Goal: Task Accomplishment & Management: Use online tool/utility

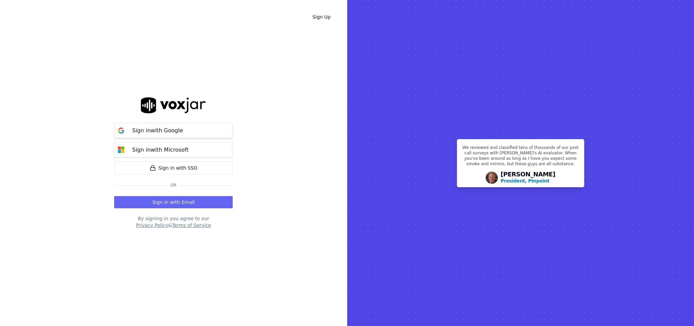
click at [156, 127] on p "Sign in with Google" at bounding box center [157, 130] width 51 height 8
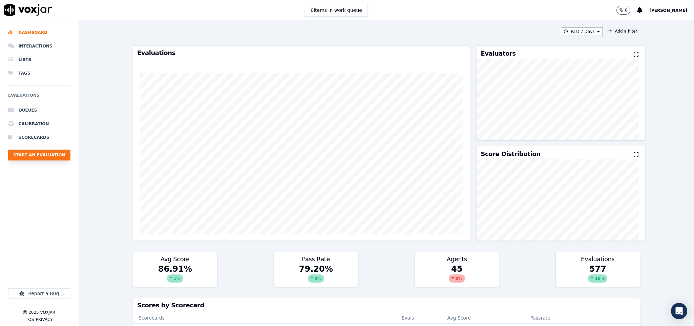
click at [50, 154] on button "Start an Evaluation" at bounding box center [39, 154] width 62 height 11
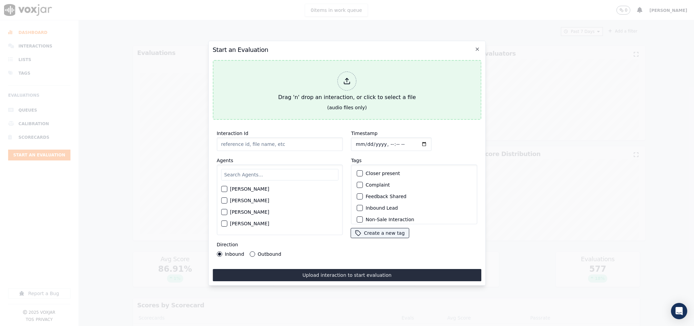
click at [350, 83] on div at bounding box center [347, 80] width 19 height 19
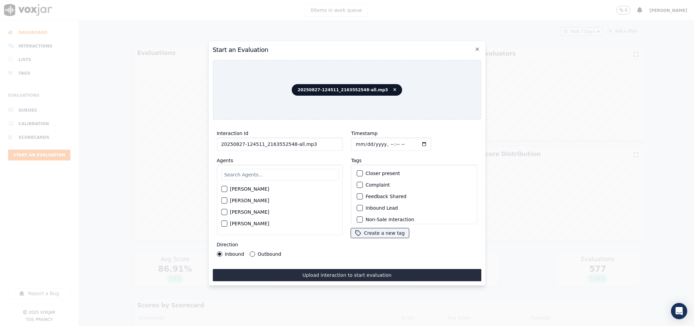
drag, startPoint x: 289, startPoint y: 140, endPoint x: 388, endPoint y: 146, distance: 99.4
click at [388, 146] on div "Interaction Id 20250827-124511_2163552548-all.mp3 Agents [PERSON_NAME] [PERSON_…" at bounding box center [347, 192] width 269 height 135
type input "20250827-124511_2163552548-C1"
click at [356, 140] on input "Timestamp" at bounding box center [391, 144] width 81 height 14
type input "[DATE]T14:36"
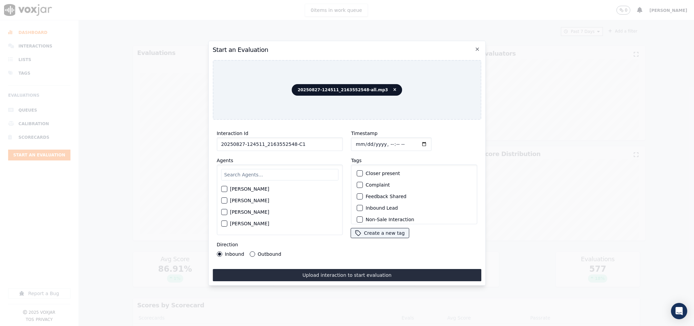
click at [240, 176] on input "text" at bounding box center [280, 175] width 118 height 12
type input "[PERSON_NAME]"
click at [225, 200] on div "button" at bounding box center [224, 202] width 5 height 5
click at [359, 206] on button "Inbound Lead" at bounding box center [360, 208] width 6 height 6
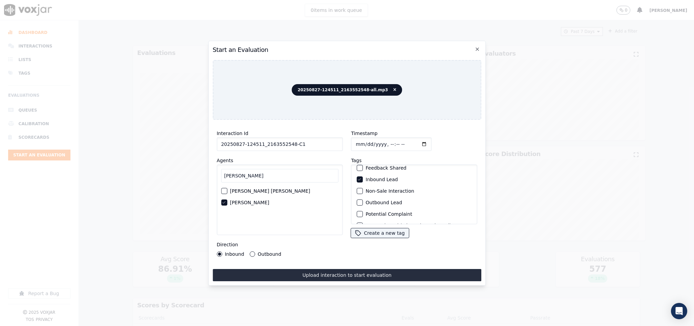
scroll to position [61, 0]
click at [358, 213] on div "button" at bounding box center [359, 215] width 5 height 5
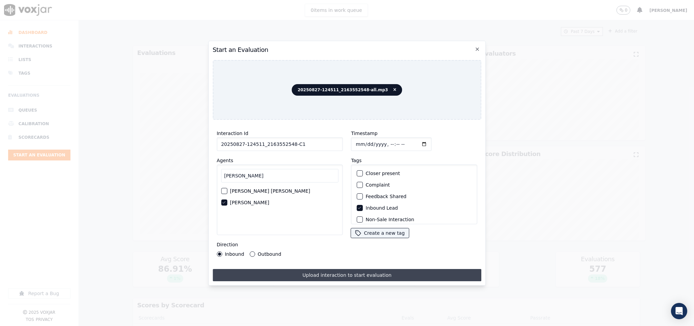
click at [348, 269] on button "Upload interaction to start evaluation" at bounding box center [347, 275] width 269 height 12
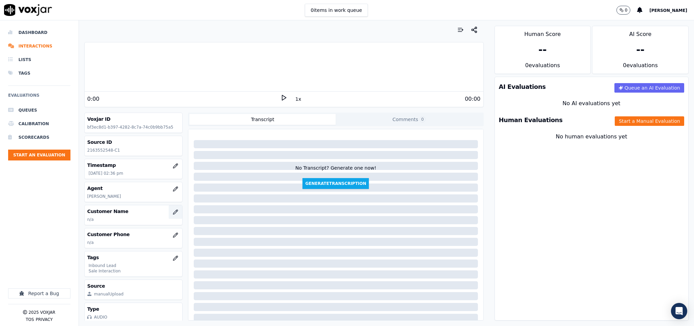
click at [169, 216] on button "button" at bounding box center [176, 212] width 14 height 14
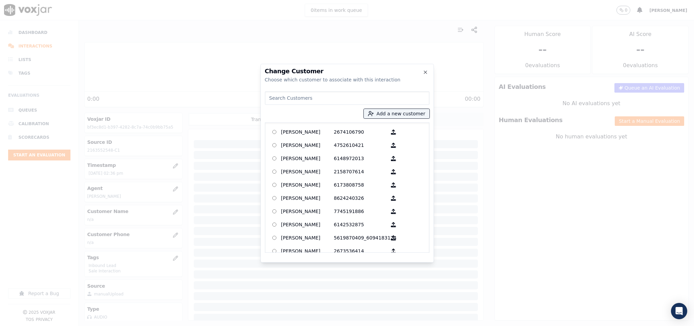
type input "[PERSON_NAME]"
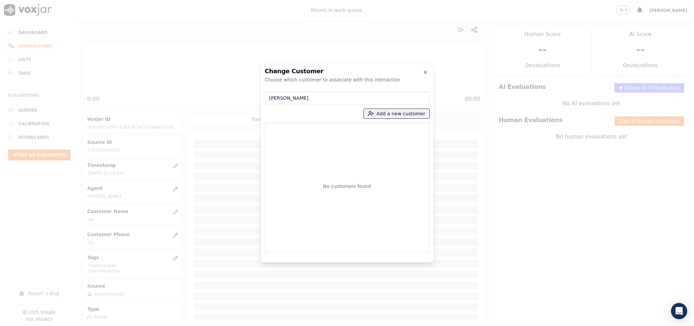
drag, startPoint x: 323, startPoint y: 93, endPoint x: 236, endPoint y: 102, distance: 87.9
click at [236, 325] on div "Change Customer Choose which customer to associate with this interaction [PERSO…" at bounding box center [347, 326] width 694 height 0
click at [381, 113] on button "Add a new customer" at bounding box center [397, 113] width 66 height 9
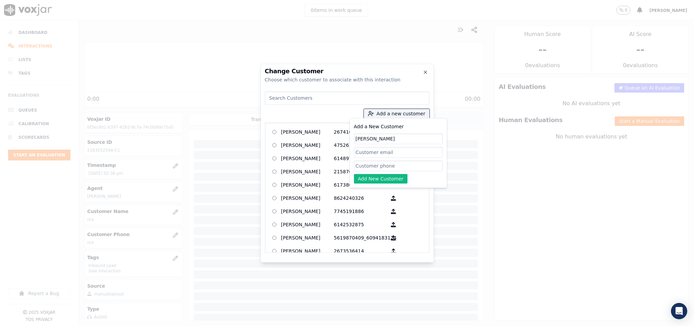
type input "[PERSON_NAME]"
click at [405, 166] on input "Add a New Customer" at bounding box center [398, 165] width 89 height 11
paste input "2163552548"
type input "2163552548"
click at [370, 180] on button "Add New Customer" at bounding box center [381, 178] width 54 height 9
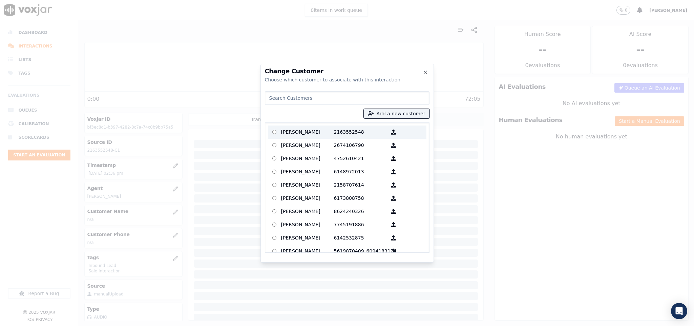
click at [306, 125] on label "[PERSON_NAME] 2163552548" at bounding box center [347, 131] width 159 height 13
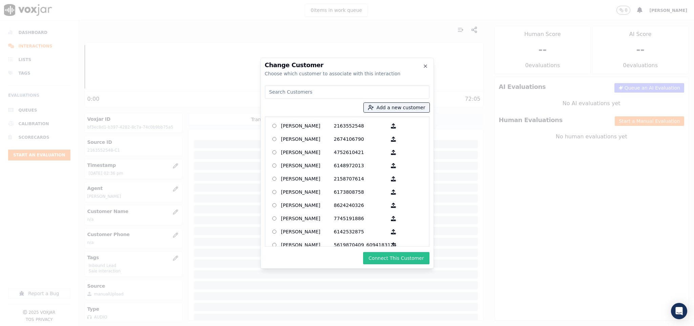
click at [391, 255] on button "Connect This Customer" at bounding box center [396, 258] width 66 height 12
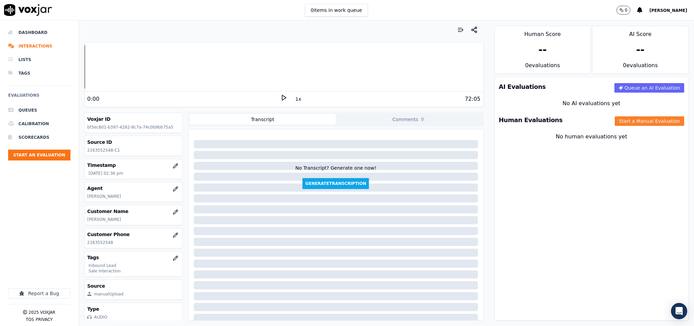
click at [615, 125] on button "Start a Manual Evaluation" at bounding box center [649, 120] width 69 height 9
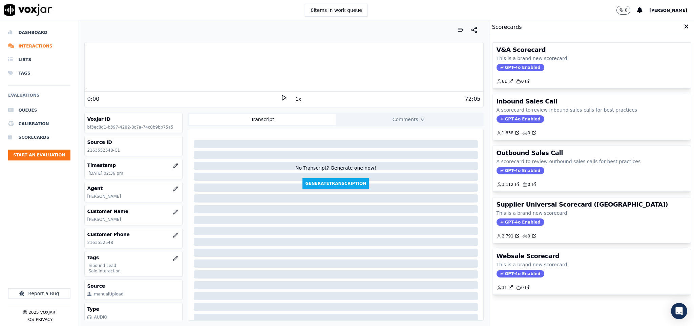
click at [518, 121] on span "GPT-4o Enabled" at bounding box center [521, 118] width 48 height 7
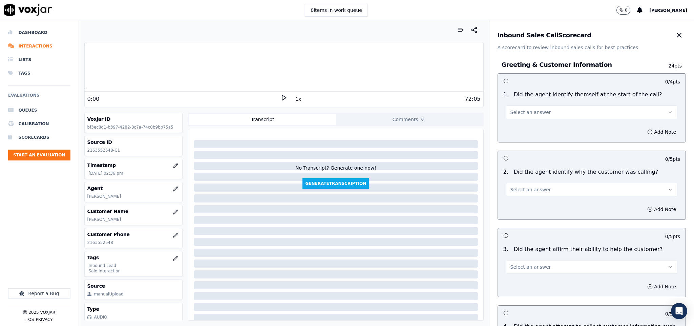
click at [544, 113] on button "Select an answer" at bounding box center [592, 112] width 172 height 14
click at [534, 126] on div "Yes" at bounding box center [575, 127] width 155 height 11
click at [532, 192] on span "Select an answer" at bounding box center [530, 189] width 41 height 7
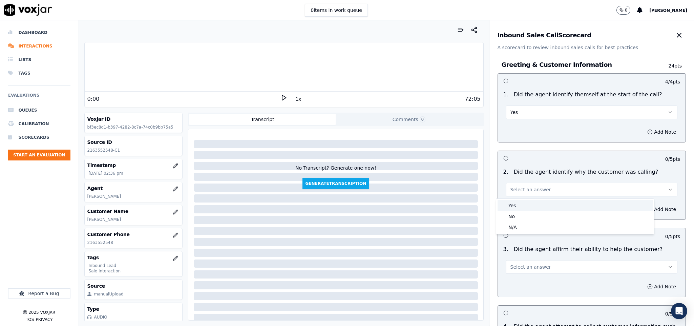
click at [529, 205] on div "Yes" at bounding box center [575, 205] width 155 height 11
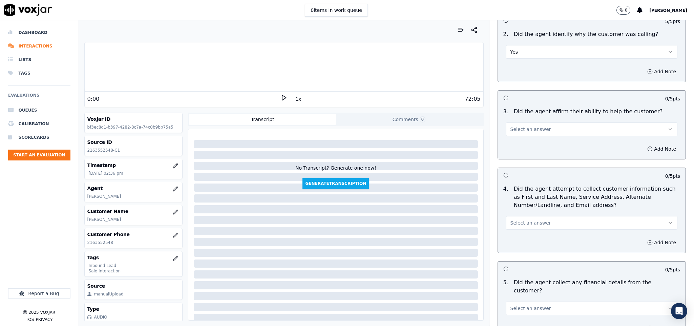
scroll to position [152, 0]
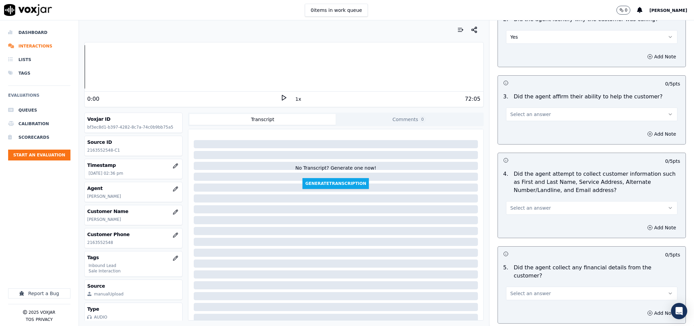
drag, startPoint x: 539, startPoint y: 113, endPoint x: 540, endPoint y: 120, distance: 7.2
click at [539, 115] on button "Select an answer" at bounding box center [592, 114] width 172 height 14
click at [536, 127] on div "Yes" at bounding box center [575, 130] width 155 height 11
click at [526, 208] on span "Select an answer" at bounding box center [530, 207] width 41 height 7
click at [520, 222] on div "Yes" at bounding box center [575, 223] width 155 height 11
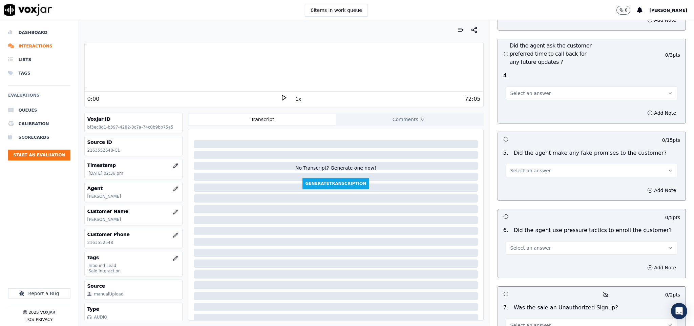
scroll to position [1587, 0]
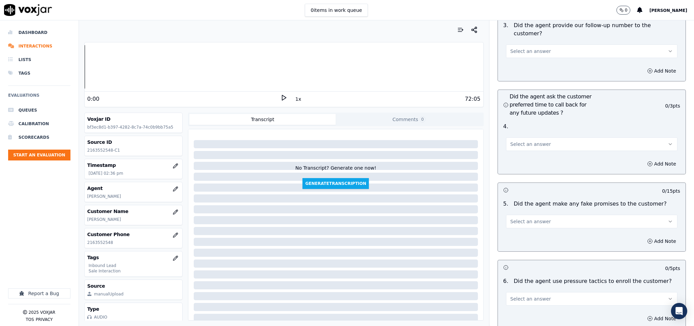
click at [540, 137] on button "Select an answer" at bounding box center [592, 144] width 172 height 14
click at [538, 139] on div "Yes" at bounding box center [575, 140] width 155 height 11
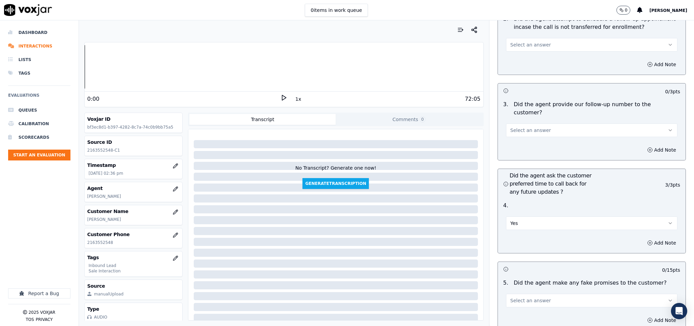
scroll to position [1486, 0]
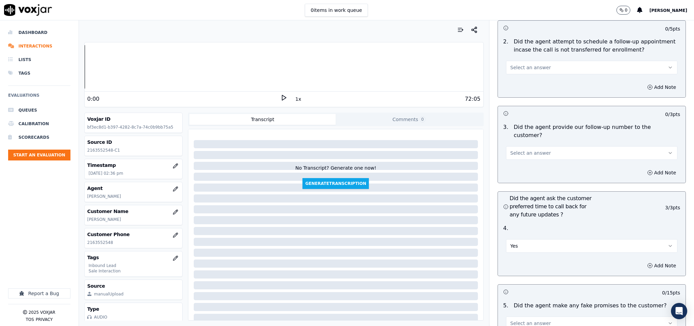
click at [549, 146] on button "Select an answer" at bounding box center [592, 153] width 172 height 14
click at [540, 148] on div "Yes" at bounding box center [575, 148] width 155 height 11
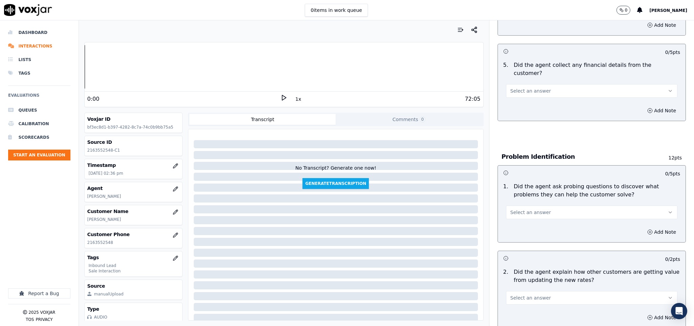
scroll to position [356, 0]
click at [535, 86] on span "Select an answer" at bounding box center [530, 89] width 41 height 7
click at [519, 107] on div "No" at bounding box center [575, 109] width 155 height 11
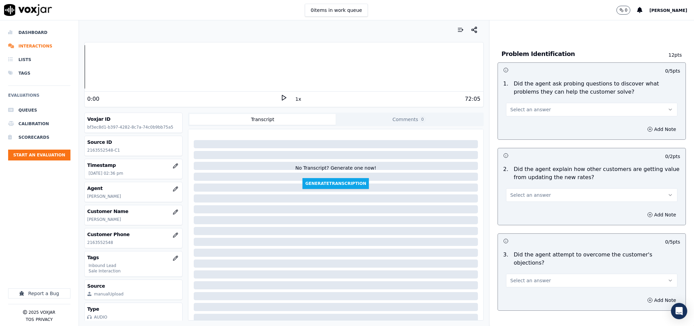
click at [531, 106] on span "Select an answer" at bounding box center [530, 109] width 41 height 7
click at [523, 127] on div "No" at bounding box center [575, 129] width 155 height 11
click at [529, 104] on button "No" at bounding box center [592, 110] width 172 height 14
click at [518, 119] on div "Yes" at bounding box center [575, 118] width 155 height 11
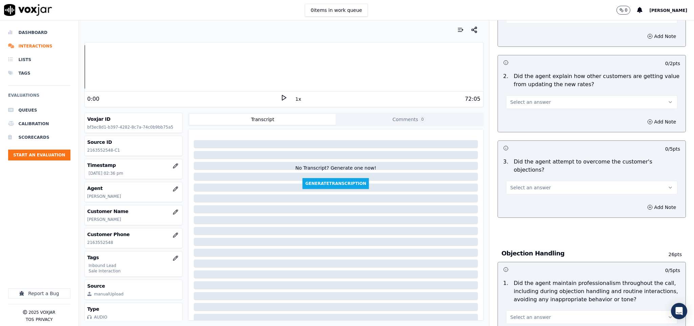
scroll to position [559, 0]
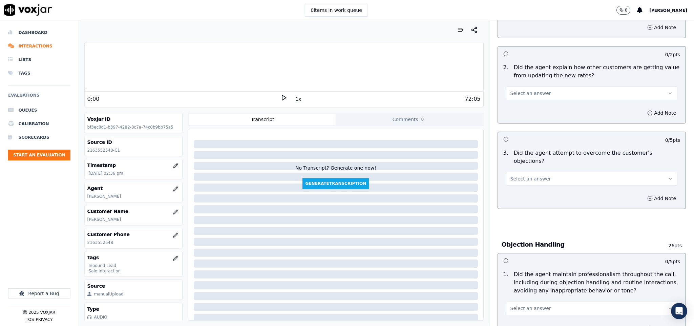
click at [546, 86] on button "Select an answer" at bounding box center [592, 93] width 172 height 14
click at [518, 125] on div "N/A" at bounding box center [575, 124] width 155 height 11
click at [526, 172] on button "Select an answer" at bounding box center [592, 179] width 172 height 14
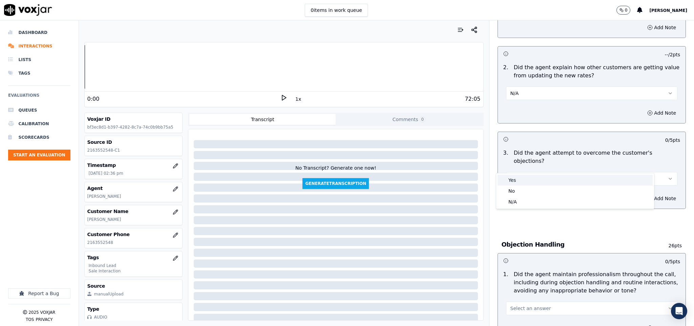
click at [524, 184] on div "Yes" at bounding box center [575, 179] width 155 height 11
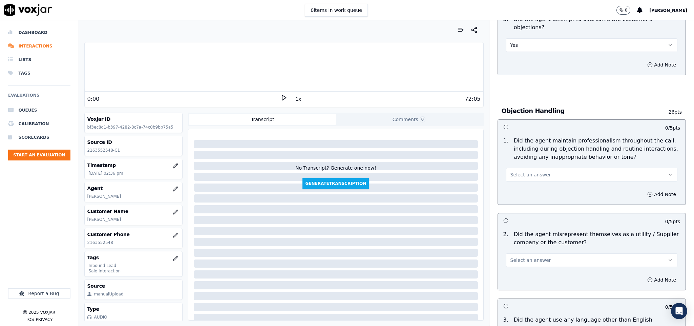
scroll to position [711, 0]
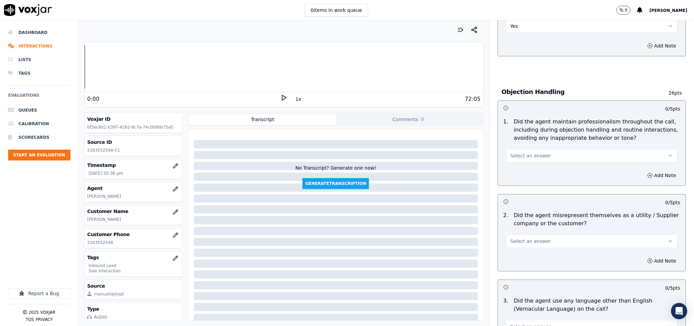
click at [529, 147] on div "Select an answer" at bounding box center [592, 154] width 172 height 15
click at [528, 152] on span "Select an answer" at bounding box center [530, 155] width 41 height 7
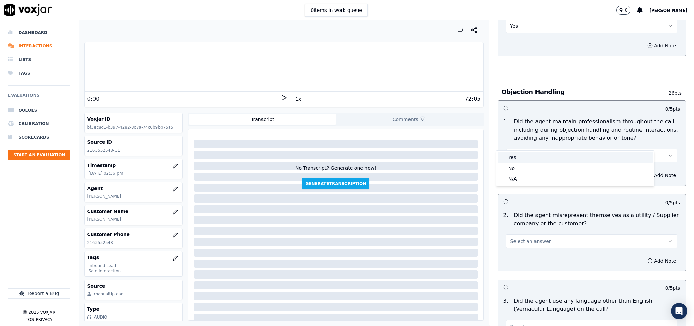
click at [525, 154] on div "Yes" at bounding box center [575, 157] width 155 height 11
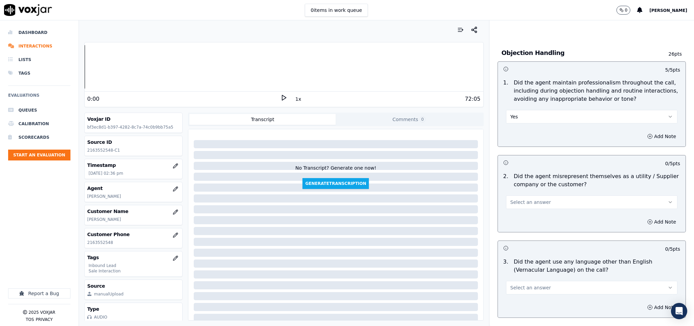
scroll to position [813, 0]
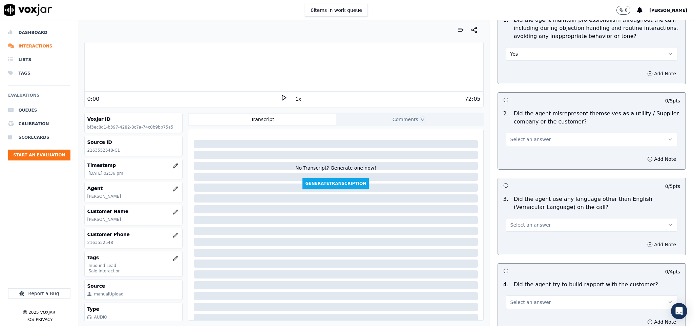
click at [535, 136] on span "Select an answer" at bounding box center [530, 139] width 41 height 7
click at [526, 150] on div "No" at bounding box center [575, 151] width 155 height 11
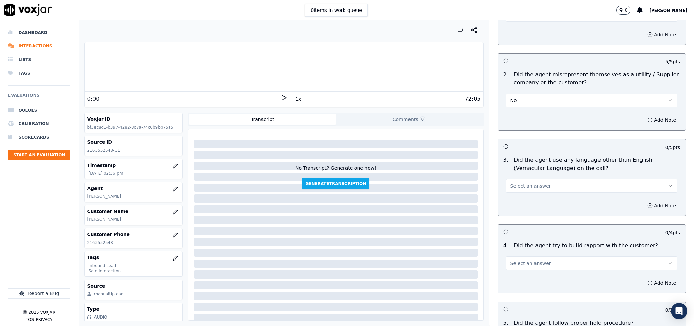
scroll to position [915, 0]
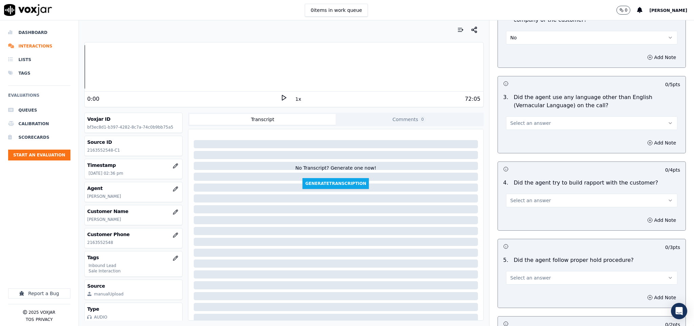
click at [540, 116] on button "Select an answer" at bounding box center [592, 123] width 172 height 14
click at [528, 140] on div "No" at bounding box center [575, 135] width 155 height 11
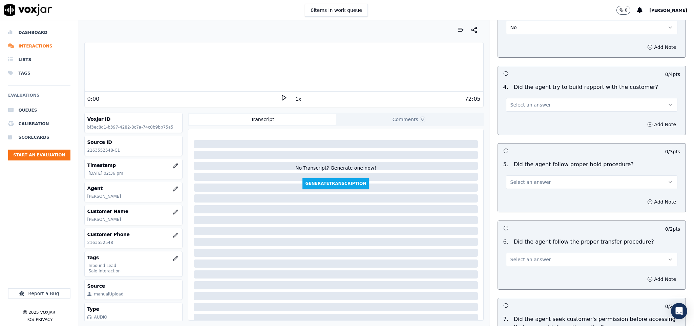
scroll to position [1016, 0]
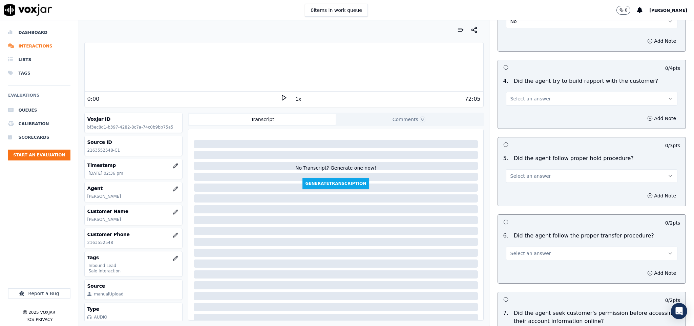
click at [538, 92] on button "Select an answer" at bounding box center [592, 99] width 172 height 14
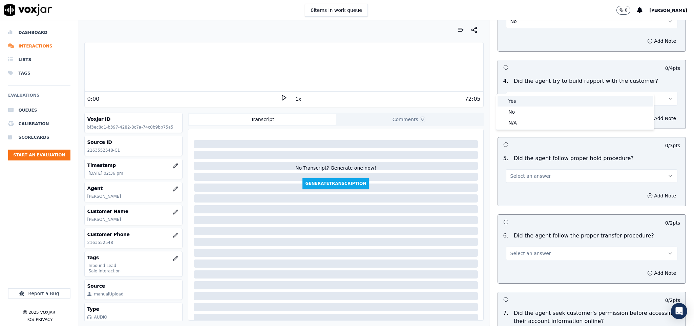
click at [529, 98] on div "Yes" at bounding box center [575, 101] width 155 height 11
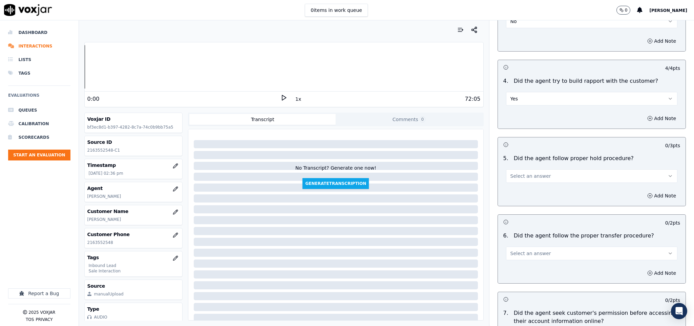
click at [540, 169] on button "Select an answer" at bounding box center [592, 176] width 172 height 14
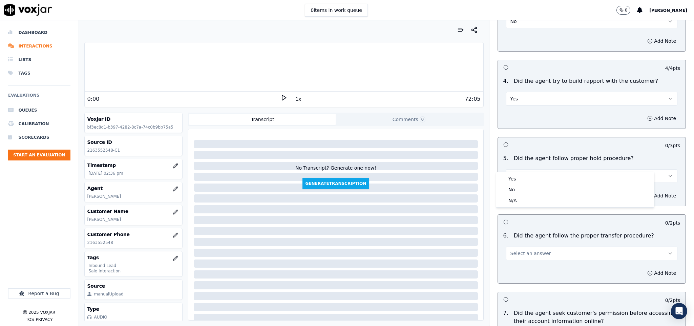
click at [533, 170] on div "5 . Did the agent follow proper hold procedure? Select an answer" at bounding box center [592, 168] width 188 height 34
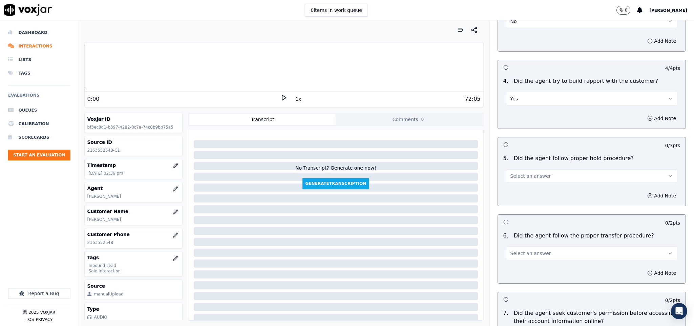
click at [532, 185] on div "Add Note" at bounding box center [592, 195] width 188 height 20
click at [534, 172] on span "Select an answer" at bounding box center [530, 175] width 41 height 7
click at [528, 179] on div "Yes" at bounding box center [575, 178] width 155 height 11
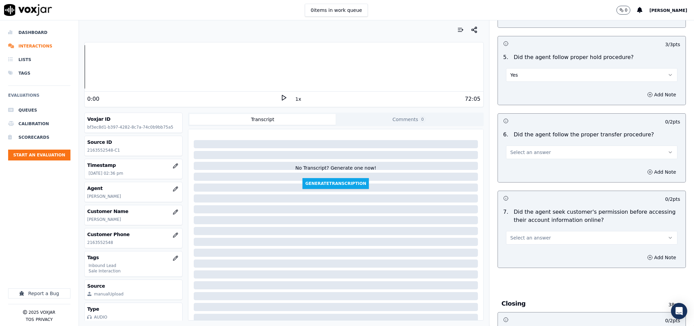
scroll to position [1118, 0]
click at [531, 145] on button "Select an answer" at bounding box center [592, 152] width 172 height 14
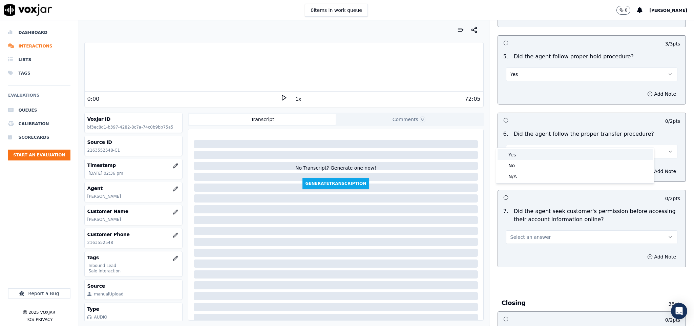
click at [527, 152] on div "Yes" at bounding box center [575, 154] width 155 height 11
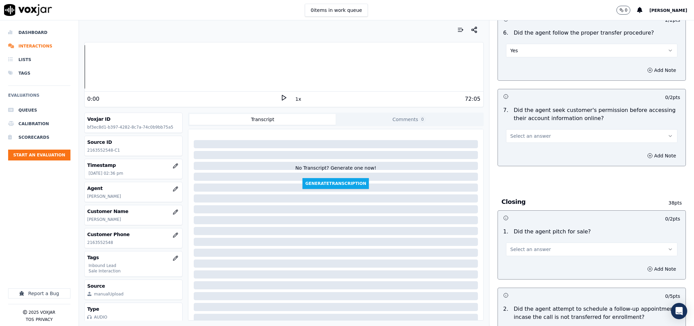
scroll to position [1219, 0]
click at [549, 128] on button "Select an answer" at bounding box center [592, 135] width 172 height 14
click at [523, 150] on div "No" at bounding box center [575, 149] width 155 height 11
click at [643, 150] on button "Add Note" at bounding box center [661, 154] width 37 height 9
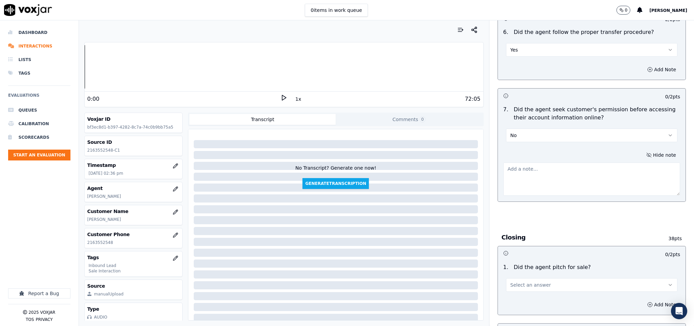
click at [581, 165] on textarea at bounding box center [591, 178] width 177 height 33
paste textarea "@9:06 [PERSON_NAME] - I see here that the last payment that you had made that w…"
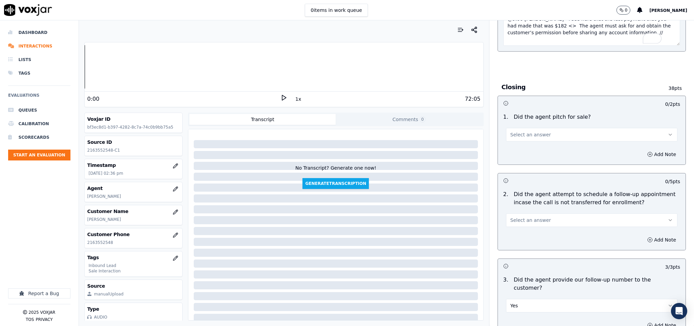
scroll to position [1372, 0]
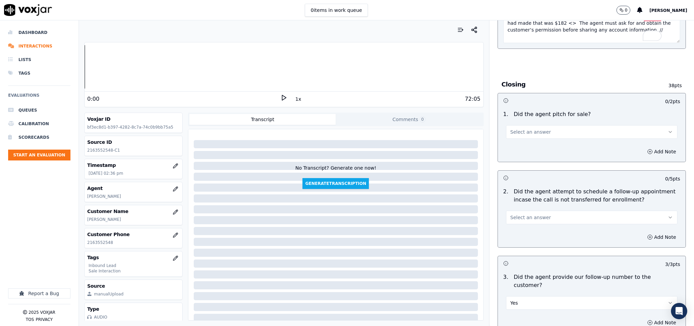
type textarea "@9:06 [PERSON_NAME] - I see here that the last payment that you had made that w…"
click at [532, 128] on span "Select an answer" at bounding box center [530, 131] width 41 height 7
click at [522, 133] on div "Yes" at bounding box center [575, 135] width 155 height 11
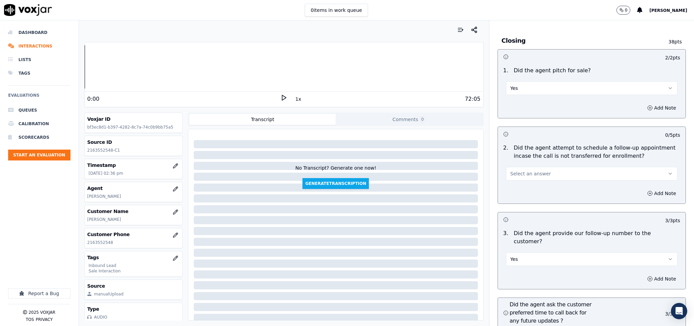
scroll to position [1473, 0]
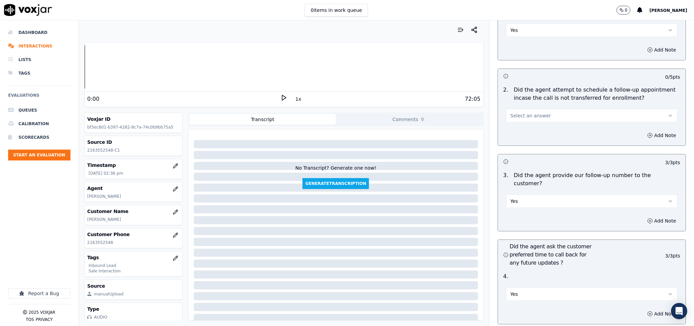
click at [543, 109] on button "Select an answer" at bounding box center [592, 116] width 172 height 14
click at [524, 145] on div "N/A" at bounding box center [575, 141] width 155 height 11
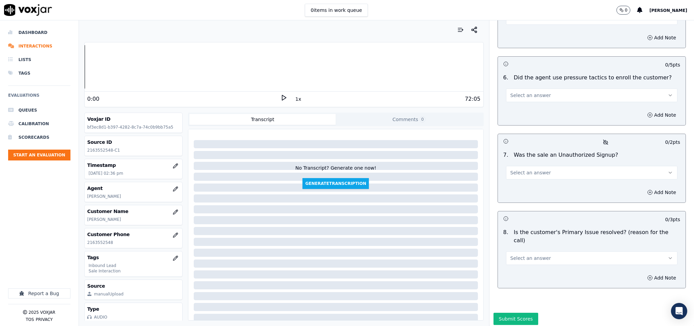
scroll to position [1776, 0]
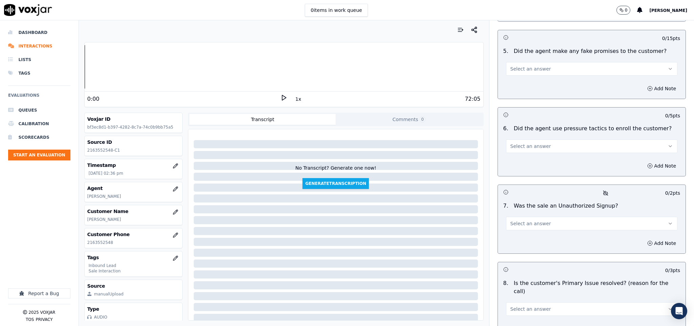
click at [535, 62] on button "Select an answer" at bounding box center [592, 69] width 172 height 14
click at [520, 78] on div "No" at bounding box center [575, 76] width 155 height 11
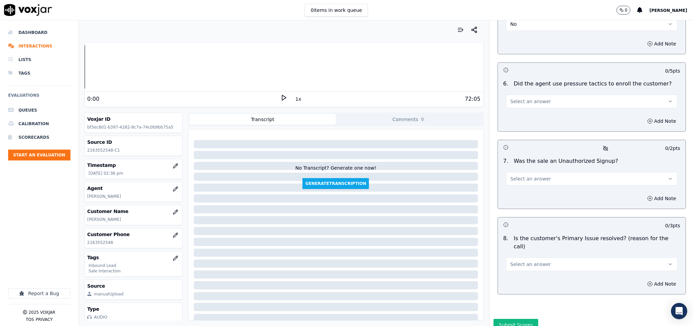
scroll to position [1826, 0]
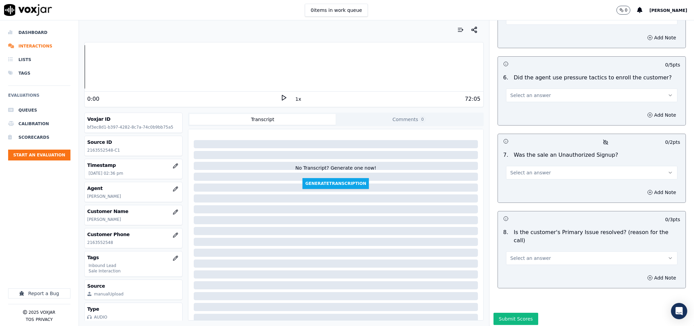
click at [550, 88] on button "Select an answer" at bounding box center [592, 95] width 172 height 14
click at [524, 104] on div "No" at bounding box center [575, 103] width 155 height 11
click at [531, 169] on span "Select an answer" at bounding box center [530, 172] width 41 height 7
click at [523, 179] on div "No" at bounding box center [575, 180] width 155 height 11
click at [542, 251] on button "Select an answer" at bounding box center [592, 258] width 172 height 14
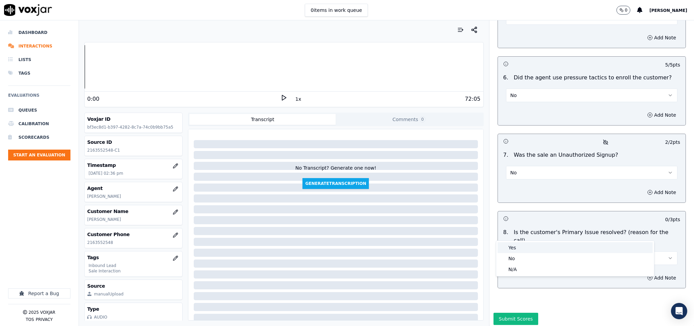
click at [525, 246] on div "Yes" at bounding box center [575, 247] width 155 height 11
click at [519, 312] on button "Submit Scores" at bounding box center [516, 318] width 45 height 12
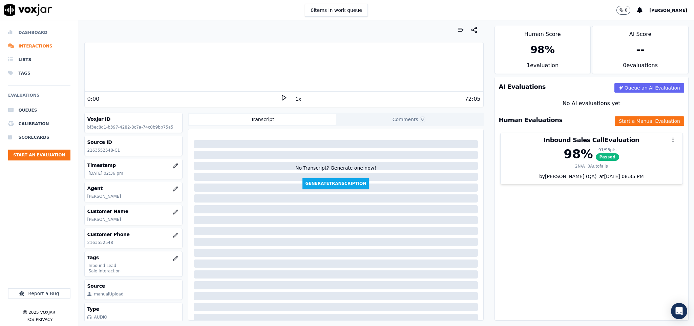
click at [41, 28] on li "Dashboard" at bounding box center [39, 33] width 62 height 14
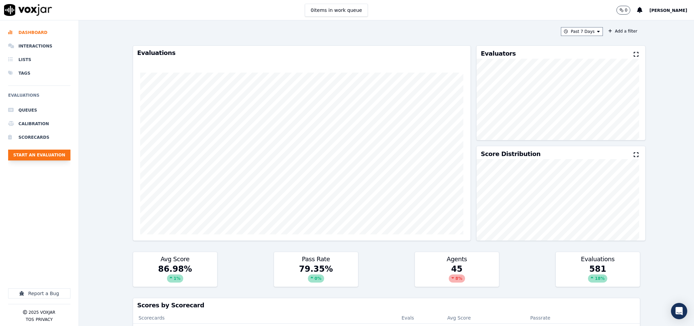
click at [37, 155] on button "Start an Evaluation" at bounding box center [39, 154] width 62 height 11
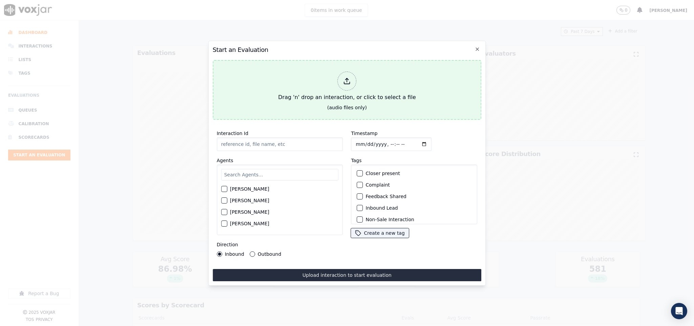
click at [355, 72] on div at bounding box center [347, 80] width 19 height 19
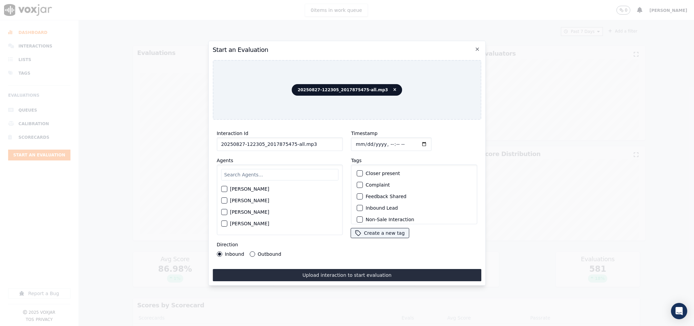
drag, startPoint x: 289, startPoint y: 142, endPoint x: 355, endPoint y: 150, distance: 66.3
click at [355, 150] on div "Interaction Id 20250827-122305_2017875475-all.mp3 Agents [PERSON_NAME] [PERSON_…" at bounding box center [347, 192] width 269 height 135
type input "20250827-122305_2017875475-C1"
click at [357, 139] on input "Timestamp" at bounding box center [391, 144] width 81 height 14
type input "[DATE]T15:20"
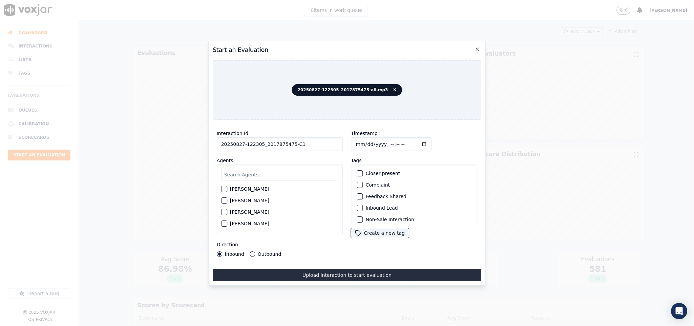
click at [286, 169] on input "text" at bounding box center [280, 175] width 118 height 12
type input "jan"
click at [227, 188] on button "[PERSON_NAME]" at bounding box center [224, 191] width 6 height 6
click at [358, 208] on button "Inbound Lead" at bounding box center [360, 208] width 6 height 6
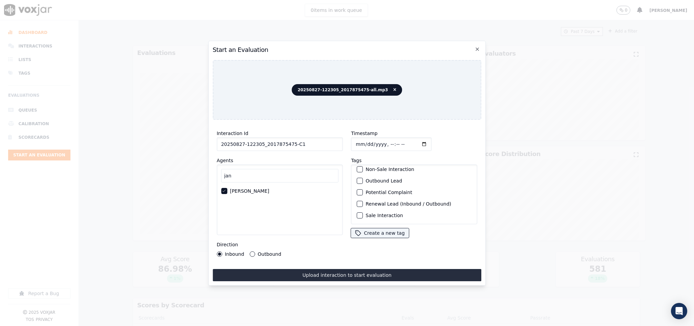
click at [357, 213] on div "button" at bounding box center [359, 215] width 5 height 5
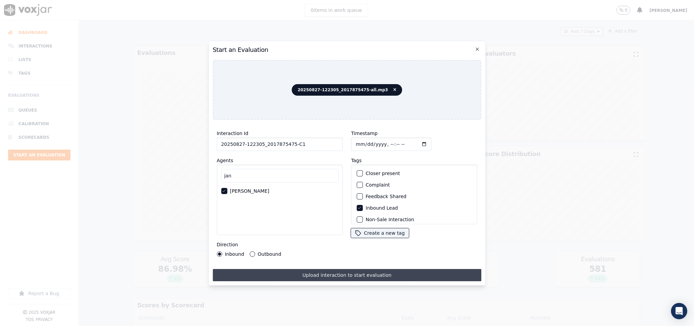
click at [358, 272] on button "Upload interaction to start evaluation" at bounding box center [347, 275] width 269 height 12
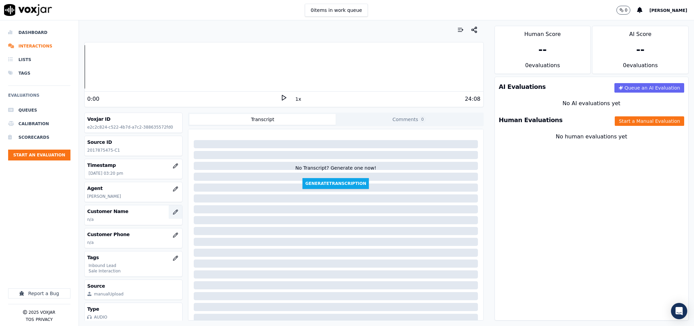
click at [173, 212] on icon "button" at bounding box center [175, 211] width 5 height 5
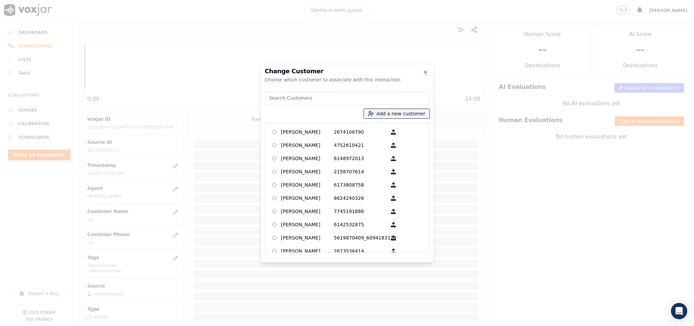
type input "[PERSON_NAME]"
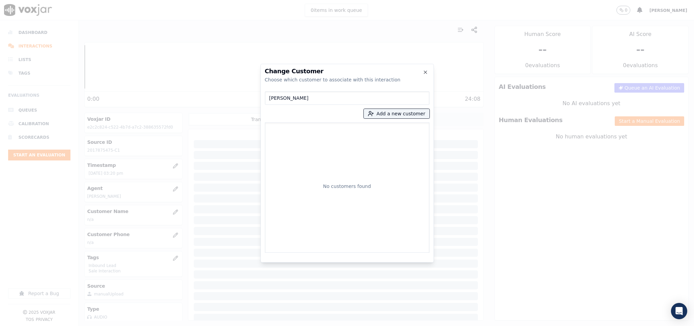
drag, startPoint x: 314, startPoint y: 95, endPoint x: 221, endPoint y: 106, distance: 94.2
click at [222, 325] on div "Change Customer Choose which customer to associate with this interaction [PERSO…" at bounding box center [347, 326] width 694 height 0
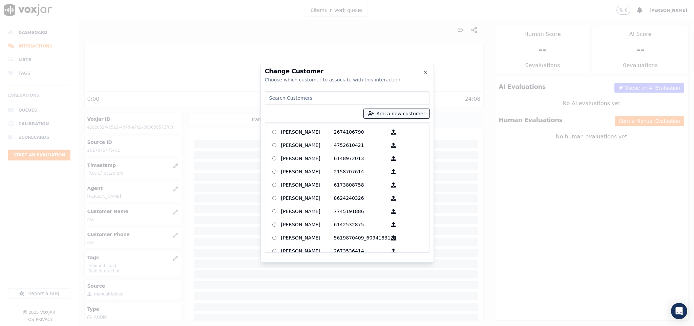
click at [385, 110] on button "Add a new customer" at bounding box center [397, 113] width 66 height 9
type input "[PERSON_NAME]"
click at [373, 172] on div "Add a New Customer [PERSON_NAME] Add New Customer" at bounding box center [398, 152] width 89 height 61
click at [381, 166] on input "Add a New Customer" at bounding box center [398, 165] width 89 height 11
paste input "2017875475"
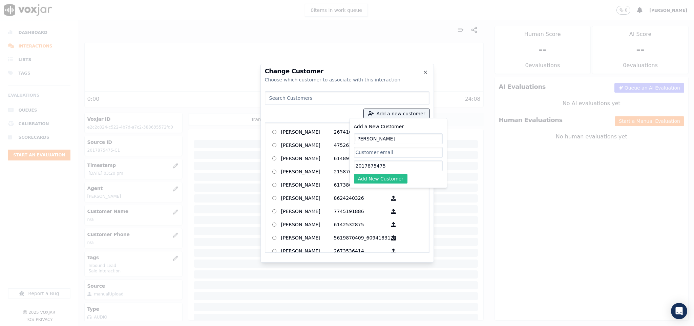
type input "2017875475"
click at [372, 179] on button "Add New Customer" at bounding box center [381, 178] width 54 height 9
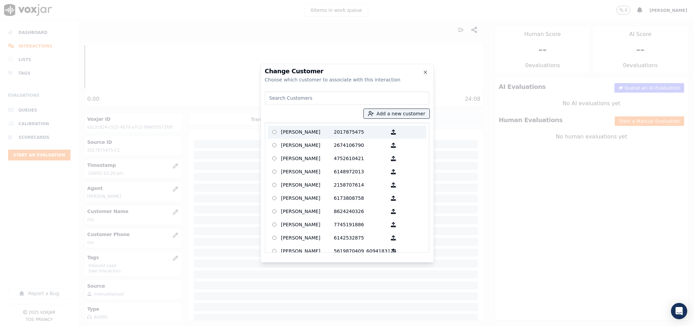
click at [323, 128] on p "[PERSON_NAME]" at bounding box center [307, 132] width 53 height 11
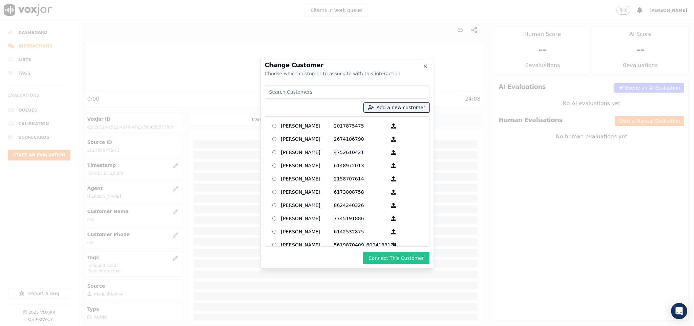
click at [404, 260] on button "Connect This Customer" at bounding box center [396, 258] width 66 height 12
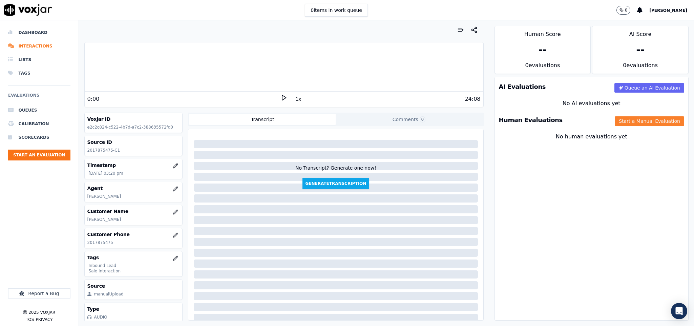
click at [637, 118] on button "Start a Manual Evaluation" at bounding box center [649, 120] width 69 height 9
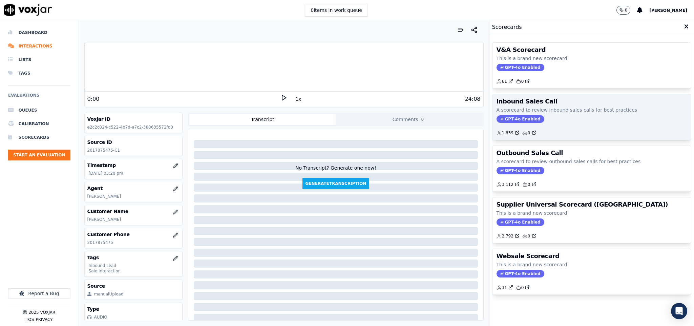
click at [516, 121] on span "GPT-4o Enabled" at bounding box center [521, 118] width 48 height 7
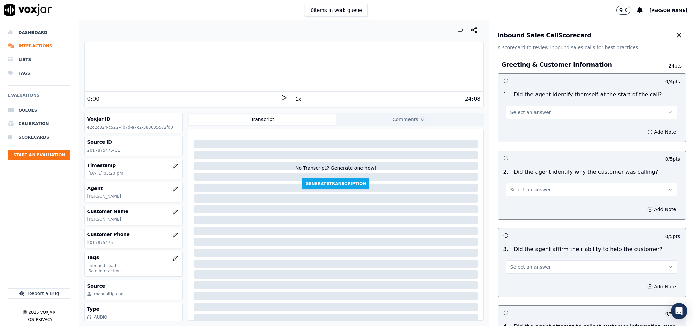
click at [529, 110] on span "Select an answer" at bounding box center [530, 112] width 41 height 7
click at [521, 125] on div "Yes" at bounding box center [575, 127] width 155 height 11
click at [522, 192] on span "Select an answer" at bounding box center [530, 189] width 41 height 7
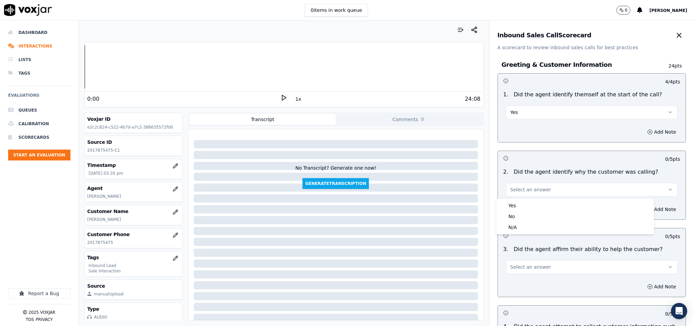
click at [520, 203] on div "Yes" at bounding box center [575, 205] width 155 height 11
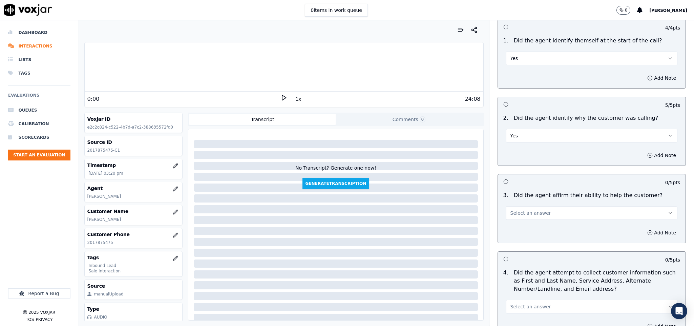
scroll to position [102, 0]
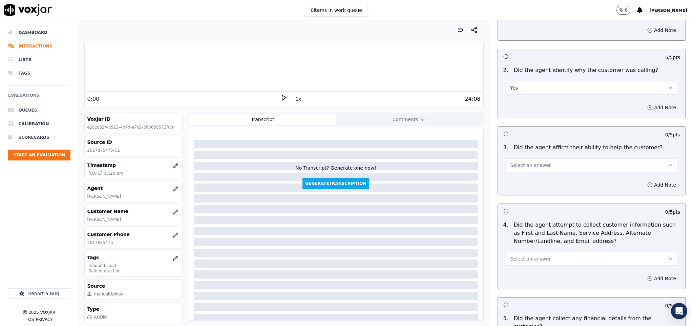
click at [522, 173] on div "3 . Did the agent affirm their ability to help the customer? Select an answer" at bounding box center [592, 158] width 188 height 34
click at [526, 167] on span "Select an answer" at bounding box center [530, 165] width 41 height 7
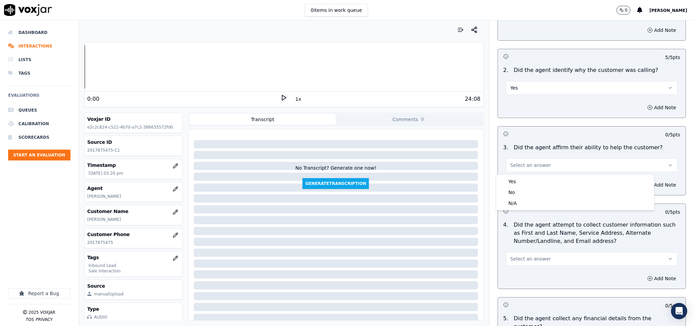
click at [521, 183] on div "Yes" at bounding box center [575, 181] width 155 height 11
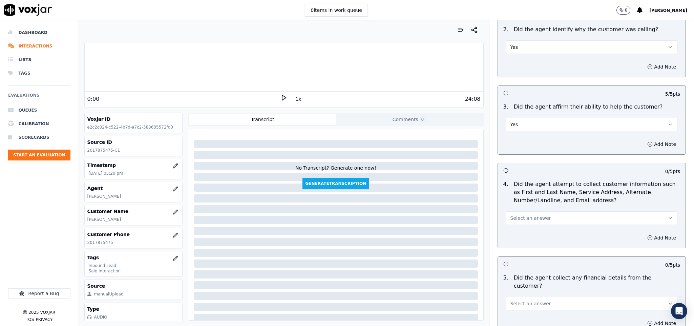
scroll to position [203, 0]
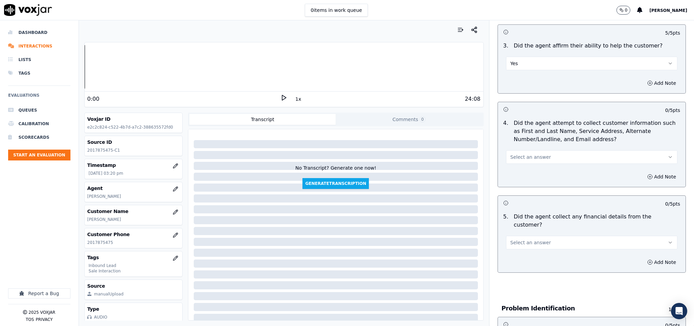
click at [524, 160] on span "Select an answer" at bounding box center [530, 156] width 41 height 7
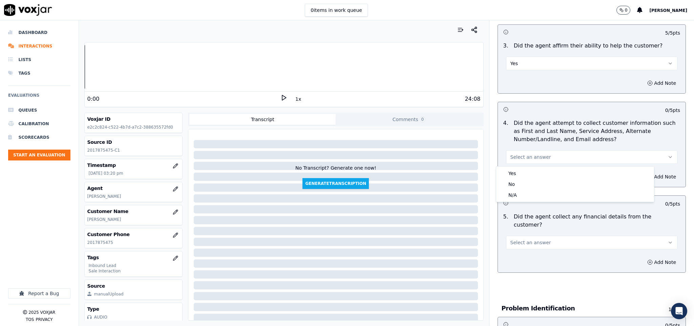
click at [519, 173] on div "Yes" at bounding box center [575, 173] width 155 height 11
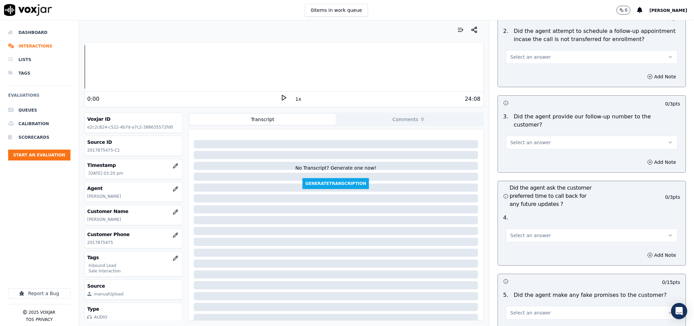
scroll to position [1485, 0]
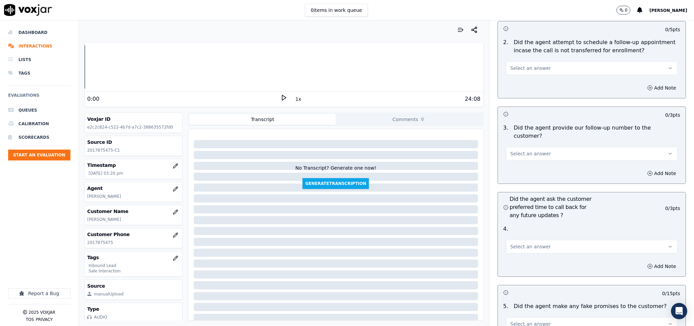
click at [539, 147] on button "Select an answer" at bounding box center [592, 154] width 172 height 14
click at [535, 149] on div "Yes" at bounding box center [575, 149] width 155 height 11
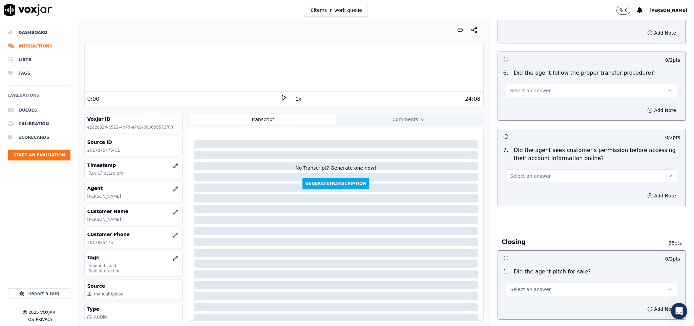
scroll to position [1219, 0]
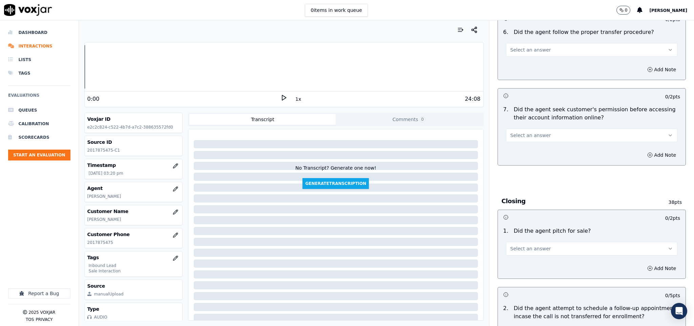
click at [532, 132] on span "Select an answer" at bounding box center [530, 135] width 41 height 7
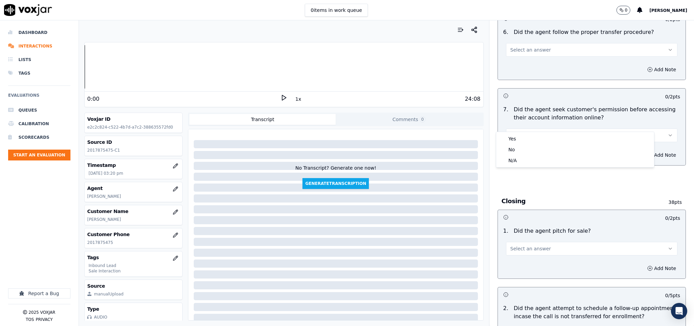
click at [522, 139] on div "Yes" at bounding box center [575, 138] width 155 height 11
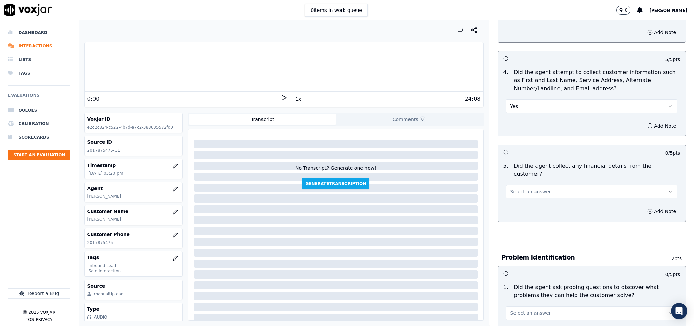
scroll to position [305, 0]
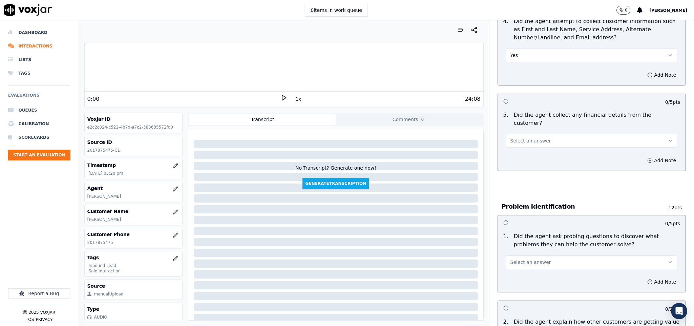
click at [542, 134] on button "Select an answer" at bounding box center [592, 141] width 172 height 14
click at [512, 159] on div "No" at bounding box center [575, 159] width 155 height 11
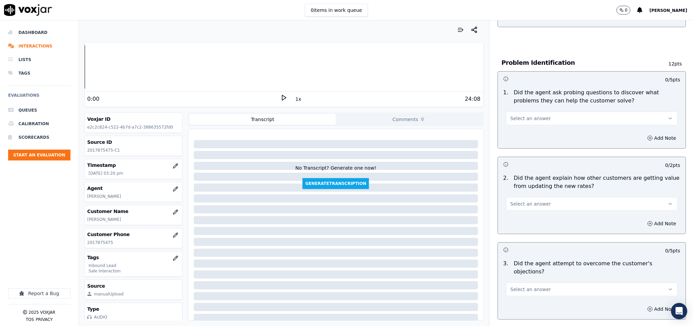
scroll to position [457, 0]
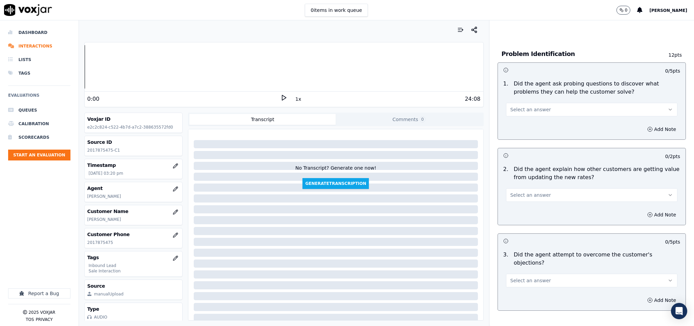
click at [531, 103] on button "Select an answer" at bounding box center [592, 110] width 172 height 14
click at [516, 117] on div "Yes" at bounding box center [575, 118] width 155 height 11
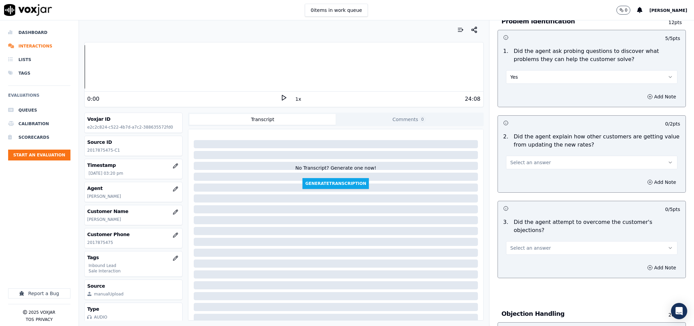
scroll to position [508, 0]
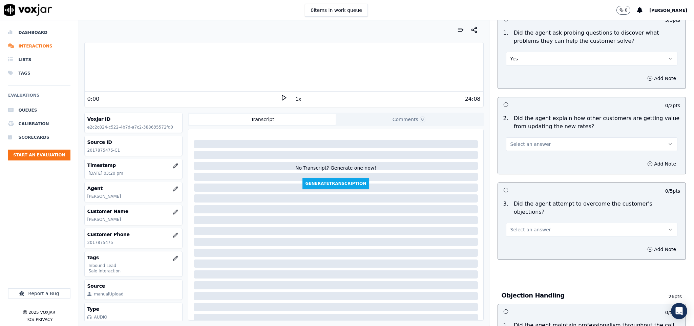
click at [553, 137] on button "Select an answer" at bounding box center [592, 144] width 172 height 14
click at [525, 161] on div "No" at bounding box center [575, 164] width 155 height 11
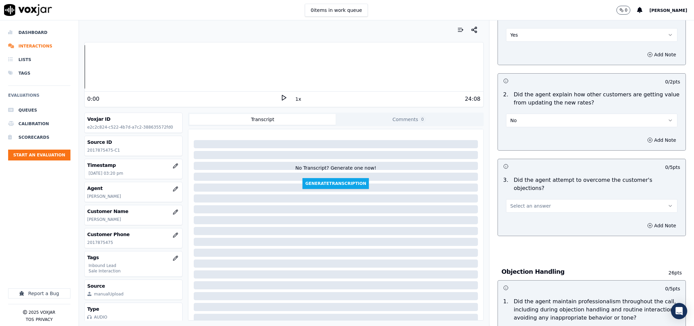
scroll to position [559, 0]
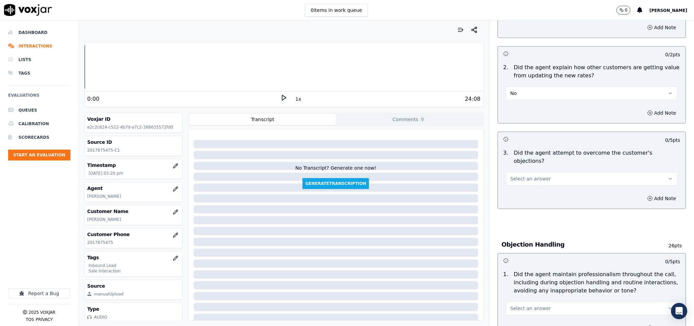
click at [545, 86] on button "No" at bounding box center [592, 93] width 172 height 14
click at [526, 124] on div "N/A" at bounding box center [575, 124] width 155 height 11
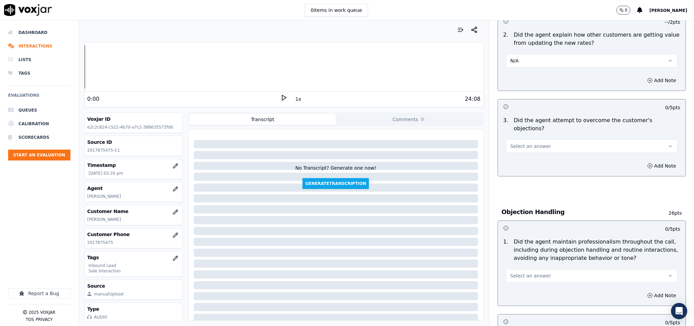
scroll to position [610, 0]
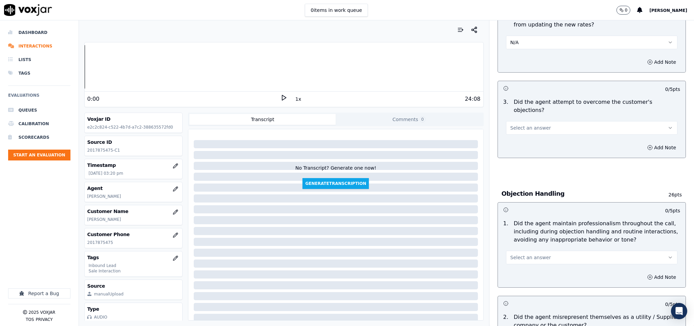
click at [534, 121] on button "Select an answer" at bounding box center [592, 128] width 172 height 14
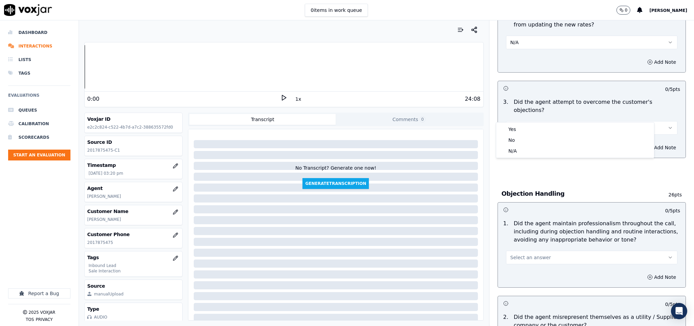
click at [524, 126] on div "Yes" at bounding box center [575, 129] width 155 height 11
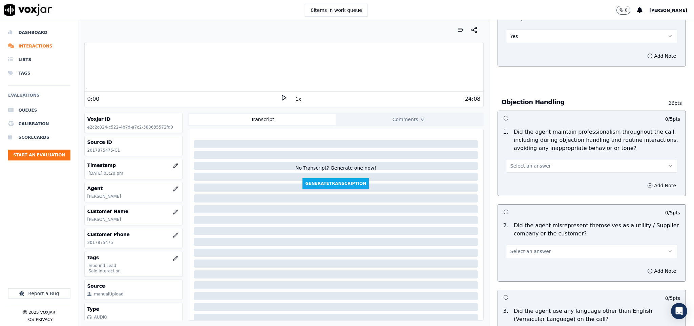
scroll to position [711, 0]
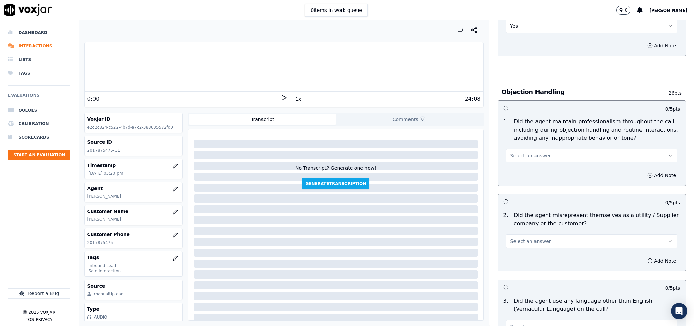
click at [542, 149] on button "Select an answer" at bounding box center [592, 156] width 172 height 14
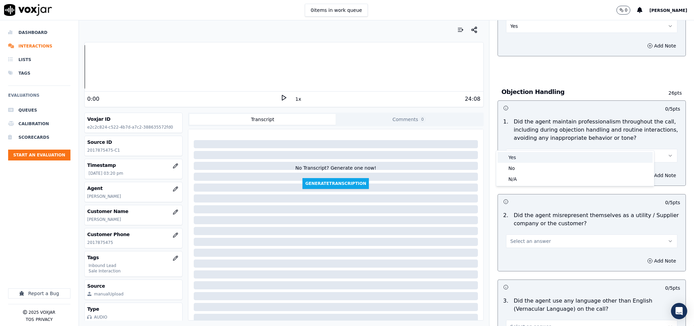
click at [529, 154] on div "Yes" at bounding box center [575, 157] width 155 height 11
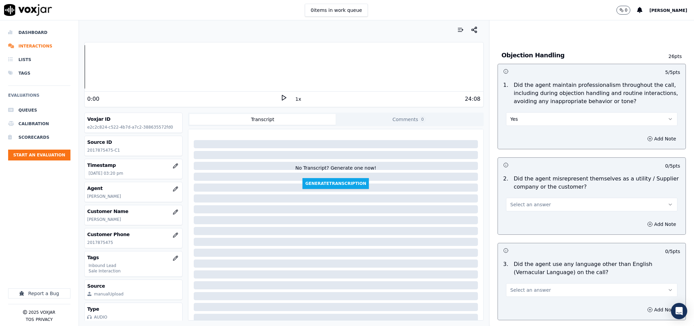
scroll to position [762, 0]
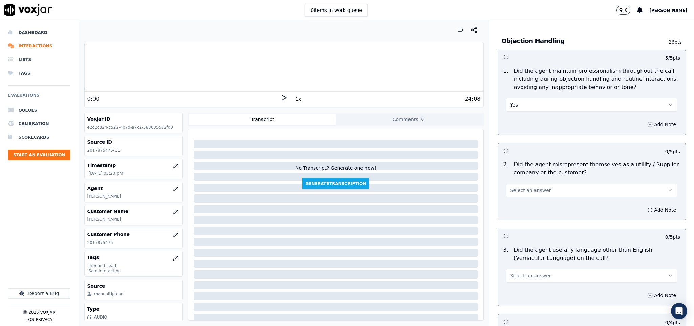
click at [546, 183] on button "Select an answer" at bounding box center [592, 190] width 172 height 14
click at [530, 200] on div "No" at bounding box center [575, 202] width 155 height 11
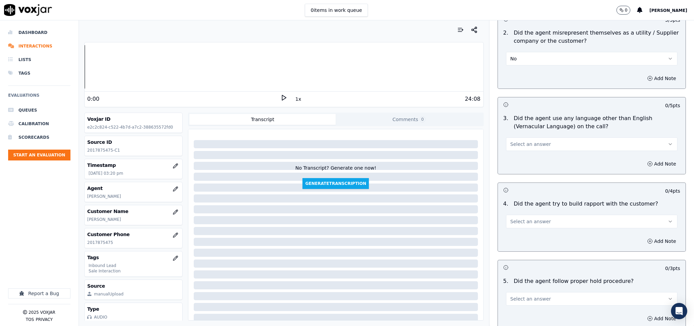
scroll to position [915, 0]
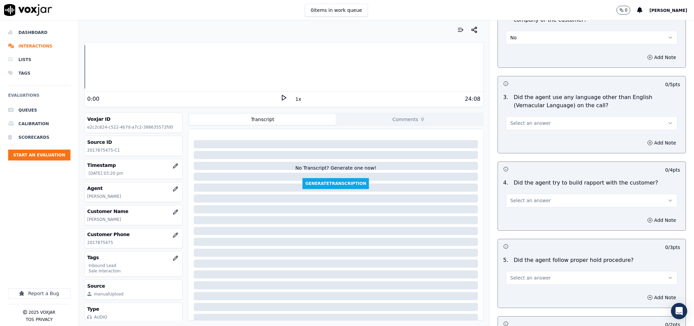
click at [552, 116] on button "Select an answer" at bounding box center [592, 123] width 172 height 14
click at [530, 134] on div "No" at bounding box center [575, 135] width 155 height 11
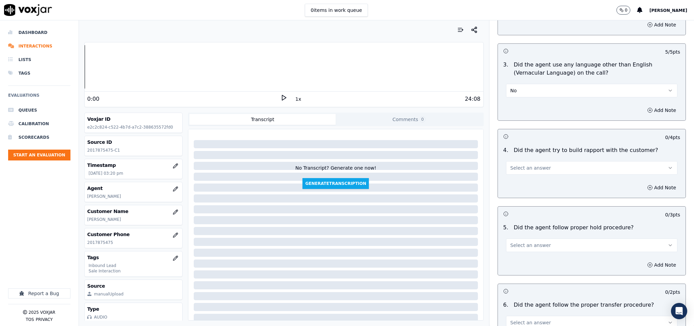
scroll to position [965, 0]
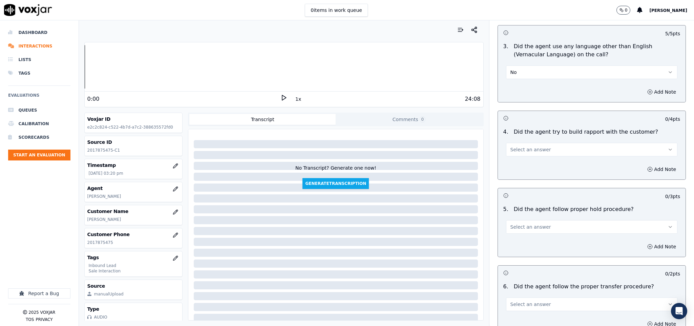
click at [546, 143] on button "Select an answer" at bounding box center [592, 150] width 172 height 14
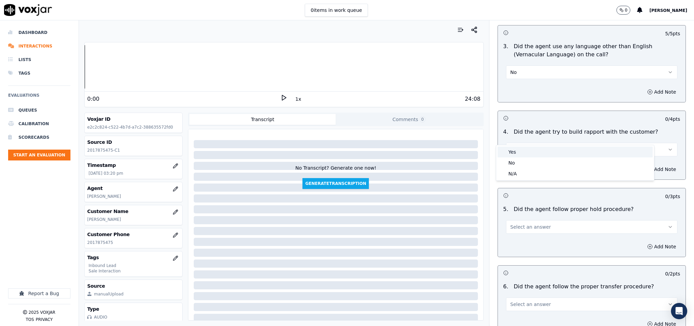
click at [535, 153] on div "Yes" at bounding box center [575, 151] width 155 height 11
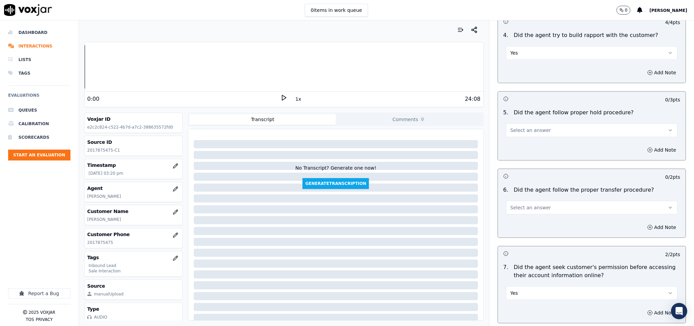
scroll to position [1067, 0]
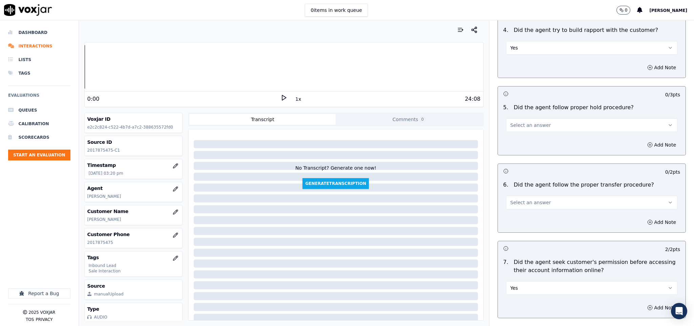
click at [553, 118] on button "Select an answer" at bounding box center [592, 125] width 172 height 14
click at [533, 129] on div "Yes" at bounding box center [575, 127] width 155 height 11
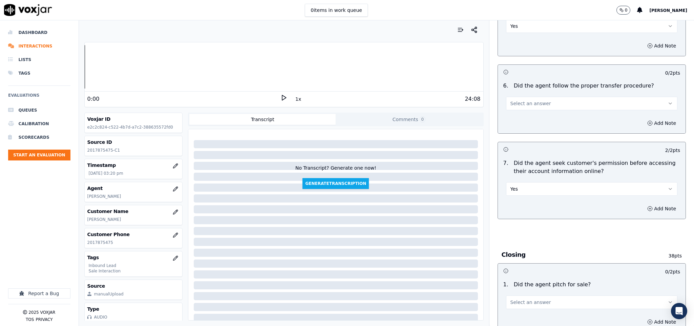
scroll to position [1169, 0]
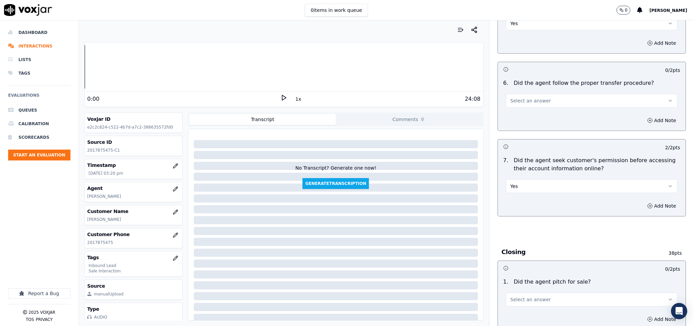
click at [539, 94] on button "Select an answer" at bounding box center [592, 101] width 172 height 14
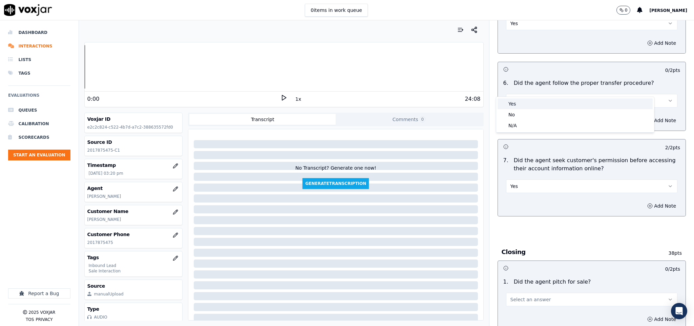
click at [532, 99] on div "Yes" at bounding box center [575, 103] width 155 height 11
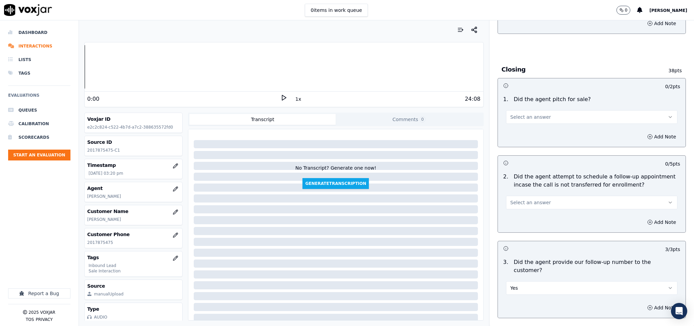
scroll to position [1372, 0]
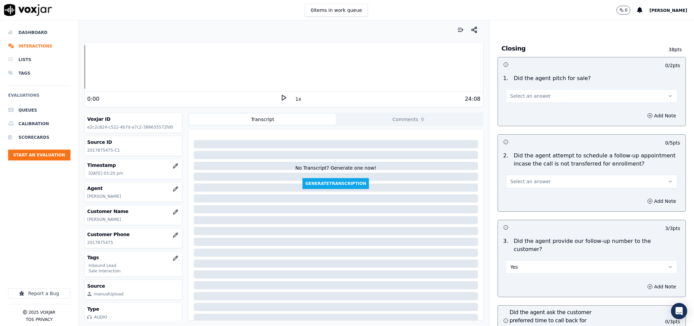
click at [541, 89] on button "Select an answer" at bounding box center [592, 96] width 172 height 14
click at [525, 99] on div "Yes" at bounding box center [575, 99] width 155 height 11
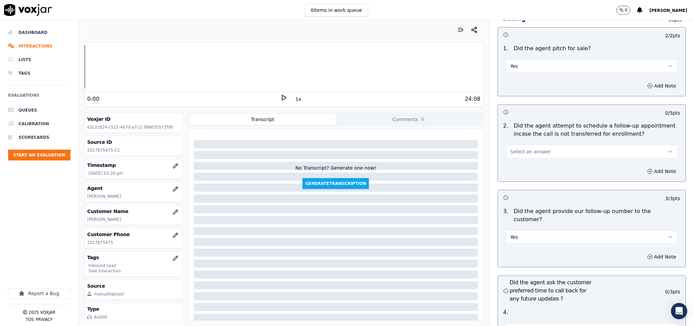
scroll to position [1423, 0]
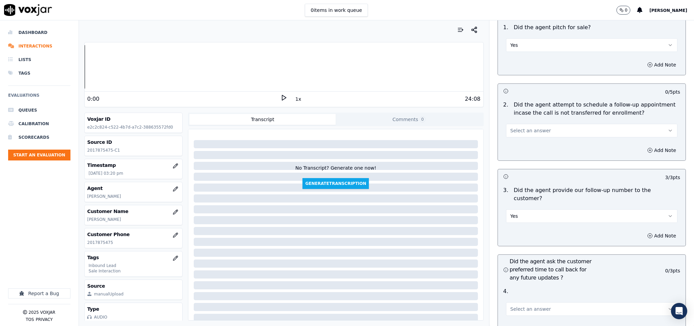
click at [560, 124] on button "Select an answer" at bounding box center [592, 131] width 172 height 14
click at [520, 153] on div "N/A" at bounding box center [575, 155] width 155 height 11
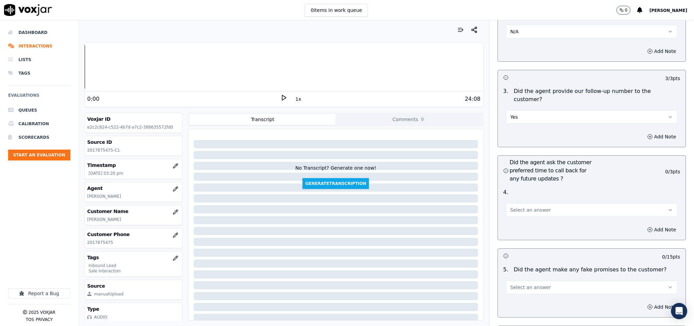
scroll to position [1524, 0]
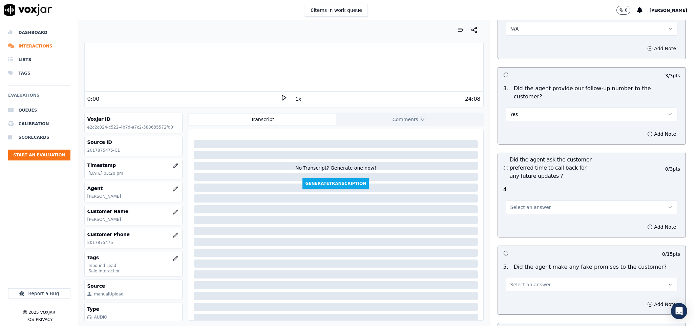
click at [517, 204] on span "Select an answer" at bounding box center [530, 207] width 41 height 7
click at [514, 203] on div "Yes" at bounding box center [575, 203] width 155 height 11
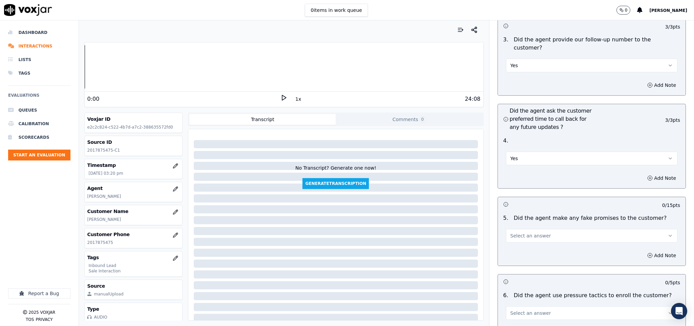
scroll to position [1626, 0]
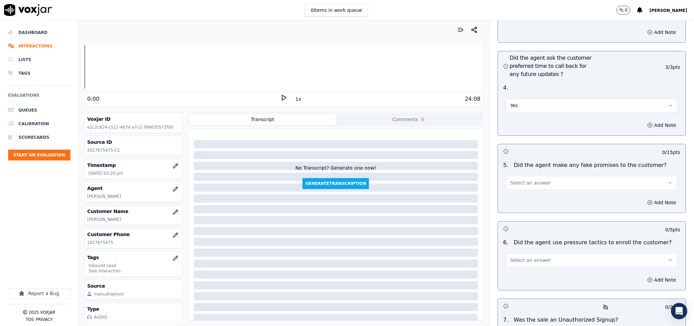
click at [535, 179] on span "Select an answer" at bounding box center [530, 182] width 41 height 7
click at [518, 190] on div "No" at bounding box center [575, 190] width 155 height 11
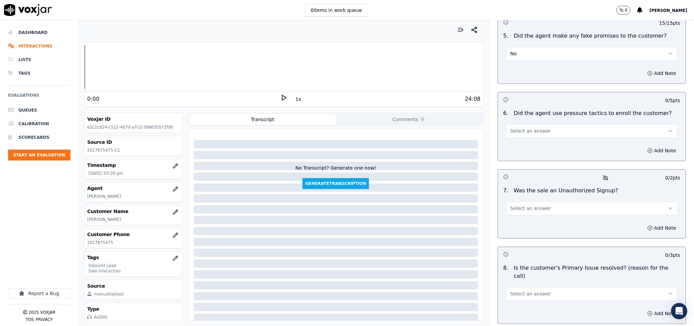
scroll to position [1778, 0]
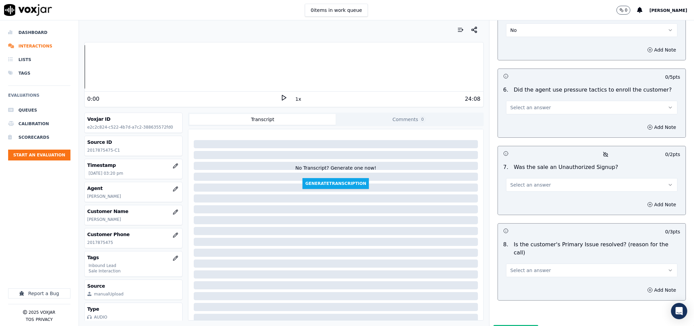
click at [551, 101] on button "Select an answer" at bounding box center [592, 108] width 172 height 14
click at [529, 116] on div "No" at bounding box center [575, 115] width 155 height 11
click at [554, 178] on button "Select an answer" at bounding box center [592, 185] width 172 height 14
click at [526, 189] on div "No" at bounding box center [575, 192] width 155 height 11
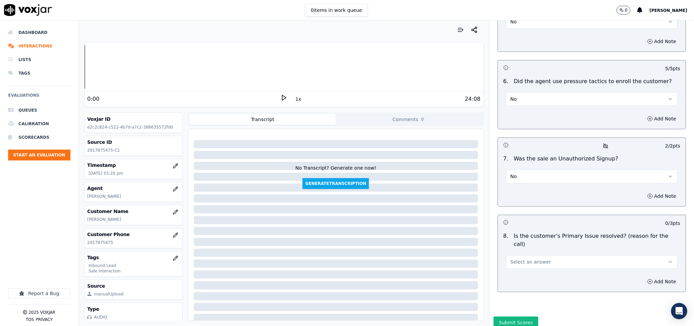
scroll to position [1790, 0]
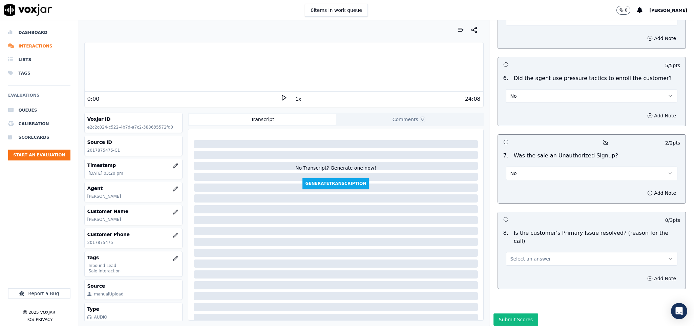
click at [541, 252] on button "Select an answer" at bounding box center [592, 259] width 172 height 14
click at [523, 248] on div "Yes" at bounding box center [575, 247] width 155 height 11
click at [510, 313] on button "Submit Scores" at bounding box center [516, 319] width 45 height 12
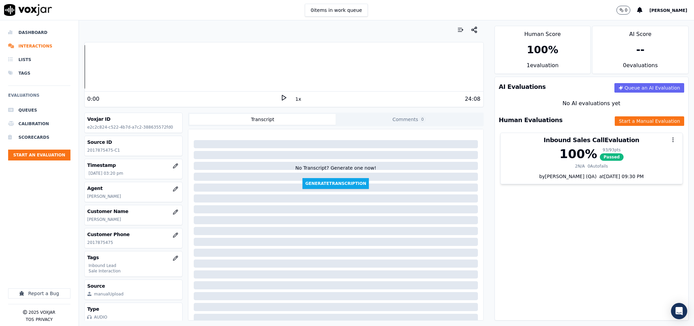
click at [517, 230] on div "AI Evaluations Queue an AI Evaluation No AI evaluations yet Human Evaluations S…" at bounding box center [592, 199] width 194 height 244
click at [29, 33] on li "Dashboard" at bounding box center [39, 33] width 62 height 14
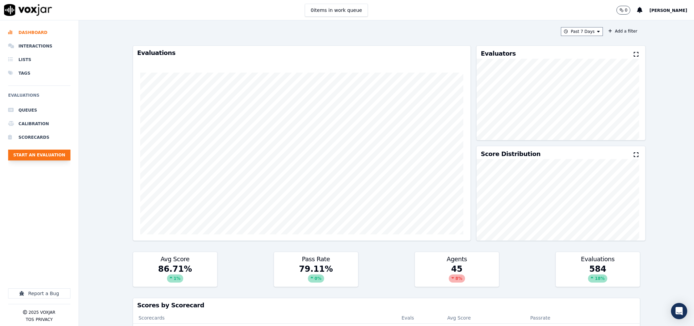
click at [54, 153] on button "Start an Evaluation" at bounding box center [39, 154] width 62 height 11
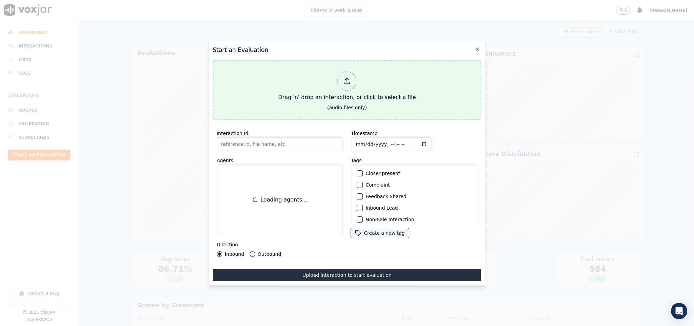
click at [347, 79] on icon at bounding box center [346, 80] width 7 height 7
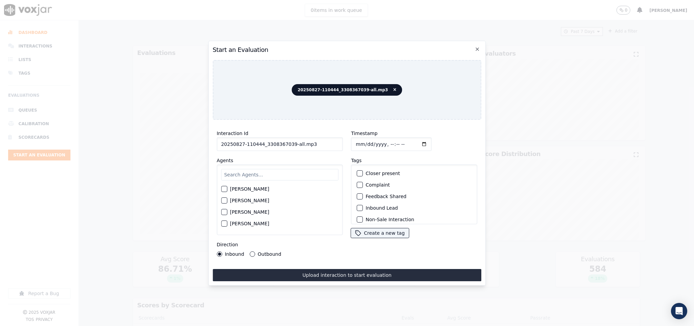
drag, startPoint x: 290, startPoint y: 141, endPoint x: 317, endPoint y: 141, distance: 27.8
click at [317, 141] on input "20250827-110444_3308367039-all.mp3" at bounding box center [280, 144] width 126 height 14
type input "20250827-110444_3308367039-C1"
click at [354, 140] on input "Timestamp" at bounding box center [391, 144] width 81 height 14
type input "[DATE]T16:07"
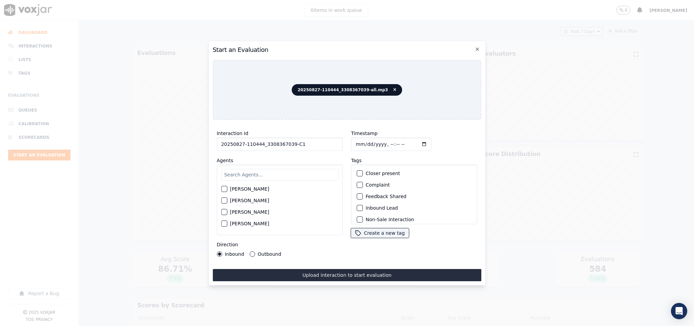
click at [266, 172] on input "text" at bounding box center [280, 175] width 118 height 12
type input "san"
click at [227, 188] on button "[PERSON_NAME]" at bounding box center [224, 191] width 6 height 6
click at [250, 251] on button "Outbound" at bounding box center [252, 253] width 5 height 5
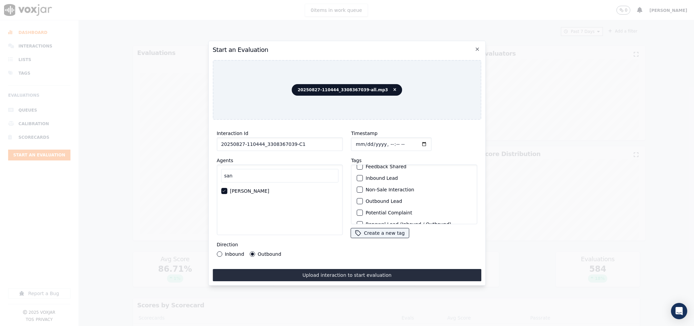
scroll to position [51, 0]
click at [357, 178] on div "button" at bounding box center [359, 180] width 5 height 5
click at [357, 213] on div "button" at bounding box center [359, 215] width 5 height 5
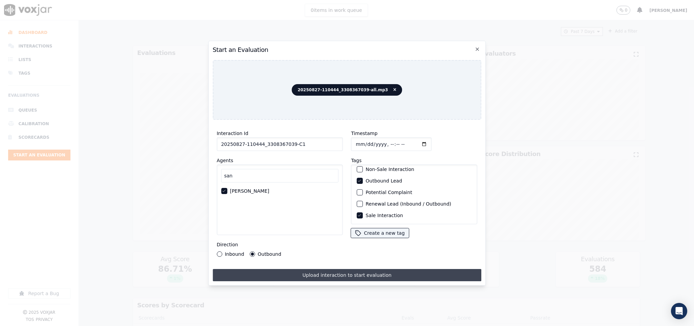
click at [351, 269] on button "Upload interaction to start evaluation" at bounding box center [347, 275] width 269 height 12
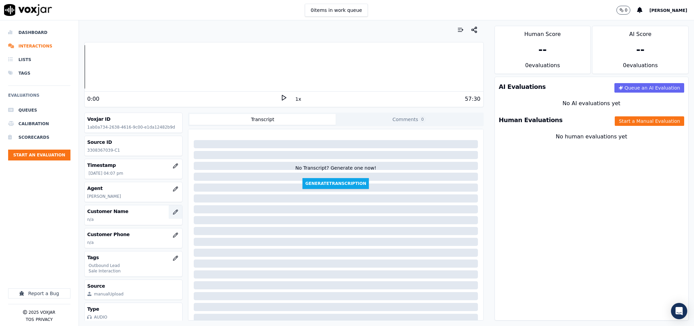
click at [173, 214] on icon "button" at bounding box center [175, 211] width 4 height 4
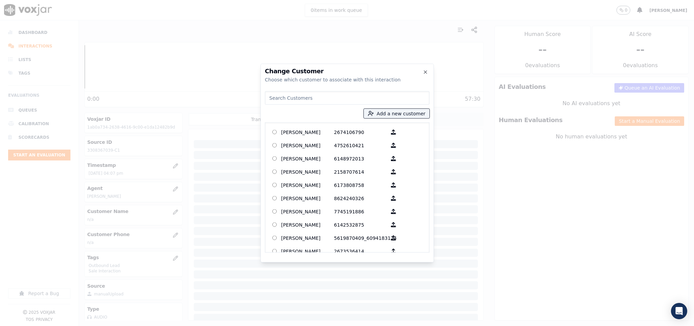
type input "[PERSON_NAME]"
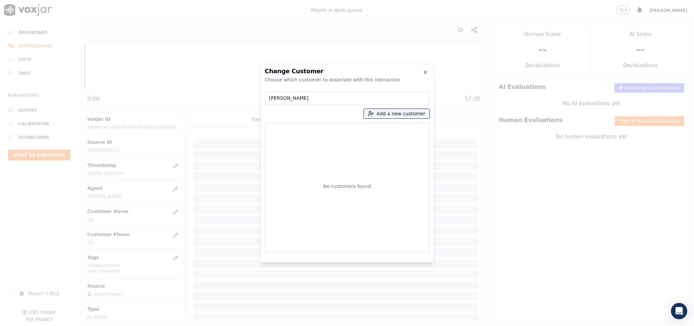
drag, startPoint x: 316, startPoint y: 99, endPoint x: 198, endPoint y: 115, distance: 119.0
click at [198, 325] on div "Change Customer Choose which customer to associate with this interaction [PERSO…" at bounding box center [347, 326] width 694 height 0
click at [398, 112] on button "Add a new customer" at bounding box center [397, 113] width 66 height 9
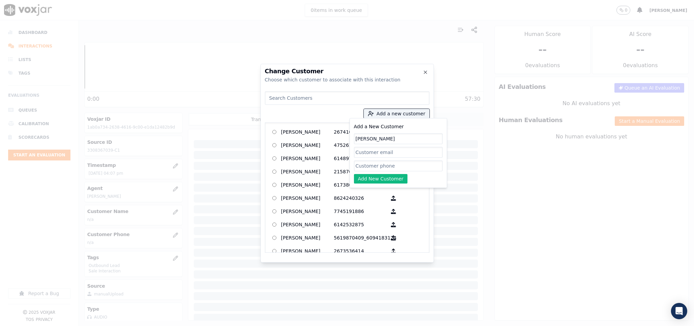
type input "[PERSON_NAME]"
click at [363, 165] on input "Add a New Customer" at bounding box center [398, 165] width 89 height 11
paste input "3305561693"
paste input "3308367039"
type input "3305561693_3308367039"
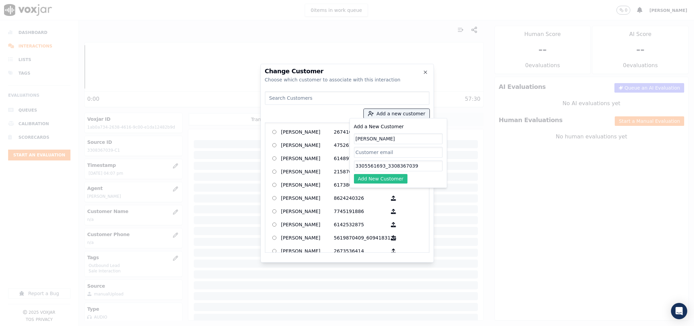
click at [387, 180] on button "Add New Customer" at bounding box center [381, 178] width 54 height 9
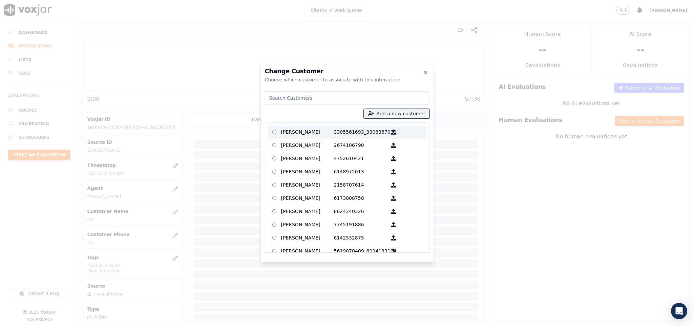
click at [308, 129] on p "[PERSON_NAME]" at bounding box center [307, 132] width 53 height 11
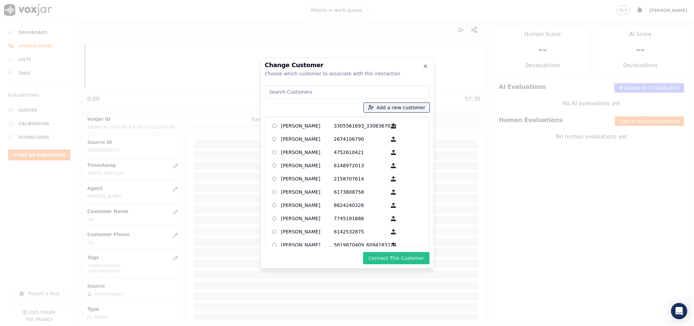
click at [402, 257] on button "Connect This Customer" at bounding box center [396, 258] width 66 height 12
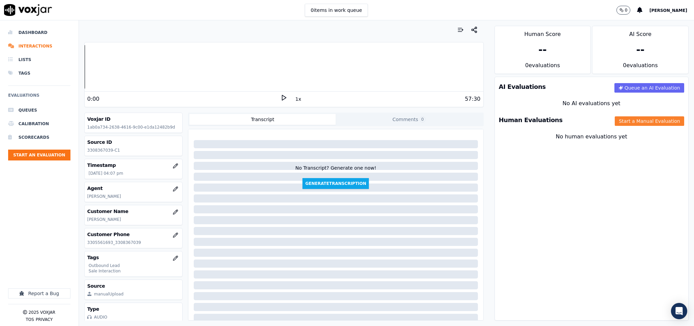
click at [618, 123] on button "Start a Manual Evaluation" at bounding box center [649, 120] width 69 height 9
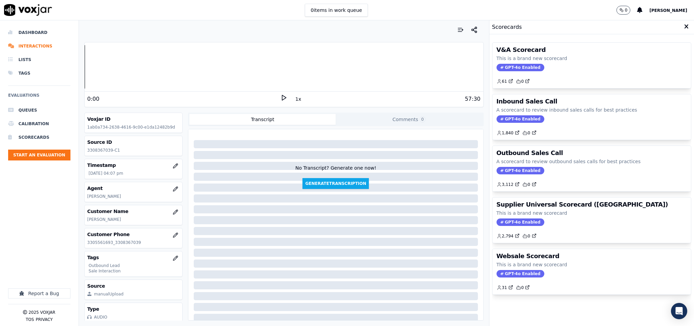
click at [507, 173] on span "GPT-4o Enabled" at bounding box center [521, 170] width 48 height 7
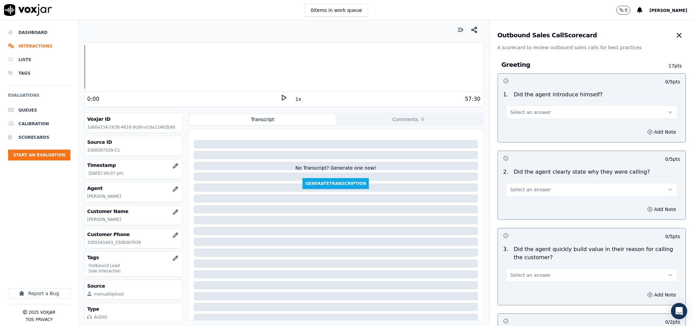
click at [526, 115] on span "Select an answer" at bounding box center [530, 112] width 41 height 7
click at [522, 129] on div "Yes" at bounding box center [575, 127] width 155 height 11
click at [648, 130] on circle "button" at bounding box center [650, 131] width 4 height 4
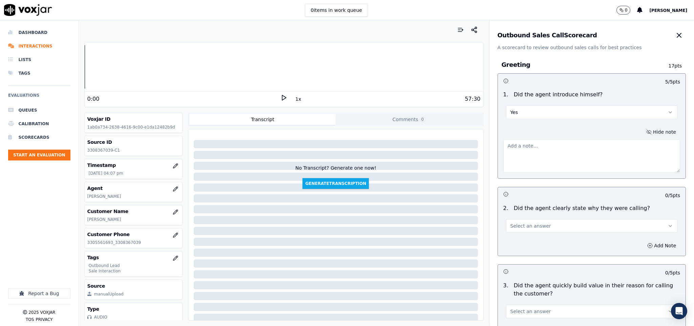
click at [576, 151] on textarea at bounding box center [591, 155] width 177 height 33
paste textarea "Fronter: [PERSON_NAME] called the customer and introduced himself as “[PERSON_N…"
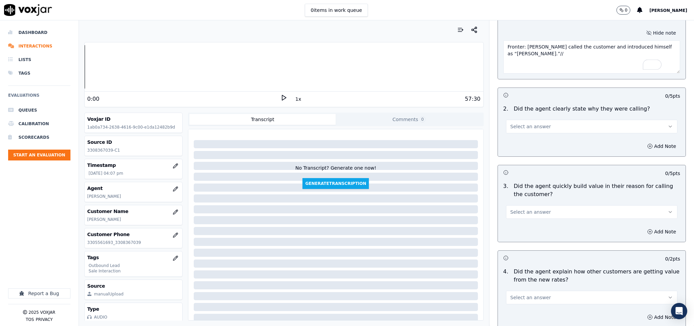
scroll to position [102, 0]
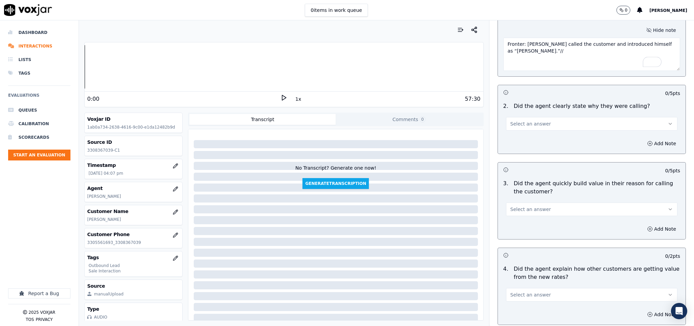
type textarea "Fronter: [PERSON_NAME] called the customer and introduced himself as “[PERSON_N…"
click at [547, 126] on button "Select an answer" at bounding box center [592, 124] width 172 height 14
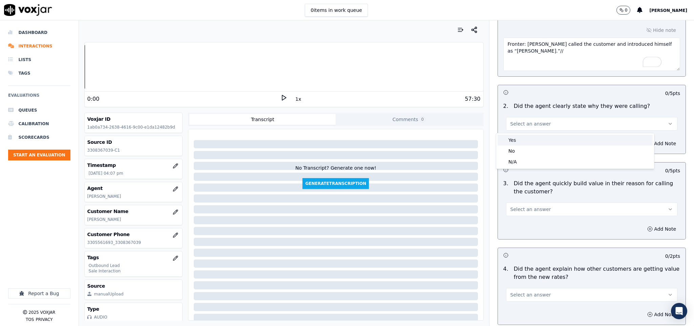
click at [530, 140] on div "Yes" at bounding box center [575, 139] width 155 height 11
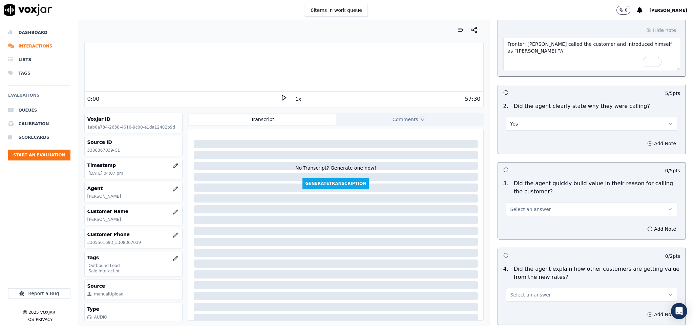
click at [547, 209] on button "Select an answer" at bounding box center [592, 209] width 172 height 14
click at [537, 222] on div "Yes" at bounding box center [575, 225] width 155 height 11
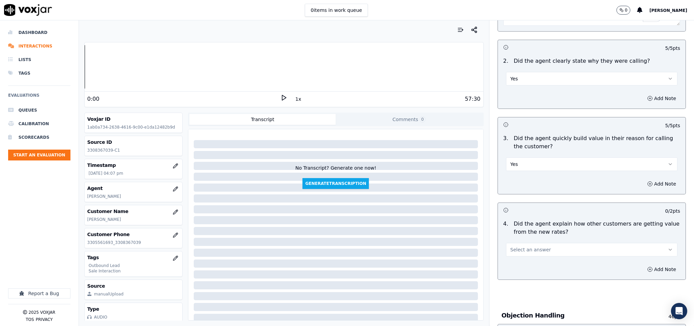
scroll to position [203, 0]
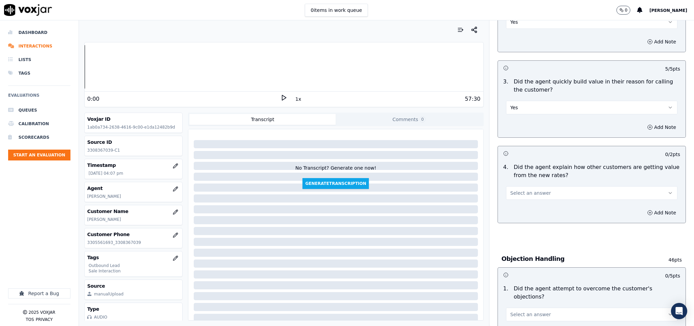
click at [540, 189] on button "Select an answer" at bounding box center [592, 193] width 172 height 14
click at [531, 225] on div "No" at bounding box center [575, 220] width 155 height 11
click at [538, 194] on button "No" at bounding box center [592, 193] width 172 height 14
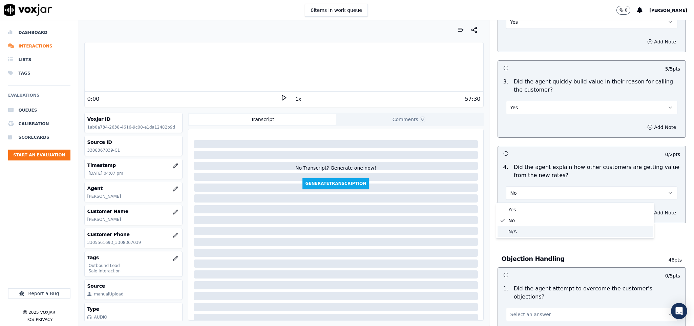
click at [524, 234] on div "N/A" at bounding box center [575, 231] width 155 height 11
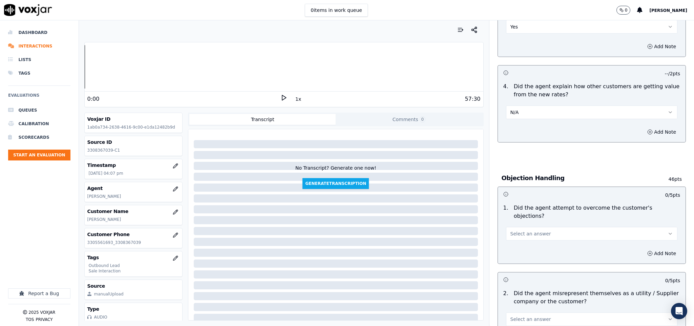
scroll to position [305, 0]
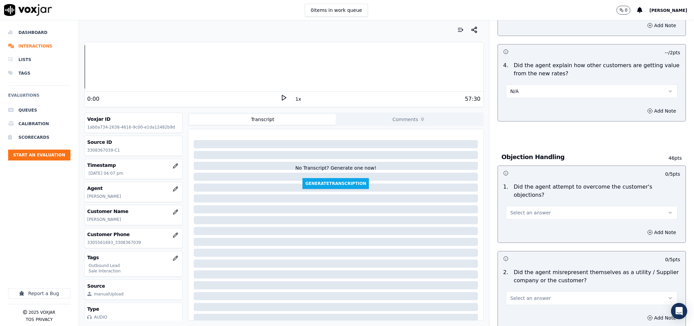
click at [548, 206] on button "Select an answer" at bounding box center [592, 213] width 172 height 14
click at [531, 218] on div "Yes" at bounding box center [575, 221] width 155 height 11
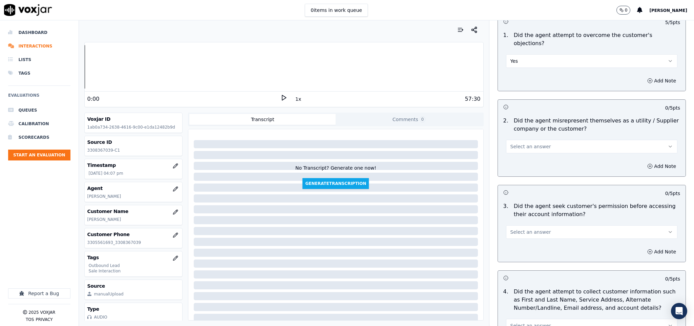
scroll to position [457, 0]
click at [532, 142] on span "Select an answer" at bounding box center [530, 145] width 41 height 7
click at [524, 164] on div "No" at bounding box center [575, 165] width 155 height 11
click at [529, 227] on span "Select an answer" at bounding box center [530, 230] width 41 height 7
click at [519, 251] on div "No" at bounding box center [575, 251] width 155 height 11
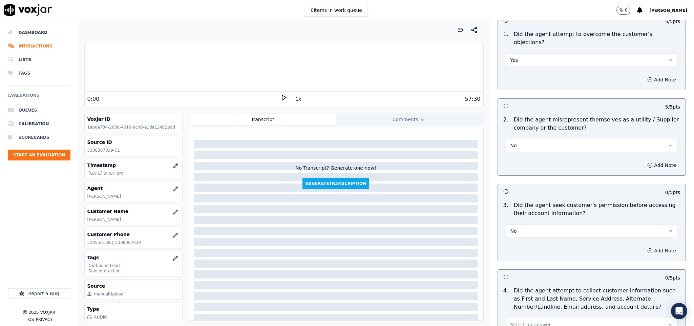
click at [644, 246] on button "Add Note" at bounding box center [661, 250] width 37 height 9
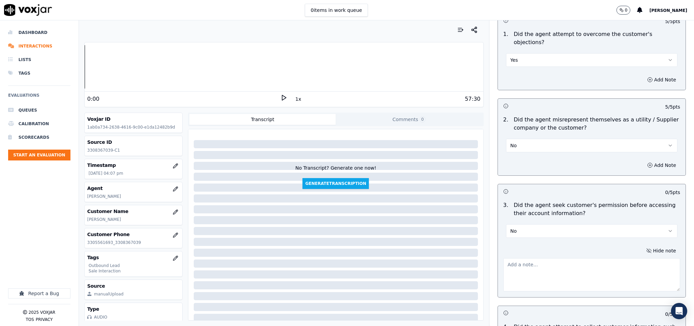
click at [592, 258] on textarea at bounding box center [591, 274] width 177 height 33
paste textarea "@1:52 [PERSON_NAME] - I don't need anything from you because I have your inform…"
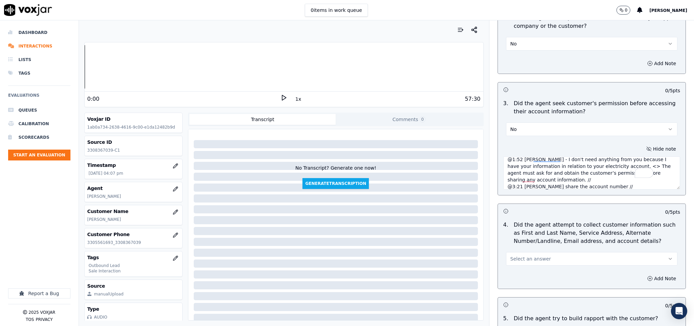
scroll to position [610, 0]
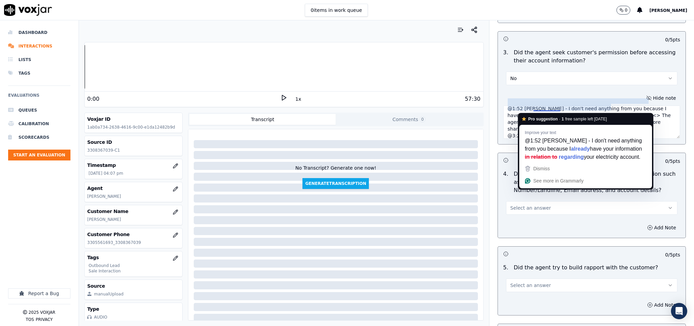
type textarea "@1:52 [PERSON_NAME] - I don't need anything from you because I have your inform…"
click at [498, 160] on div "0 / 5 pts" at bounding box center [592, 160] width 188 height 14
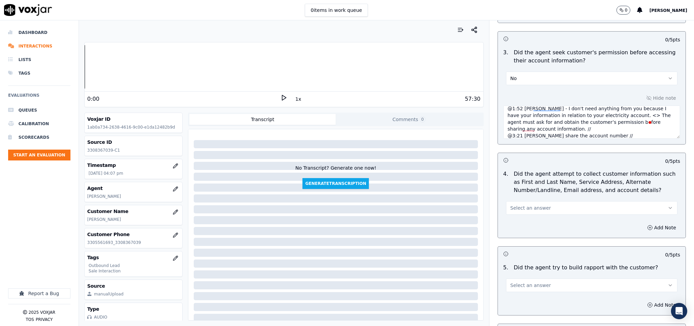
scroll to position [661, 0]
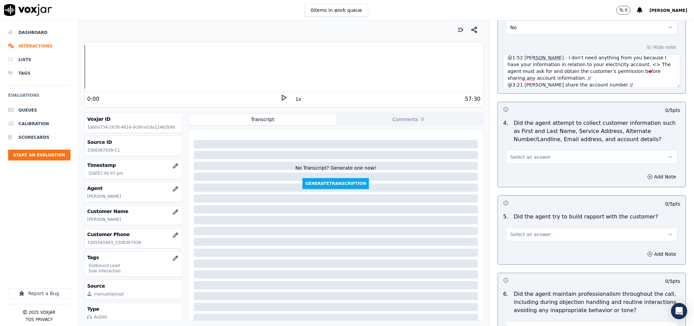
click at [518, 153] on span "Select an answer" at bounding box center [530, 156] width 41 height 7
click at [520, 187] on div "N/A" at bounding box center [575, 188] width 155 height 11
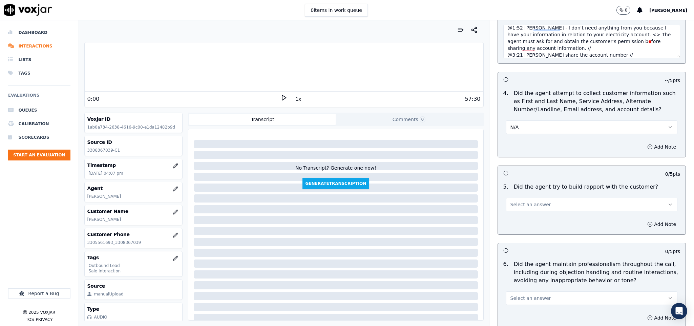
scroll to position [711, 0]
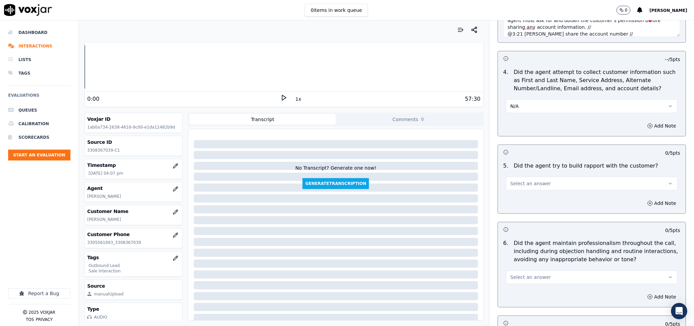
click at [524, 176] on button "Select an answer" at bounding box center [592, 183] width 172 height 14
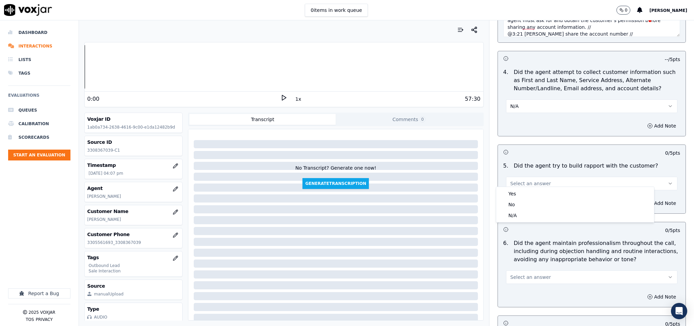
click at [516, 193] on div "Yes" at bounding box center [575, 193] width 155 height 11
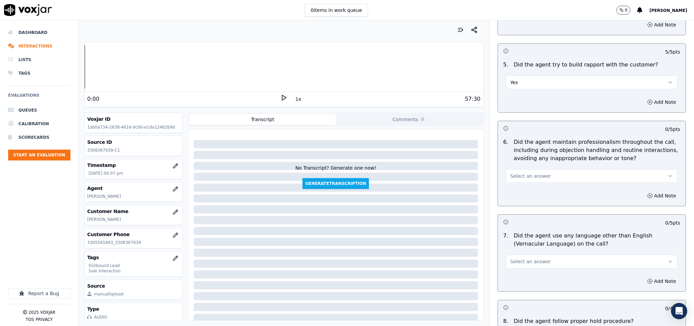
scroll to position [813, 0]
click at [528, 172] on span "Select an answer" at bounding box center [530, 175] width 41 height 7
click at [517, 185] on div "Yes" at bounding box center [575, 185] width 155 height 11
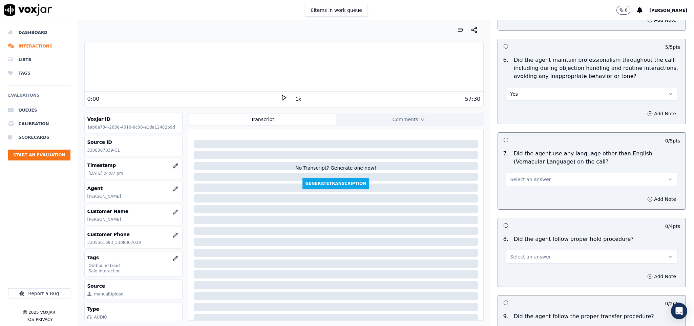
scroll to position [915, 0]
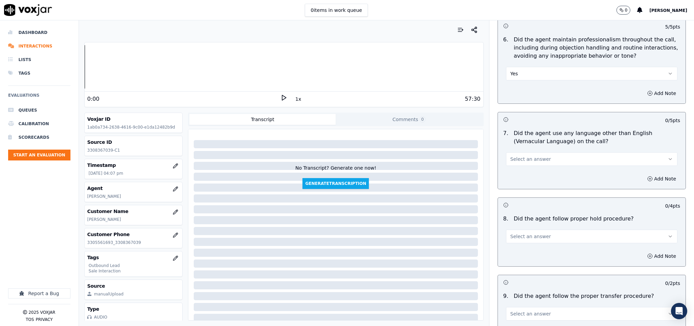
click at [548, 152] on button "Select an answer" at bounding box center [592, 159] width 172 height 14
click at [522, 180] on div "No" at bounding box center [575, 180] width 155 height 11
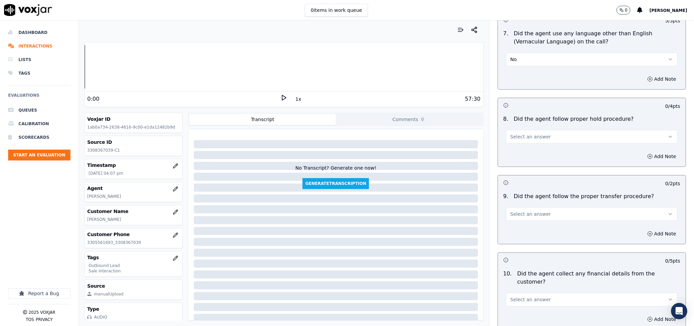
scroll to position [1016, 0]
click at [527, 133] on span "Select an answer" at bounding box center [530, 134] width 41 height 7
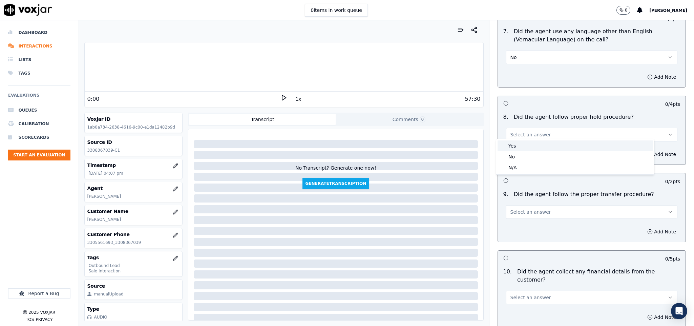
click at [524, 141] on div "Yes" at bounding box center [575, 145] width 155 height 11
click at [526, 201] on div "Select an answer" at bounding box center [592, 208] width 183 height 20
click at [525, 208] on span "Select an answer" at bounding box center [530, 211] width 41 height 7
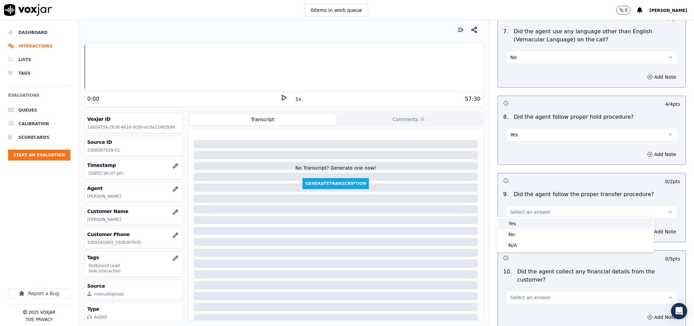
click at [519, 223] on div "Yes" at bounding box center [575, 223] width 155 height 11
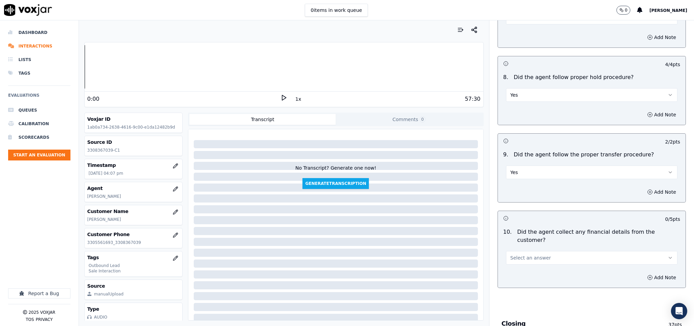
scroll to position [1169, 0]
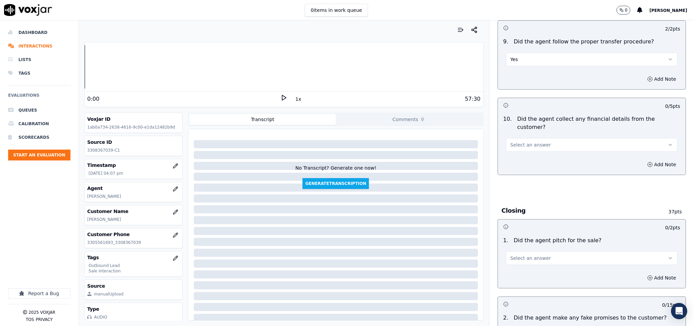
click at [536, 138] on button "Select an answer" at bounding box center [592, 145] width 172 height 14
click at [526, 155] on div "No" at bounding box center [575, 159] width 155 height 11
click at [526, 254] on span "Select an answer" at bounding box center [530, 257] width 41 height 7
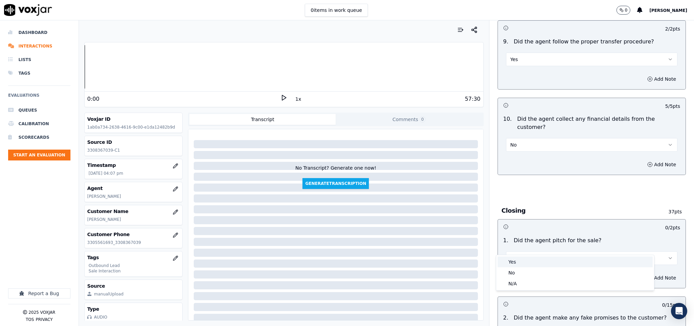
click at [524, 264] on div "Yes" at bounding box center [575, 261] width 155 height 11
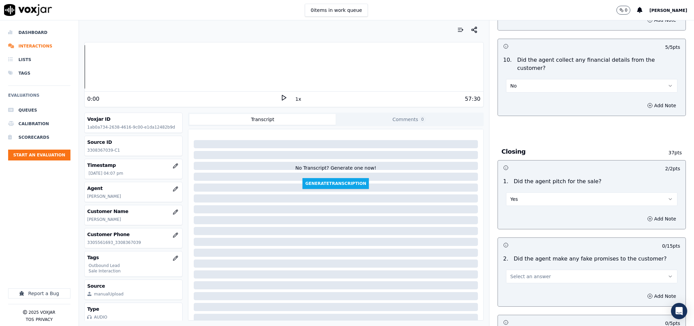
scroll to position [1321, 0]
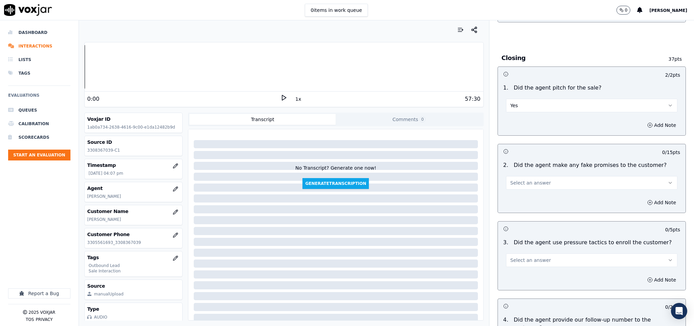
click at [543, 176] on button "Select an answer" at bounding box center [592, 183] width 172 height 14
click at [534, 191] on div "Yes" at bounding box center [575, 186] width 155 height 11
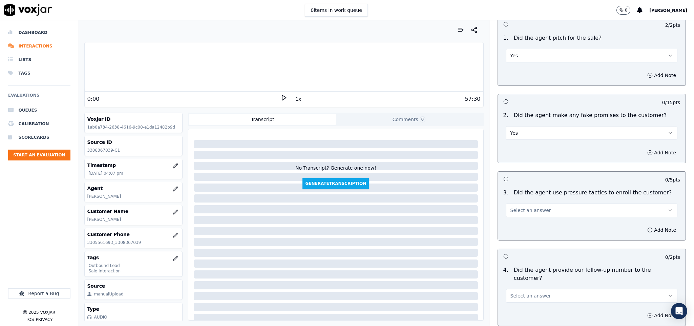
scroll to position [1372, 0]
click at [525, 206] on span "Select an answer" at bounding box center [530, 209] width 41 height 7
click at [518, 224] on div "No" at bounding box center [575, 224] width 155 height 11
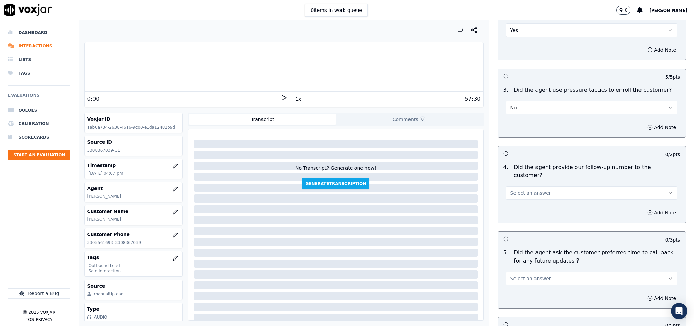
click at [526, 189] on span "Select an answer" at bounding box center [530, 192] width 41 height 7
click at [516, 191] on div "Yes" at bounding box center [575, 189] width 155 height 11
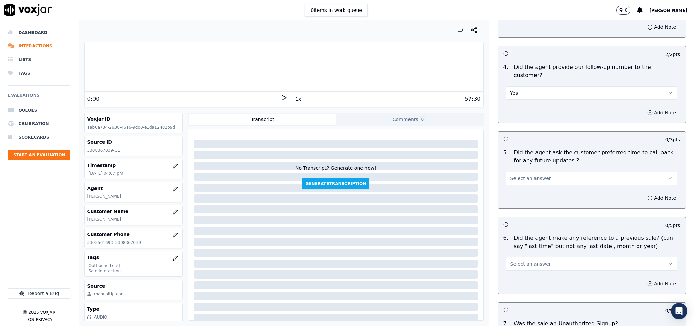
scroll to position [1575, 0]
click at [528, 173] on span "Select an answer" at bounding box center [530, 176] width 41 height 7
click at [518, 192] on div "N/A" at bounding box center [575, 195] width 155 height 11
click at [529, 255] on button "Select an answer" at bounding box center [592, 262] width 172 height 14
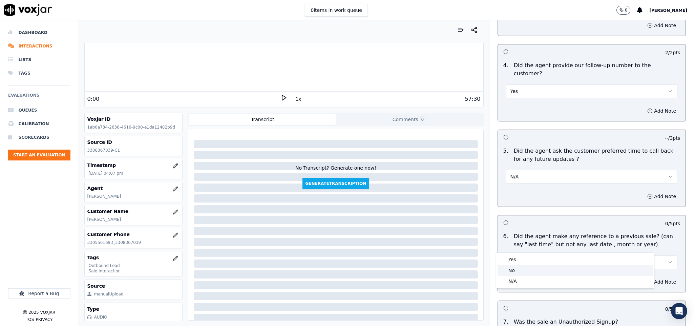
click at [519, 268] on div "No" at bounding box center [575, 270] width 155 height 11
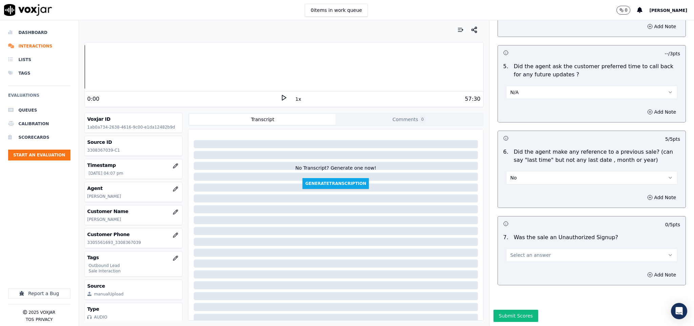
click at [538, 248] on button "Select an answer" at bounding box center [592, 255] width 172 height 14
click at [520, 258] on div "No" at bounding box center [575, 258] width 155 height 11
click at [524, 248] on button "No" at bounding box center [592, 255] width 172 height 14
click at [515, 259] on div "No" at bounding box center [575, 258] width 155 height 11
click at [512, 171] on button "No" at bounding box center [592, 178] width 172 height 14
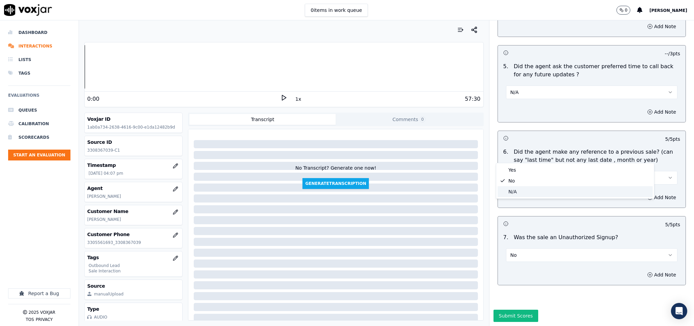
click at [518, 189] on div "N/A" at bounding box center [575, 191] width 155 height 11
click at [507, 309] on button "Submit Scores" at bounding box center [516, 315] width 45 height 12
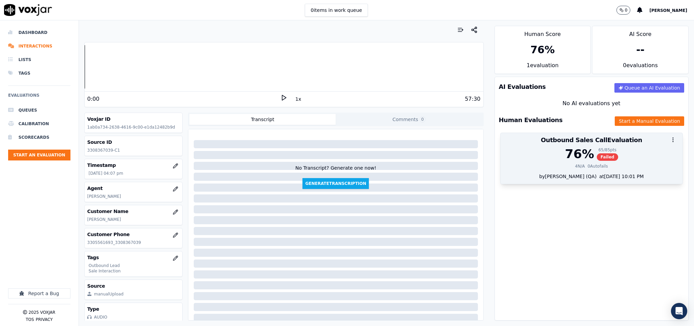
click at [597, 160] on span "Failed" at bounding box center [607, 156] width 21 height 7
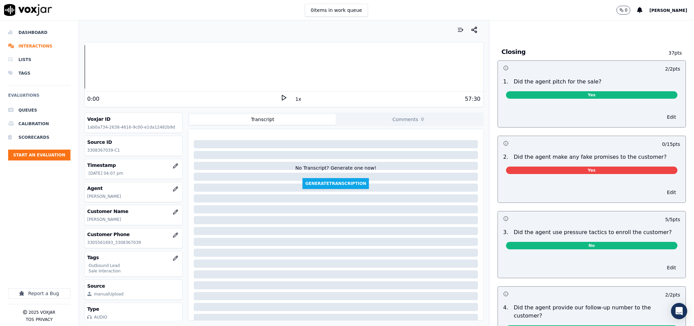
scroll to position [1295, 0]
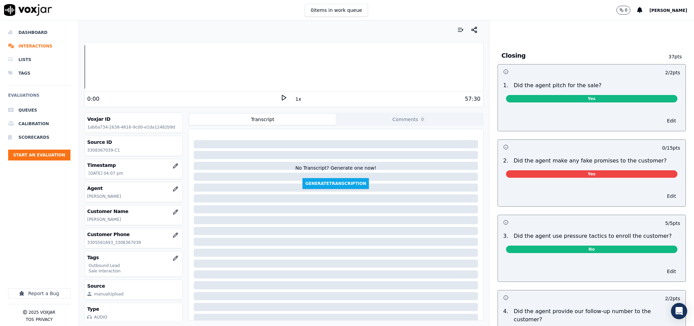
click at [663, 191] on button "Edit" at bounding box center [671, 195] width 17 height 9
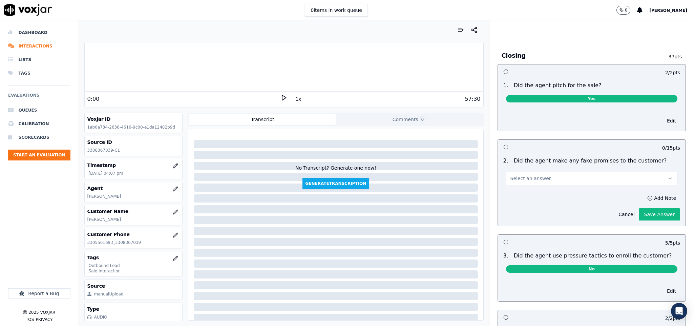
click at [584, 171] on button "Select an answer" at bounding box center [592, 178] width 172 height 14
click at [548, 197] on div "No" at bounding box center [575, 198] width 155 height 11
click at [641, 208] on button "Save Answer" at bounding box center [659, 214] width 41 height 12
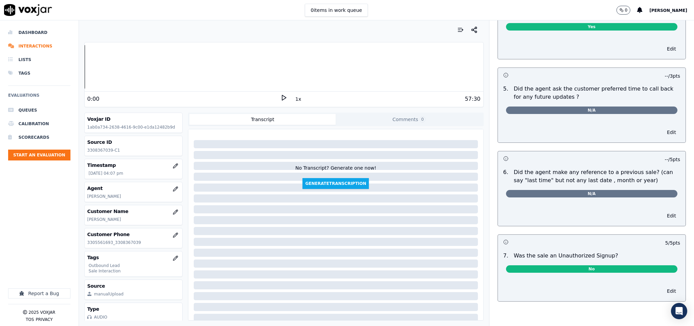
scroll to position [0, 0]
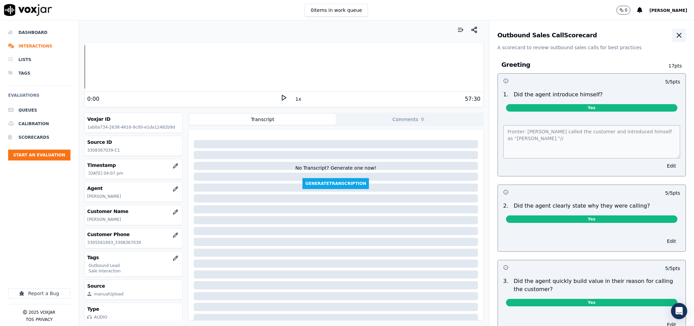
click at [672, 39] on button "button" at bounding box center [679, 35] width 14 height 14
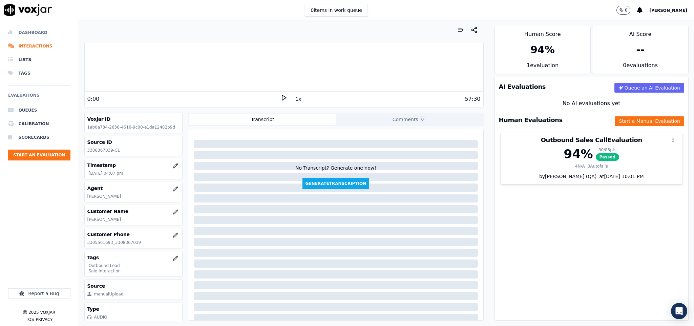
click at [34, 30] on li "Dashboard" at bounding box center [39, 33] width 62 height 14
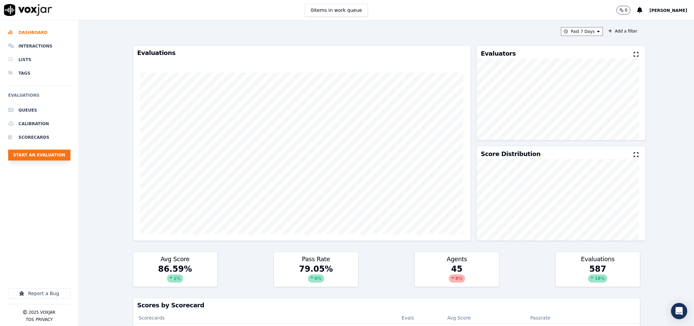
click at [38, 155] on button "Start an Evaluation" at bounding box center [39, 154] width 62 height 11
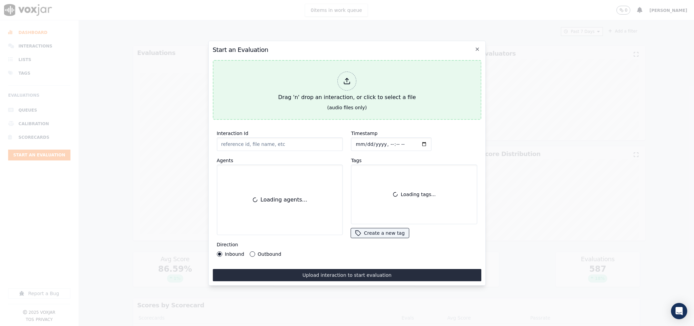
click at [341, 80] on div at bounding box center [347, 80] width 19 height 19
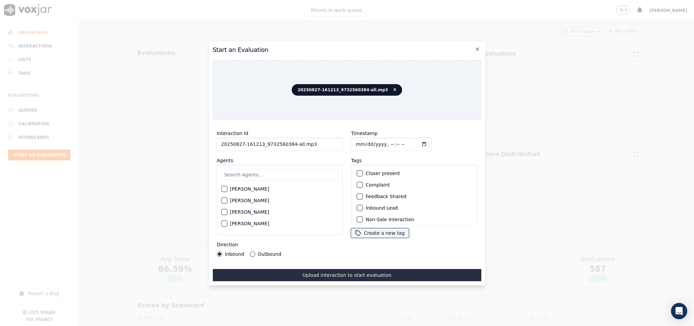
drag, startPoint x: 299, startPoint y: 140, endPoint x: 325, endPoint y: 141, distance: 26.4
click at [321, 139] on input "20250827-161213_9732560384-all.mp3" at bounding box center [280, 144] width 126 height 14
type input "20250827-161213_9732560384-C1"
click at [355, 142] on input "Timestamp" at bounding box center [391, 144] width 81 height 14
type input "[DATE]T16:40"
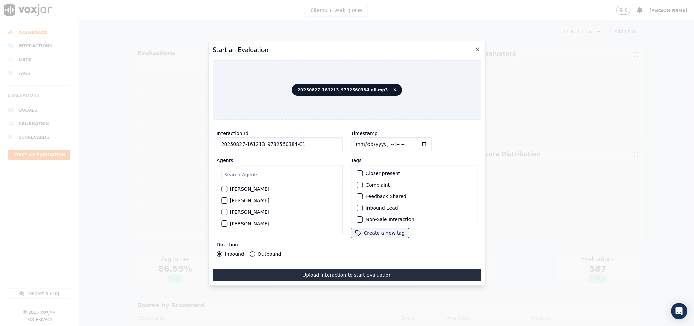
click at [242, 169] on input "text" at bounding box center [280, 175] width 118 height 12
type input "jam"
click at [229, 186] on div "[PERSON_NAME]" at bounding box center [280, 191] width 118 height 12
drag, startPoint x: 223, startPoint y: 186, endPoint x: 237, endPoint y: 228, distance: 43.9
click at [223, 188] on div "button" at bounding box center [224, 190] width 5 height 5
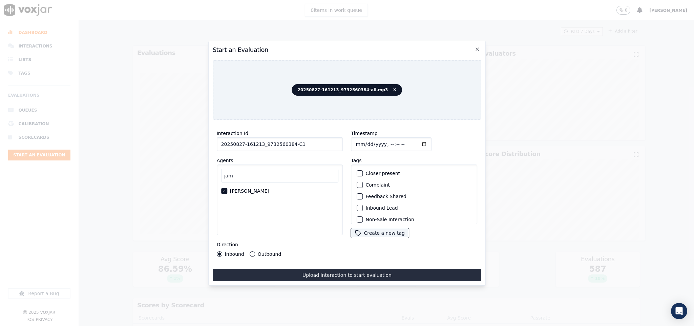
click at [251, 251] on button "Outbound" at bounding box center [252, 253] width 5 height 5
click at [358, 178] on div "button" at bounding box center [359, 180] width 5 height 5
click at [357, 213] on div "button" at bounding box center [359, 215] width 5 height 5
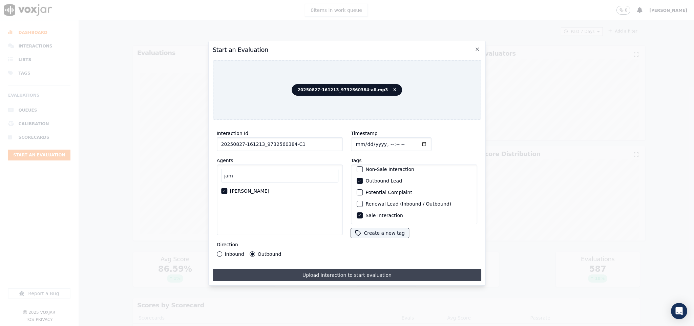
click at [339, 271] on button "Upload interaction to start evaluation" at bounding box center [347, 275] width 269 height 12
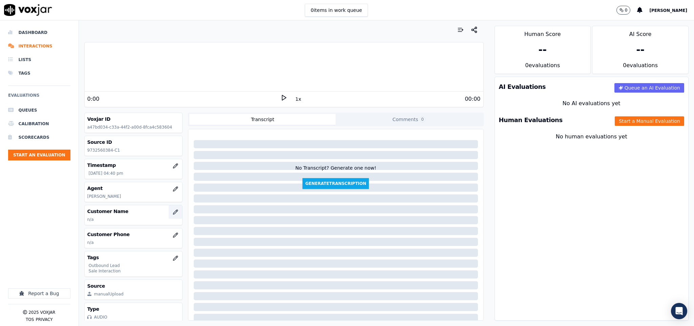
click at [173, 212] on icon "button" at bounding box center [175, 211] width 5 height 5
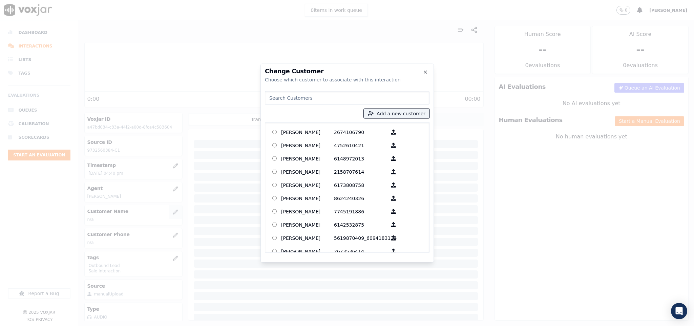
type input "[PERSON_NAME]"
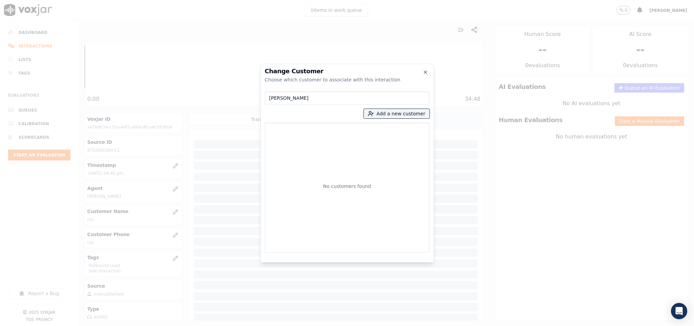
drag, startPoint x: 221, startPoint y: 108, endPoint x: 208, endPoint y: 109, distance: 12.6
click at [208, 325] on div "Change Customer Choose which customer to associate with this interaction [PERSO…" at bounding box center [347, 326] width 694 height 0
click at [393, 114] on button "Add a new customer" at bounding box center [397, 113] width 66 height 9
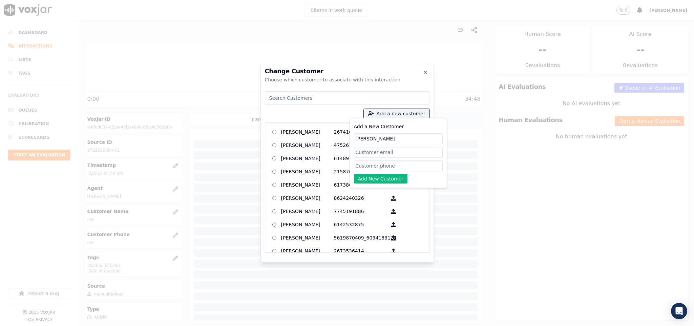
type input "[PERSON_NAME]"
click at [382, 168] on input "Add a New Customer" at bounding box center [398, 165] width 89 height 11
paste input "9732560384"
type input "9732560384"
click at [375, 181] on button "Add New Customer" at bounding box center [381, 178] width 54 height 9
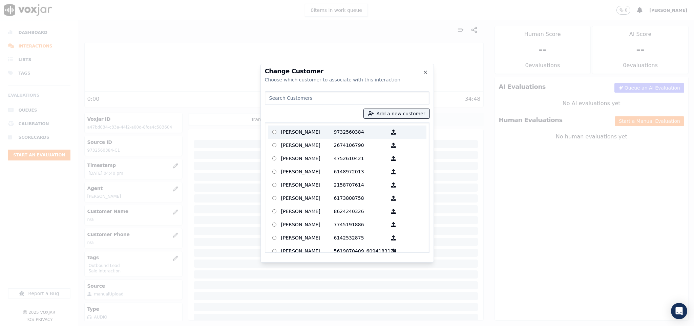
click at [293, 133] on p "[PERSON_NAME]" at bounding box center [307, 132] width 53 height 11
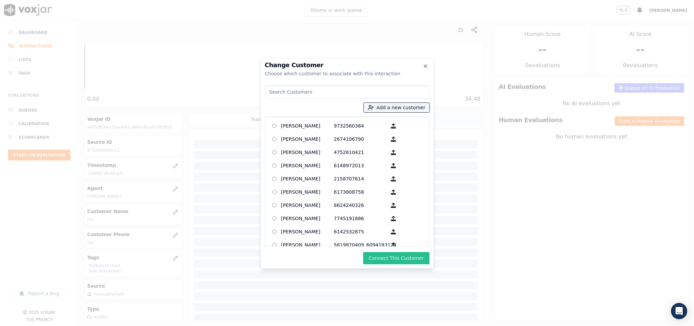
click at [395, 253] on button "Connect This Customer" at bounding box center [396, 258] width 66 height 12
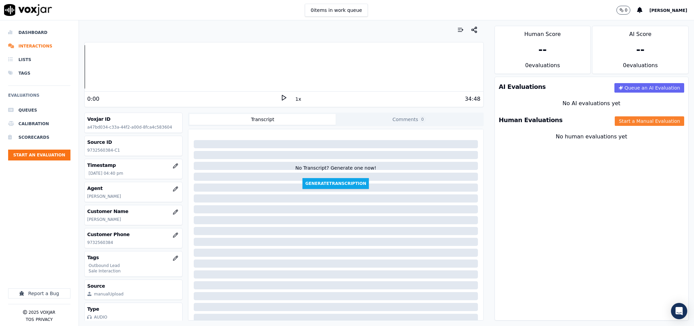
click at [615, 123] on button "Start a Manual Evaluation" at bounding box center [649, 120] width 69 height 9
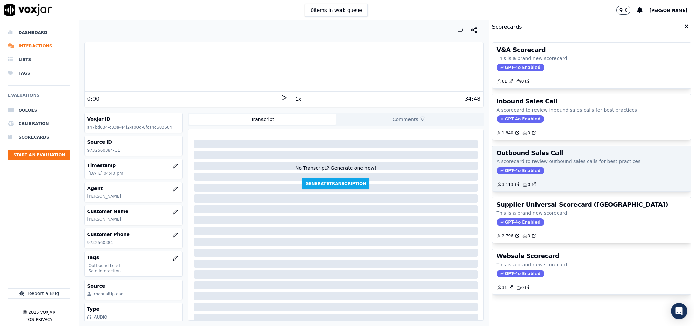
click at [509, 169] on span "GPT-4o Enabled" at bounding box center [521, 170] width 48 height 7
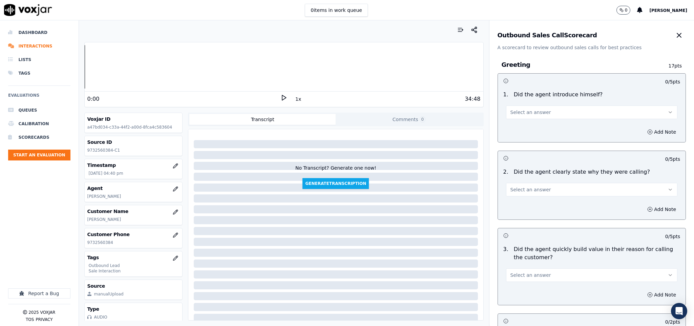
click at [530, 111] on span "Select an answer" at bounding box center [530, 112] width 41 height 7
click at [528, 126] on div "Yes" at bounding box center [575, 127] width 155 height 11
click at [534, 190] on span "Select an answer" at bounding box center [530, 189] width 41 height 7
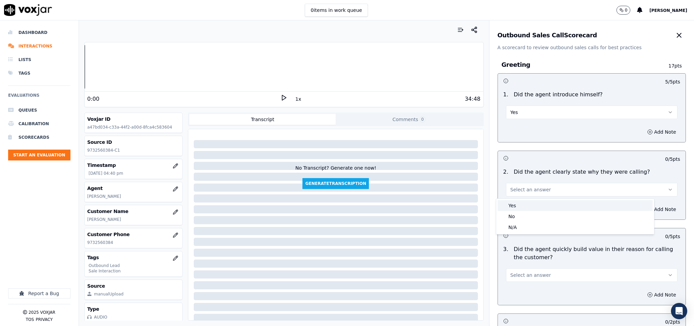
click at [527, 204] on div "Yes" at bounding box center [575, 205] width 155 height 11
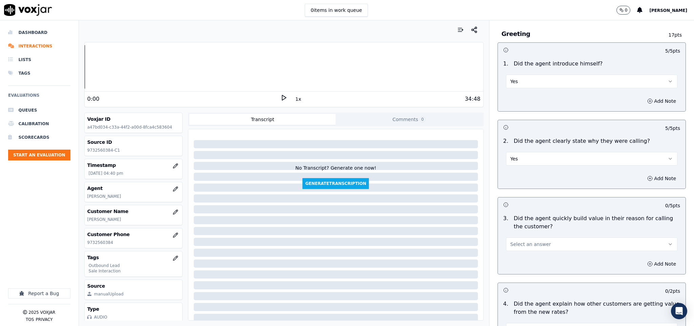
scroll to position [51, 0]
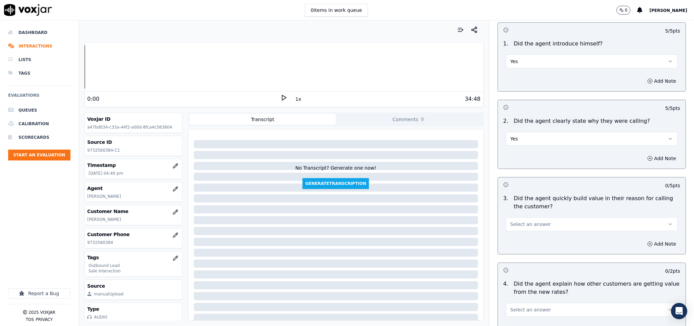
drag, startPoint x: 534, startPoint y: 224, endPoint x: 531, endPoint y: 230, distance: 6.5
click at [534, 225] on span "Select an answer" at bounding box center [530, 224] width 41 height 7
click at [527, 238] on div "Yes" at bounding box center [575, 240] width 155 height 11
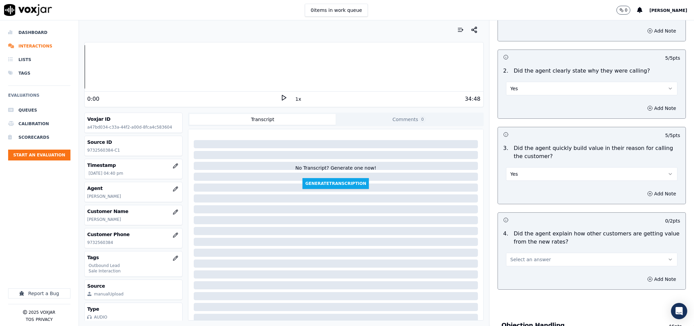
scroll to position [203, 0]
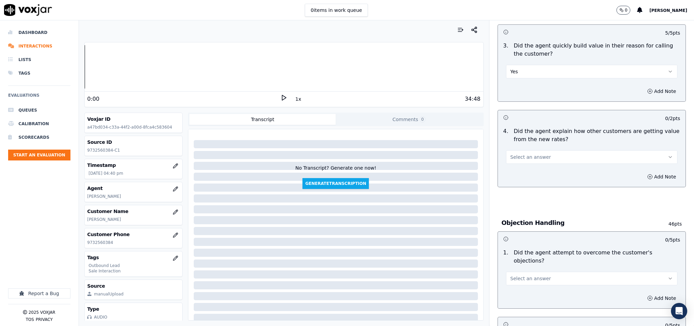
click at [521, 156] on span "Select an answer" at bounding box center [530, 156] width 41 height 7
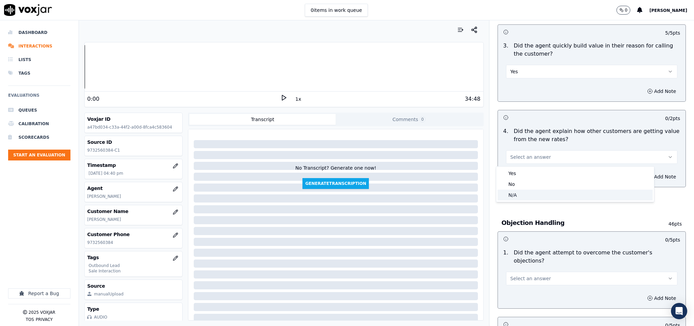
click at [520, 192] on div "N/A" at bounding box center [575, 194] width 155 height 11
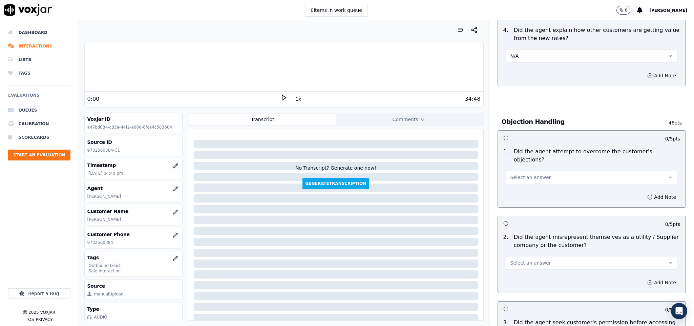
scroll to position [305, 0]
click at [546, 171] on button "Select an answer" at bounding box center [592, 177] width 172 height 14
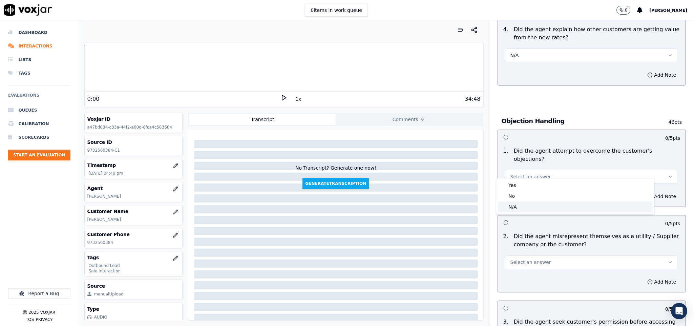
click at [527, 204] on div "N/A" at bounding box center [575, 206] width 155 height 11
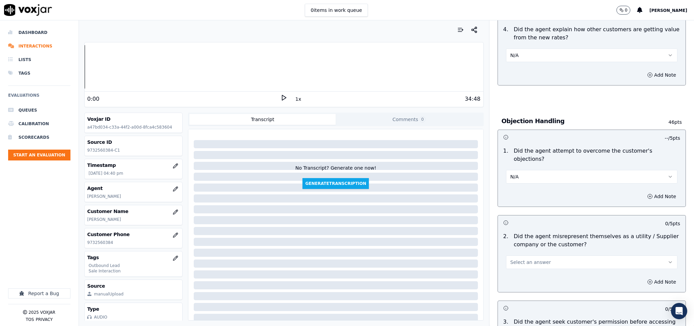
click at [527, 170] on button "N/A" at bounding box center [592, 177] width 172 height 14
click at [522, 182] on div "Yes" at bounding box center [575, 185] width 155 height 11
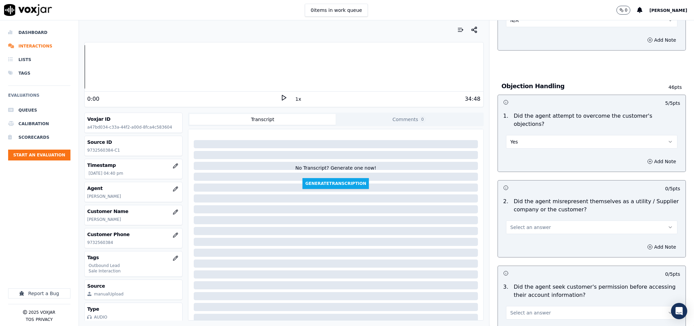
scroll to position [406, 0]
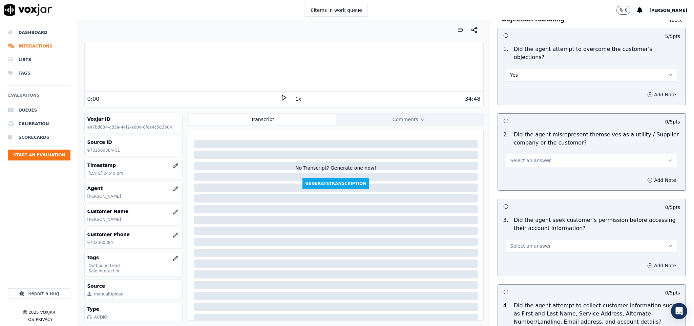
click at [529, 157] on span "Select an answer" at bounding box center [530, 160] width 41 height 7
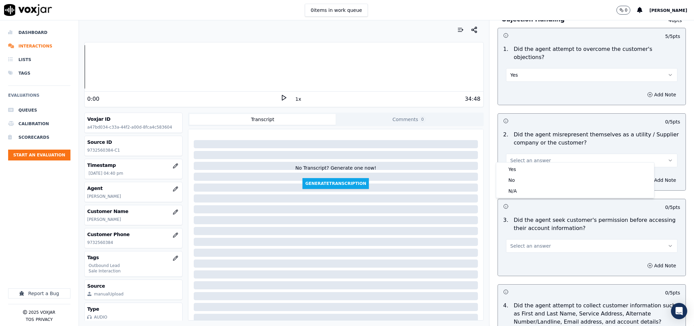
click at [498, 144] on div "2 . Did the agent misrepresent themselves as a utility / Supplier company or th…" at bounding box center [592, 149] width 188 height 42
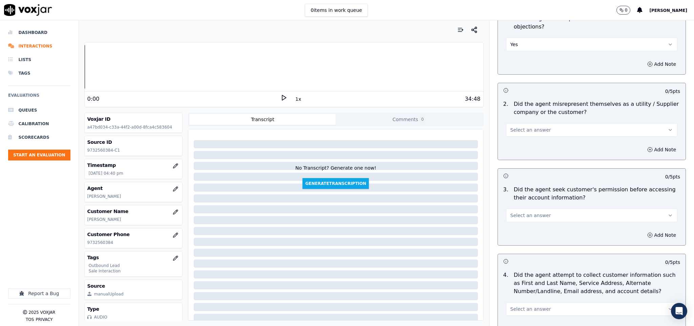
scroll to position [457, 0]
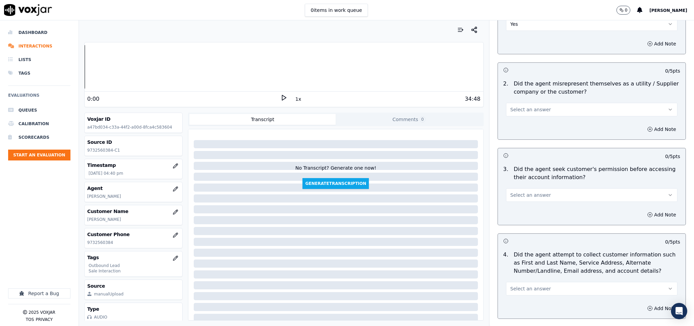
click at [527, 103] on button "Select an answer" at bounding box center [592, 110] width 172 height 14
click at [518, 128] on div "No" at bounding box center [575, 129] width 155 height 11
click at [541, 188] on button "Select an answer" at bounding box center [592, 195] width 172 height 14
click at [517, 217] on div "No" at bounding box center [575, 214] width 155 height 11
click at [643, 210] on button "Add Note" at bounding box center [661, 214] width 37 height 9
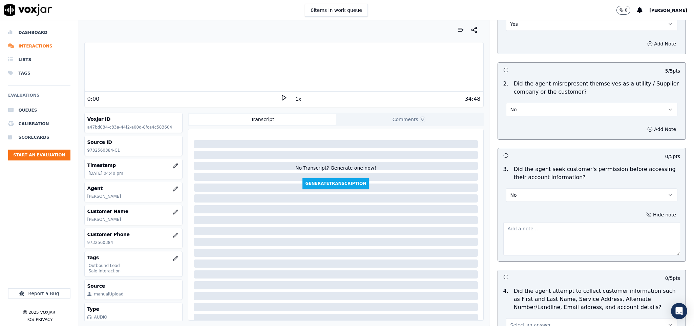
click at [589, 226] on textarea at bounding box center [591, 238] width 177 height 33
paste textarea "@3:01 [PERSON_NAME] shared the account number <> The agent must ask for and obt…"
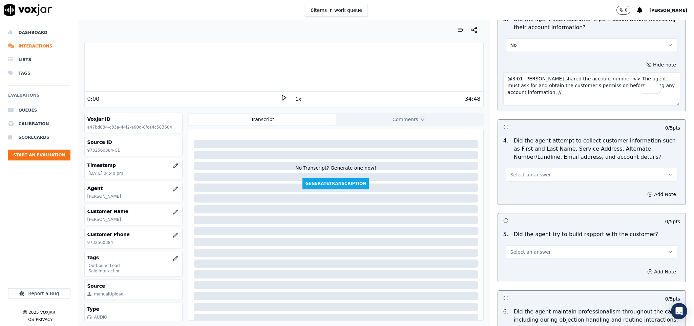
scroll to position [610, 0]
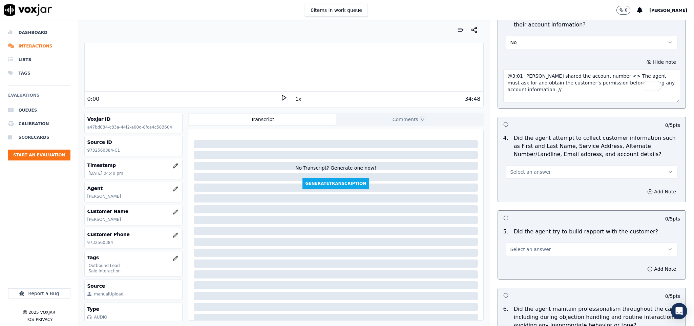
type textarea "@3:01 [PERSON_NAME] shared the account number <> The agent must ask for and obt…"
click at [535, 168] on span "Select an answer" at bounding box center [530, 171] width 41 height 7
click at [525, 202] on div "N/A" at bounding box center [575, 203] width 155 height 11
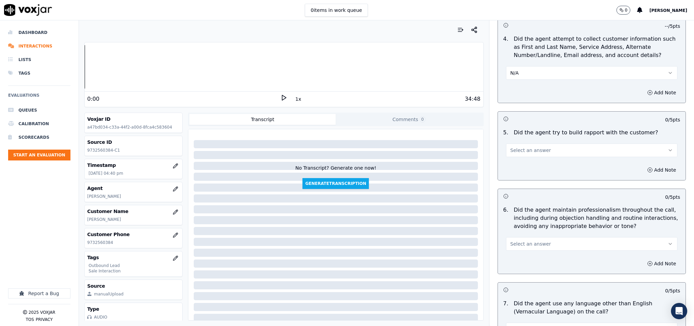
scroll to position [711, 0]
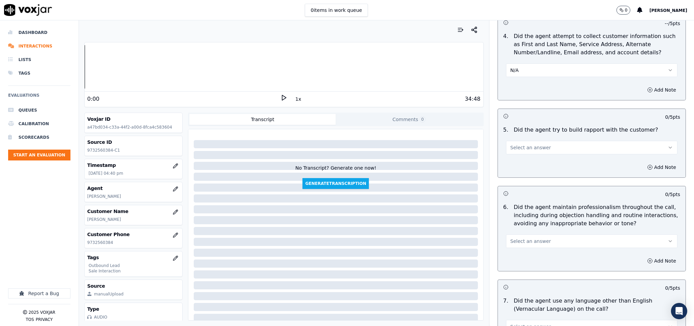
click at [530, 144] on span "Select an answer" at bounding box center [530, 147] width 41 height 7
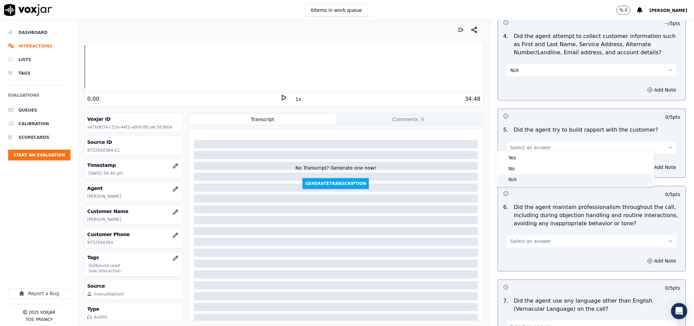
click at [518, 178] on div "N/A" at bounding box center [575, 179] width 155 height 11
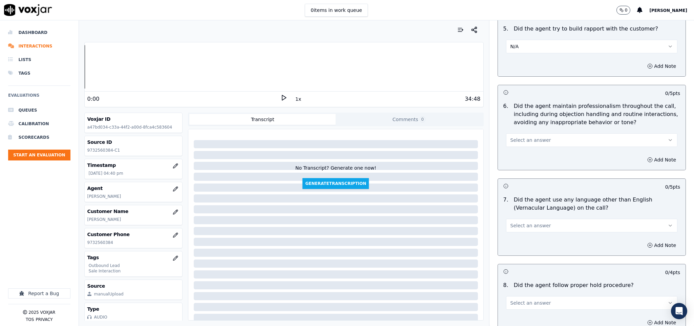
scroll to position [813, 0]
click at [527, 132] on button "Select an answer" at bounding box center [592, 139] width 172 height 14
click at [520, 151] on div "Yes" at bounding box center [575, 149] width 155 height 11
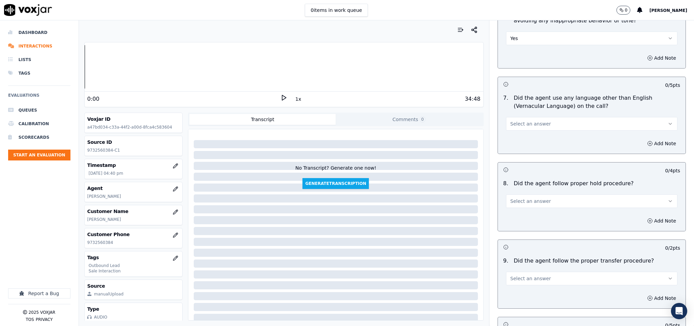
scroll to position [915, 0]
click at [525, 116] on button "Select an answer" at bounding box center [592, 123] width 172 height 14
click at [519, 146] on div "No" at bounding box center [575, 144] width 155 height 11
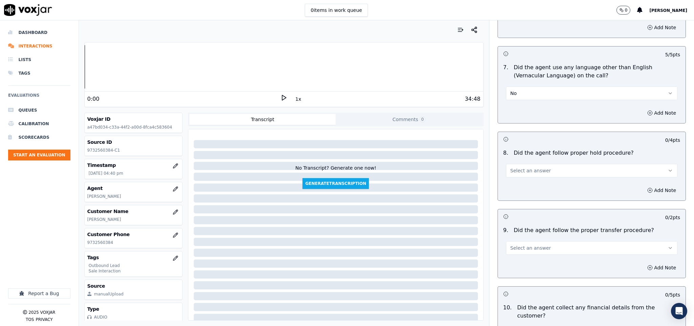
scroll to position [965, 0]
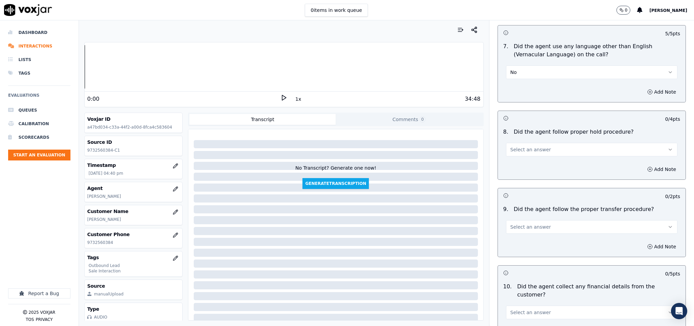
click at [537, 143] on button "Select an answer" at bounding box center [592, 150] width 172 height 14
click at [531, 160] on div "Yes" at bounding box center [575, 160] width 155 height 11
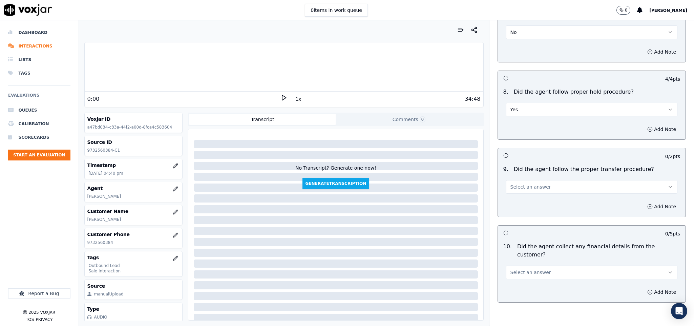
scroll to position [1067, 0]
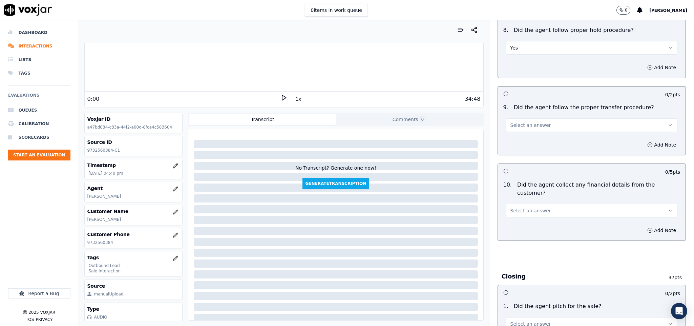
click at [533, 122] on span "Select an answer" at bounding box center [530, 125] width 41 height 7
click at [526, 145] on div "No" at bounding box center [575, 147] width 155 height 11
click at [643, 140] on button "Add Note" at bounding box center [661, 144] width 37 height 9
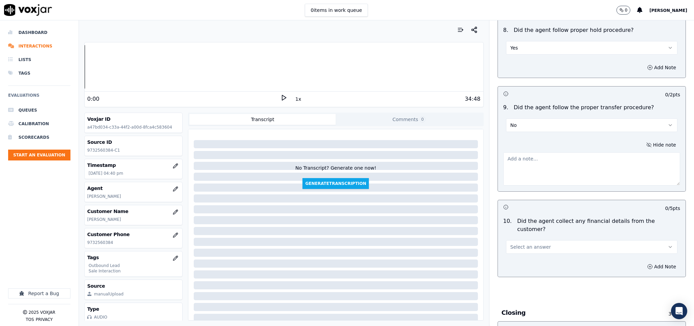
click at [588, 166] on textarea at bounding box center [591, 168] width 177 height 33
paste textarea "@7:49 - The call was transferred to Closer [PERSON_NAME] without informing the …"
click at [508, 152] on textarea "@7:49 - The call was transferred to Closer [PERSON_NAME] without informing the …" at bounding box center [591, 168] width 177 height 33
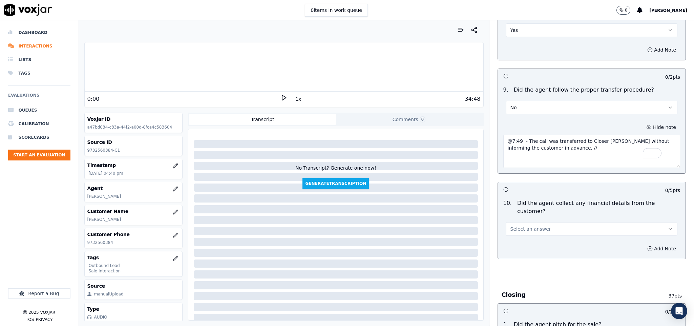
scroll to position [1118, 0]
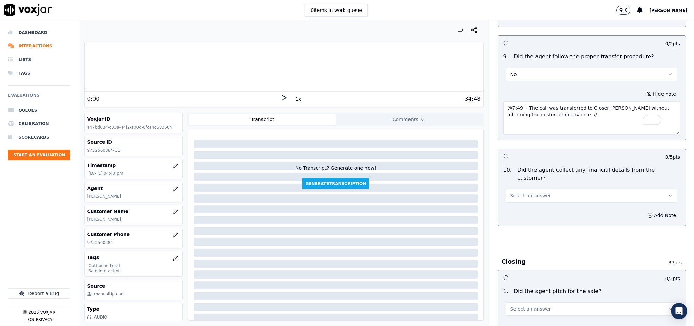
type textarea "@7:49 - The call was transferred to Closer [PERSON_NAME] without informing the …"
click at [538, 189] on button "Select an answer" at bounding box center [592, 196] width 172 height 14
click at [521, 210] on div "No" at bounding box center [575, 210] width 155 height 11
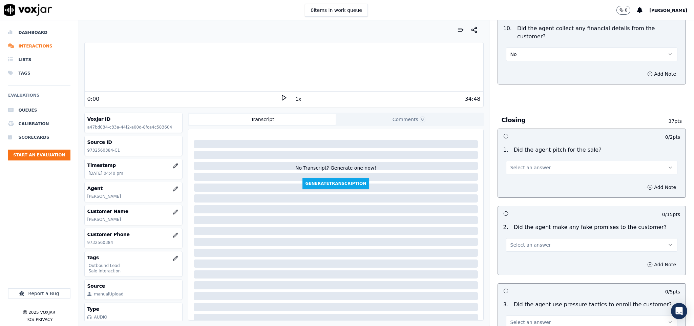
scroll to position [1321, 0]
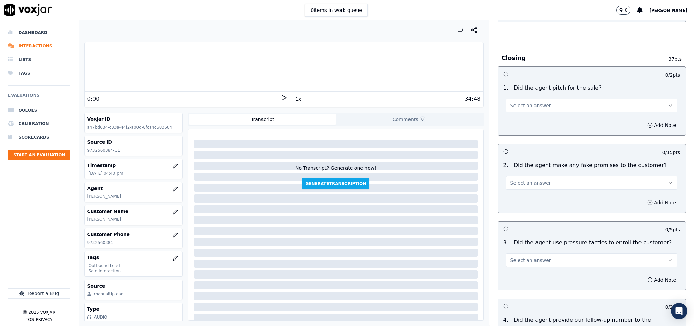
click at [533, 99] on button "Select an answer" at bounding box center [592, 106] width 172 height 14
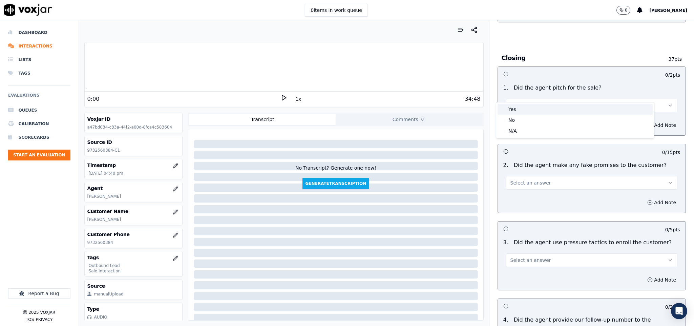
click at [519, 109] on div "Yes" at bounding box center [575, 109] width 155 height 11
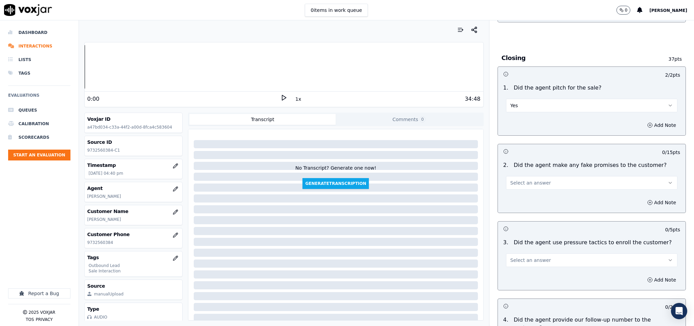
click at [533, 179] on span "Select an answer" at bounding box center [530, 182] width 41 height 7
click at [519, 196] on div "No" at bounding box center [575, 197] width 155 height 11
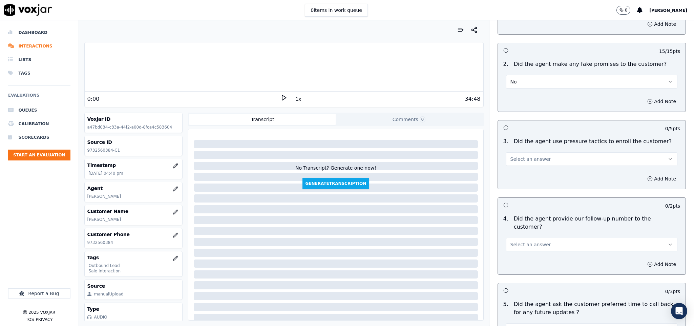
scroll to position [1423, 0]
click at [529, 151] on button "Select an answer" at bounding box center [592, 158] width 172 height 14
click at [520, 168] on div "No" at bounding box center [575, 173] width 155 height 11
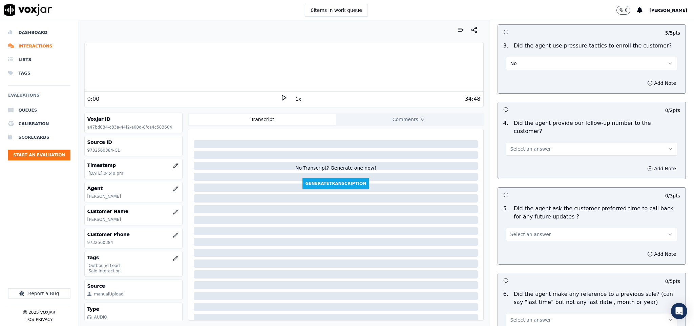
scroll to position [1524, 0]
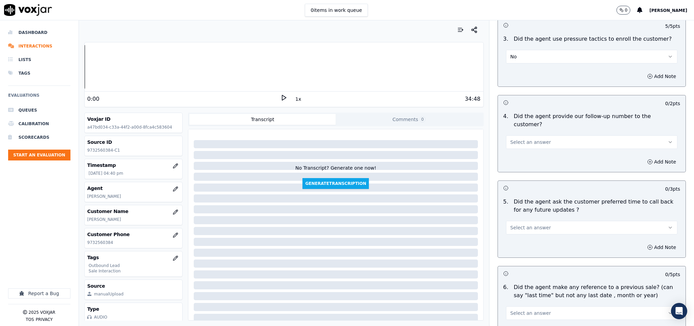
click at [538, 135] on button "Select an answer" at bounding box center [592, 142] width 172 height 14
click at [519, 138] on div "Yes" at bounding box center [575, 138] width 155 height 11
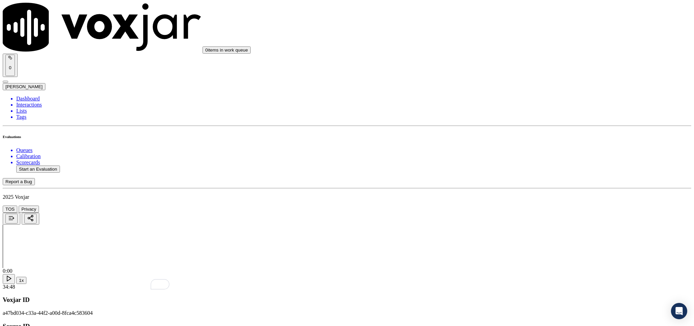
scroll to position [1575, 0]
click at [526, 179] on div "No" at bounding box center [575, 175] width 159 height 6
click at [516, 191] on div "N/A" at bounding box center [575, 191] width 159 height 6
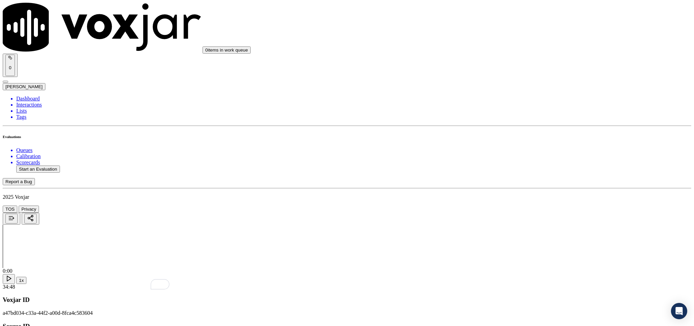
scroll to position [1664, 0]
click at [516, 175] on div "No" at bounding box center [575, 172] width 159 height 6
click at [521, 252] on div "No" at bounding box center [575, 249] width 159 height 6
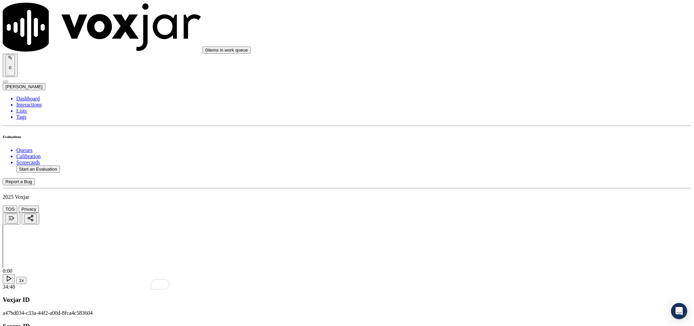
click at [34, 96] on li "Dashboard" at bounding box center [353, 99] width 675 height 6
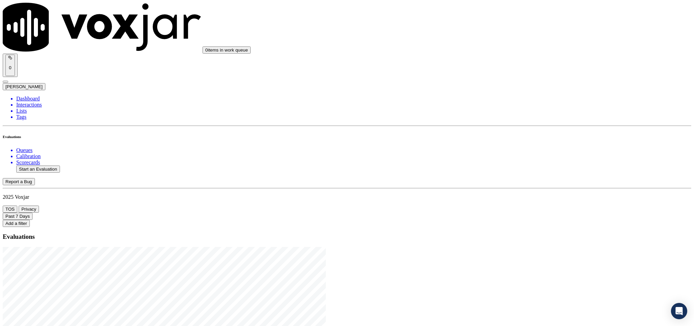
click at [43, 102] on li "Interactions" at bounding box center [353, 105] width 675 height 6
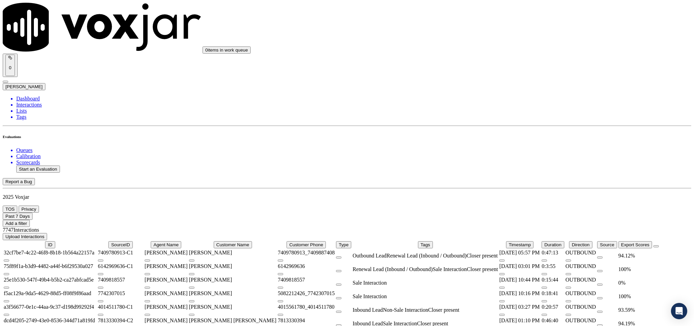
click at [33, 212] on button "Past 7 Days" at bounding box center [18, 215] width 30 height 7
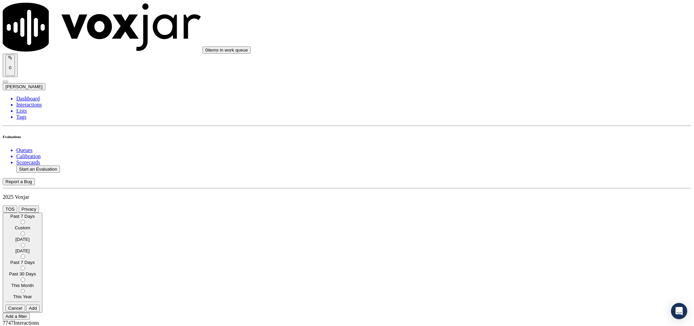
click at [40, 271] on div "Past 30 Days" at bounding box center [22, 273] width 34 height 5
click at [40, 304] on button "Add" at bounding box center [33, 307] width 14 height 7
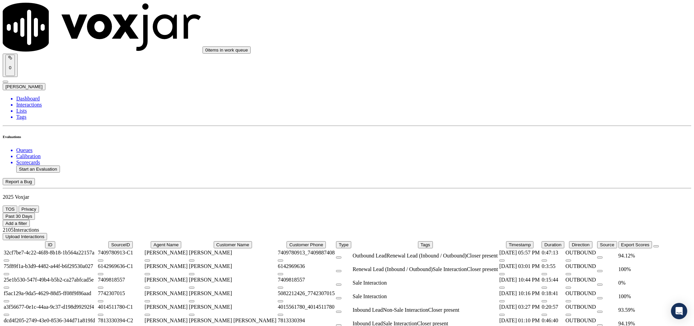
click at [30, 219] on button "Add a filter" at bounding box center [16, 222] width 27 height 7
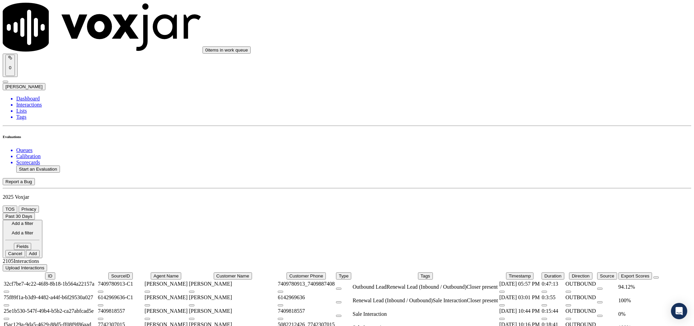
click at [32, 243] on button "Fields" at bounding box center [23, 246] width 18 height 7
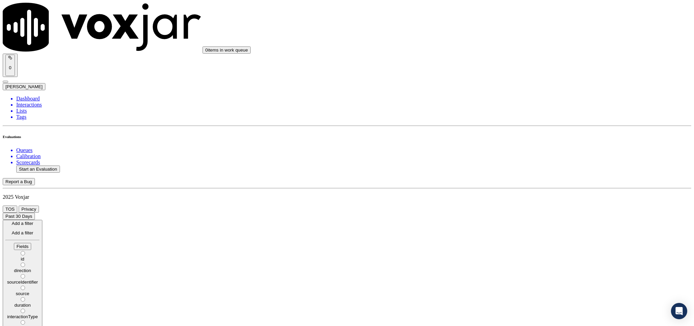
scroll to position [23, 0]
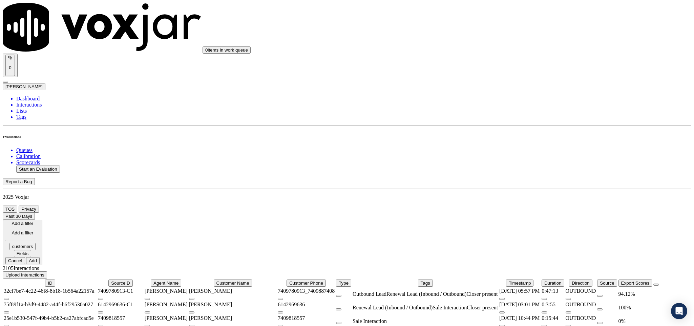
click at [28, 251] on icon at bounding box center [28, 253] width 0 height 5
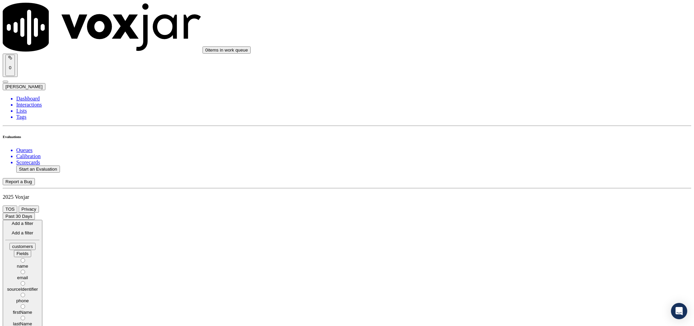
click at [40, 298] on div "phone" at bounding box center [22, 300] width 34 height 5
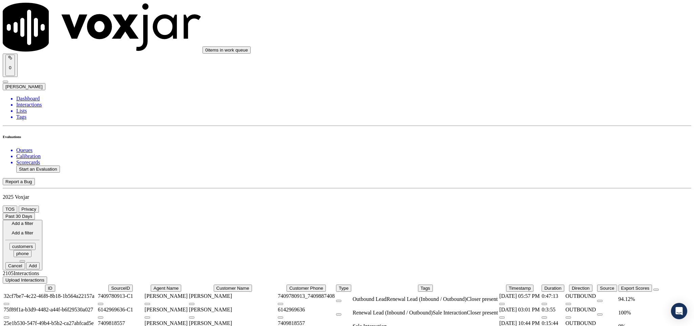
click at [25, 260] on button at bounding box center [22, 261] width 5 height 2
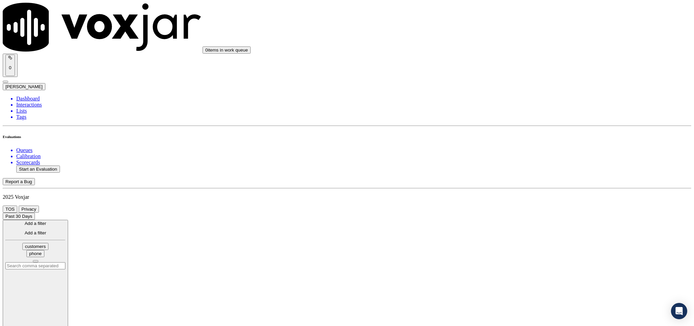
click at [65, 262] on input "text" at bounding box center [35, 265] width 60 height 7
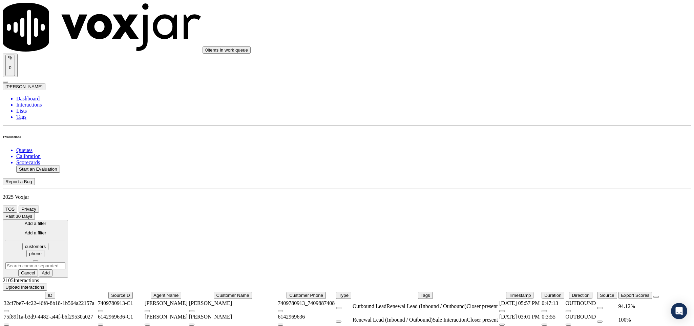
paste input "8572032311"
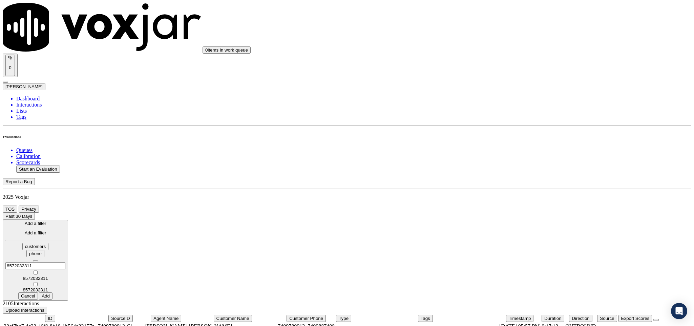
type input "8572032311"
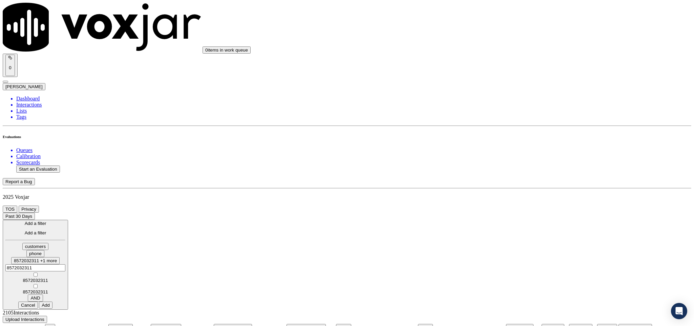
click at [53, 301] on button "Add" at bounding box center [46, 304] width 14 height 7
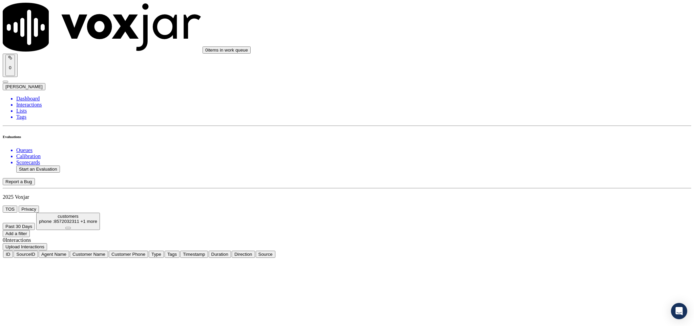
click at [68, 228] on icon at bounding box center [68, 228] width 0 height 0
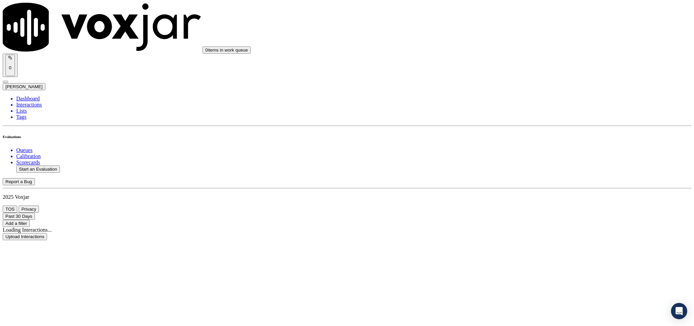
click at [35, 212] on button "Past 30 Days" at bounding box center [19, 215] width 32 height 7
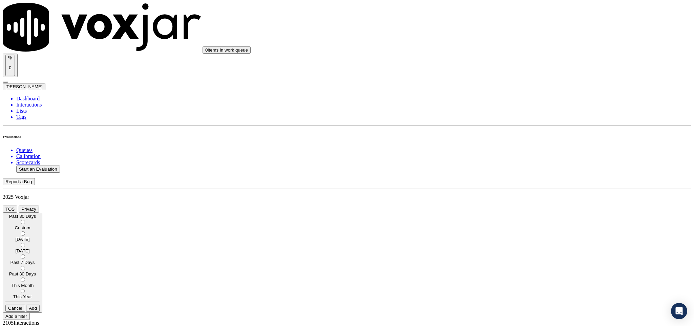
scroll to position [5, 0]
click at [40, 289] on label "This Year" at bounding box center [22, 294] width 34 height 10
click at [40, 304] on button "Add" at bounding box center [33, 307] width 14 height 7
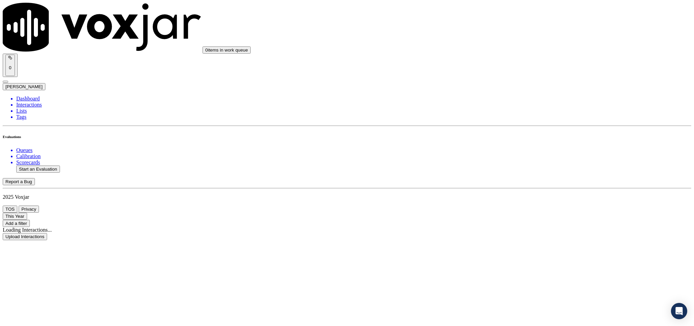
click at [30, 219] on button "Add a filter" at bounding box center [16, 222] width 27 height 7
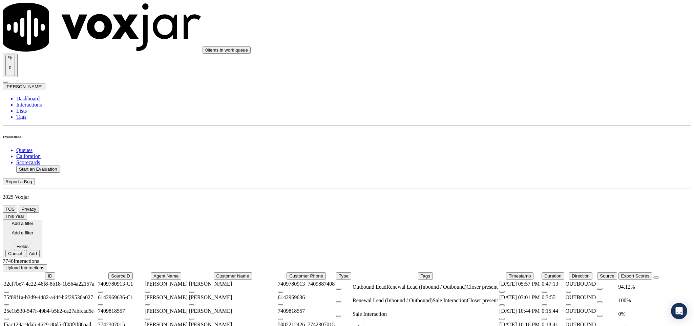
click at [28, 244] on icon at bounding box center [28, 246] width 0 height 5
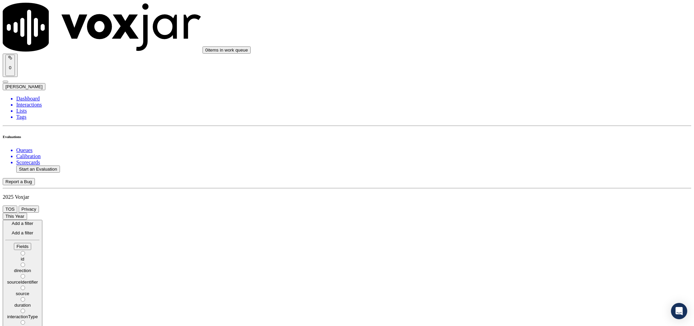
scroll to position [23, 0]
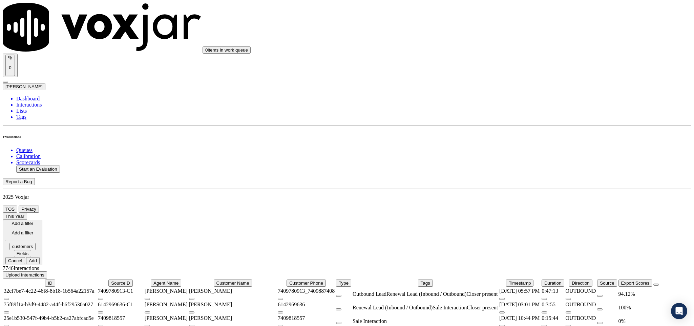
click at [32, 250] on button "Fields" at bounding box center [23, 253] width 18 height 7
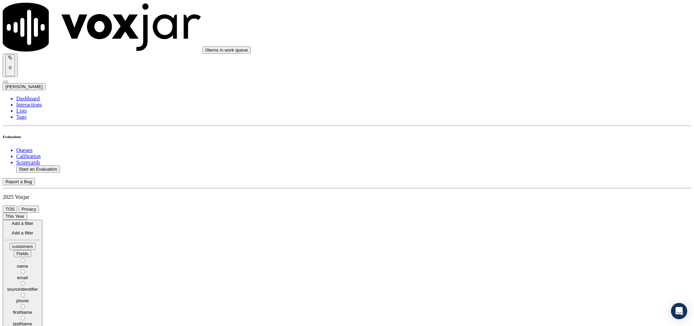
click at [40, 298] on div "phone" at bounding box center [22, 300] width 34 height 5
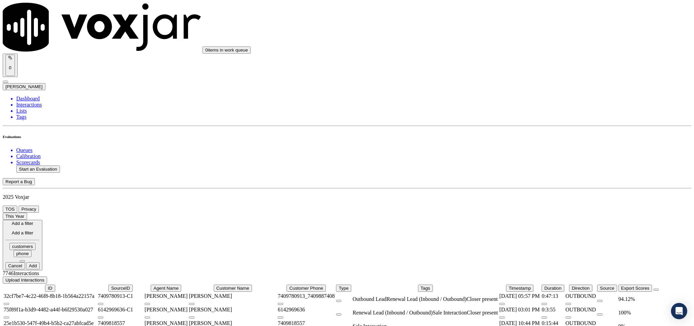
click at [25, 260] on button at bounding box center [22, 261] width 5 height 2
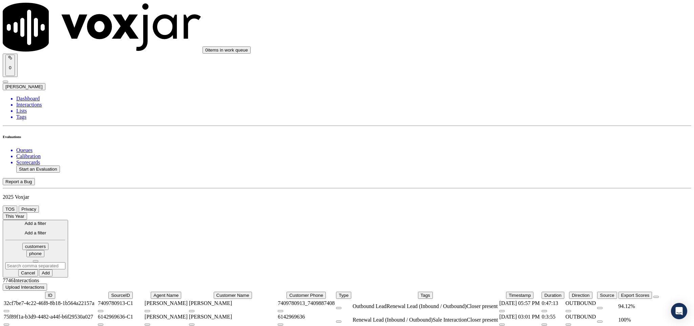
click at [65, 262] on input "text" at bounding box center [35, 265] width 60 height 7
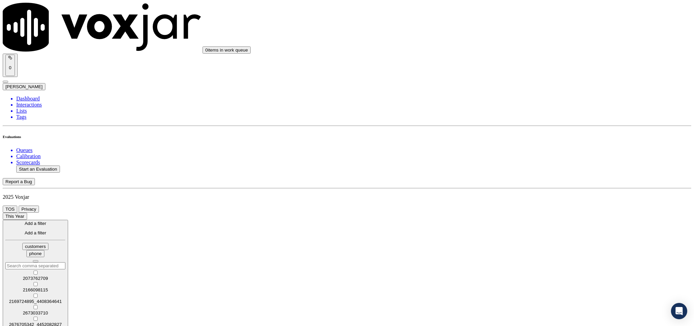
paste input "8572032311"
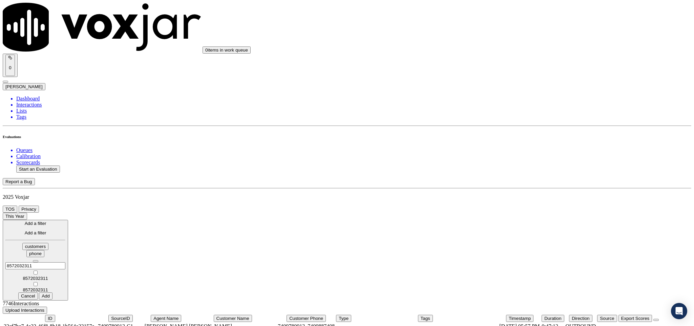
type input "8572032311"
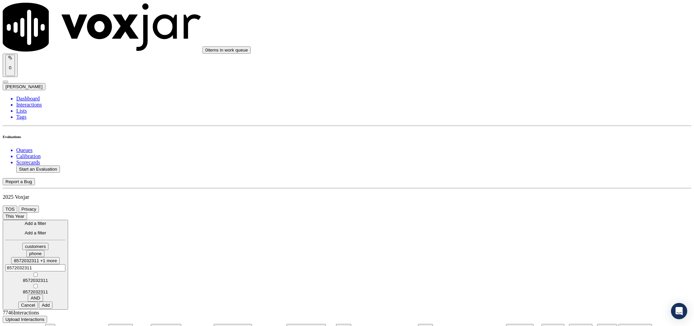
click at [65, 264] on div "8572032311 8572032311 8572032311" at bounding box center [35, 279] width 60 height 30
click at [53, 301] on button "Add" at bounding box center [46, 304] width 14 height 7
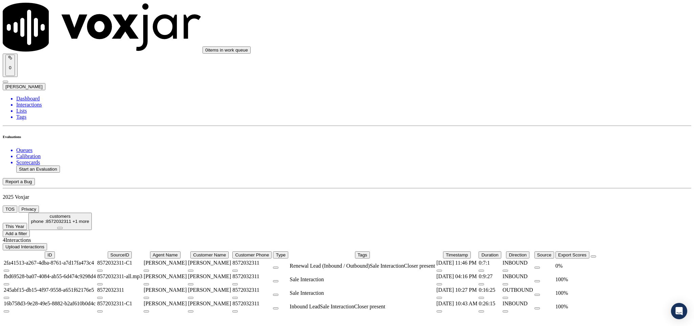
click at [589, 263] on div "0 %" at bounding box center [572, 266] width 34 height 6
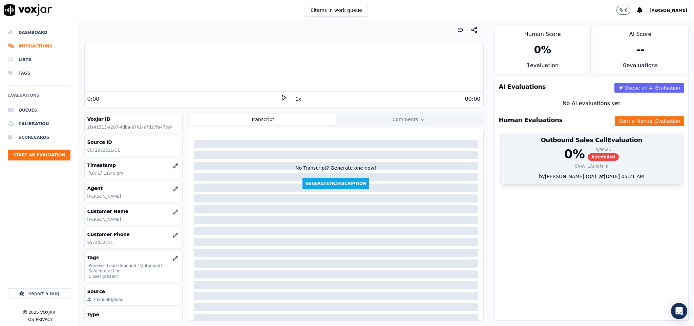
click at [588, 159] on span "Autofailed" at bounding box center [603, 156] width 31 height 7
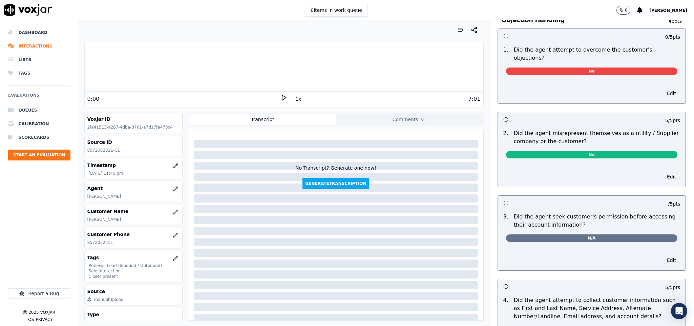
scroll to position [406, 0]
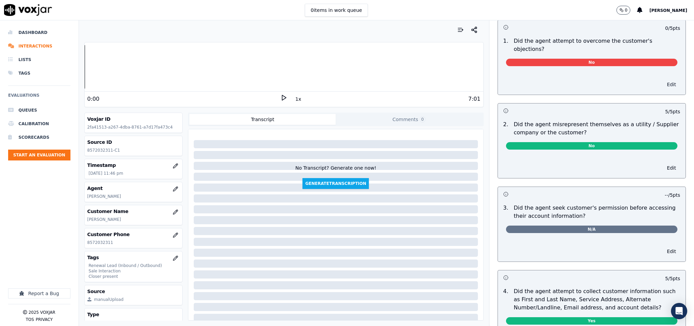
click at [663, 80] on button "Edit" at bounding box center [671, 84] width 17 height 9
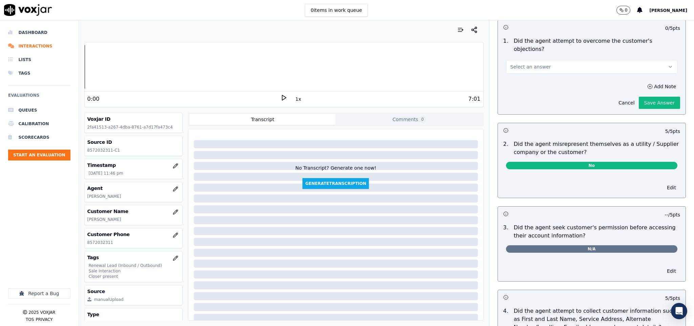
click at [592, 60] on button "Select an answer" at bounding box center [592, 67] width 172 height 14
click at [527, 89] on div "No" at bounding box center [575, 87] width 155 height 11
click at [615, 60] on button "No" at bounding box center [592, 67] width 172 height 14
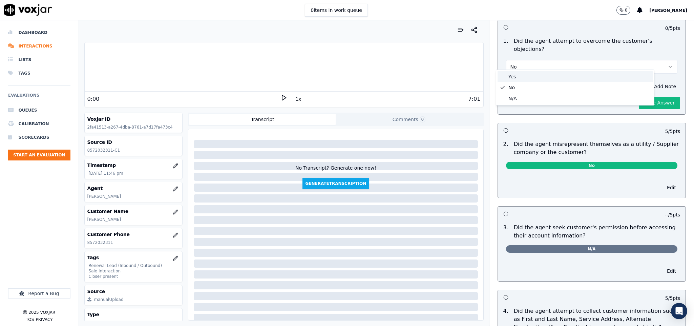
click at [569, 76] on div "Yes" at bounding box center [575, 76] width 155 height 11
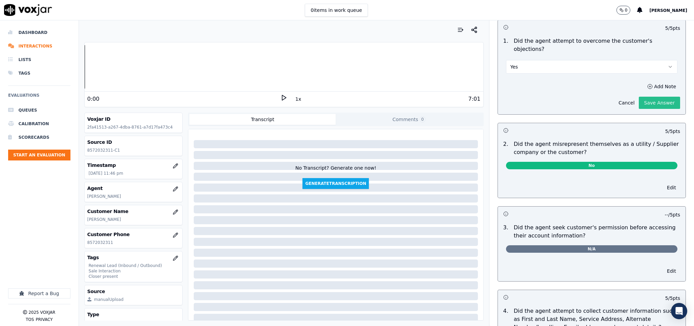
click at [640, 97] on button "Save Answer" at bounding box center [659, 103] width 41 height 12
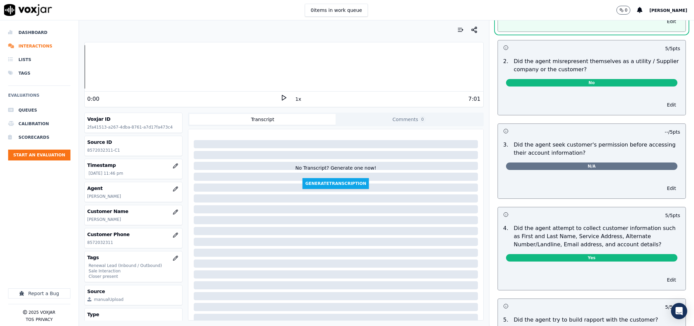
scroll to position [559, 0]
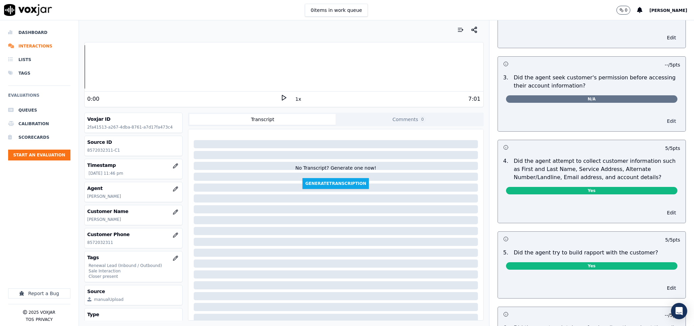
click at [663, 116] on button "Edit" at bounding box center [671, 120] width 17 height 9
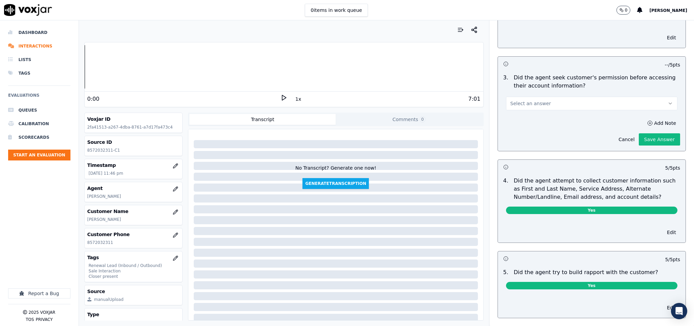
click at [585, 97] on button "Select an answer" at bounding box center [592, 104] width 172 height 14
click at [518, 127] on div "No" at bounding box center [575, 125] width 155 height 11
click at [643, 119] on button "Add Note" at bounding box center [661, 123] width 37 height 9
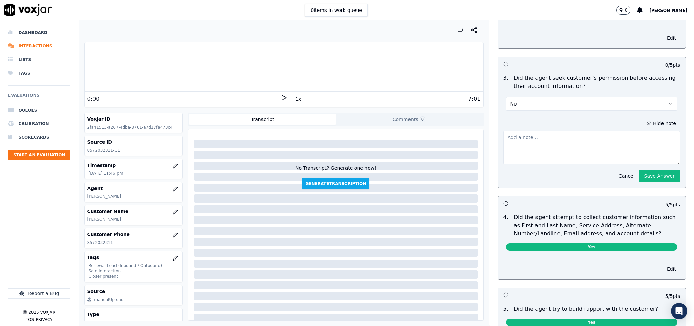
click at [578, 141] on textarea at bounding box center [591, 147] width 177 height 33
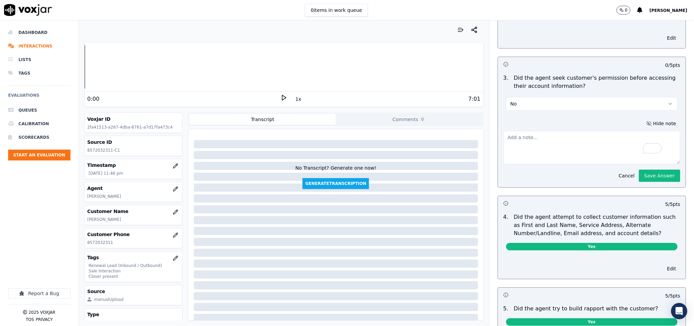
paste textarea "@1:41 - George share the account and meter number with the customer - <> The ag…"
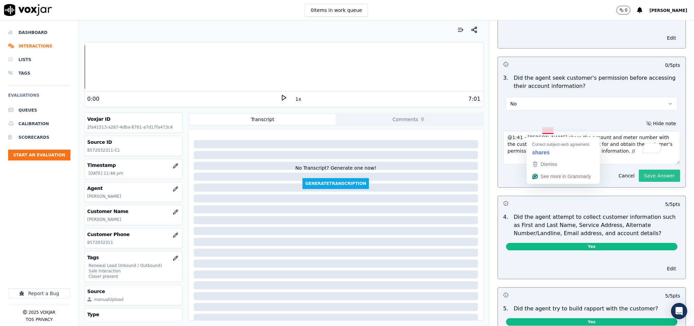
type textarea "@1:41 - George share the account and meter number with the customer - <> The ag…"
click at [639, 171] on button "Save Answer" at bounding box center [659, 175] width 41 height 12
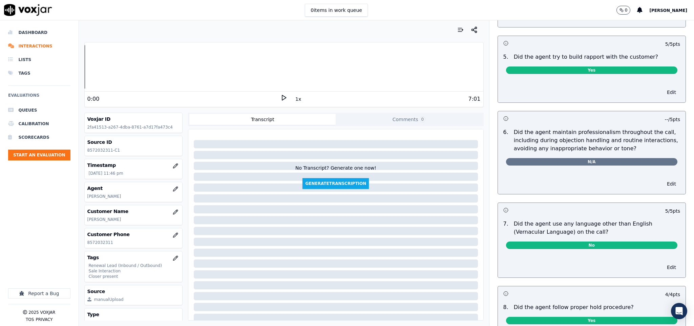
scroll to position [832, 0]
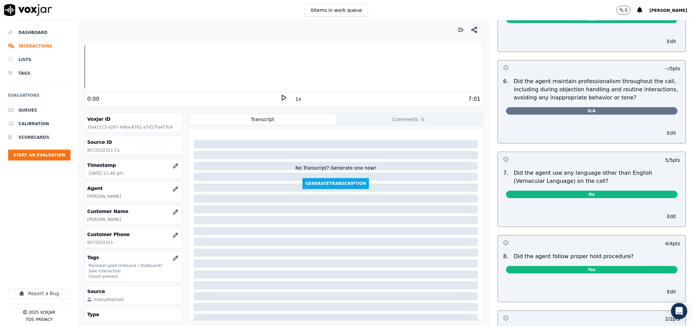
click at [663, 132] on button "Edit" at bounding box center [671, 132] width 17 height 9
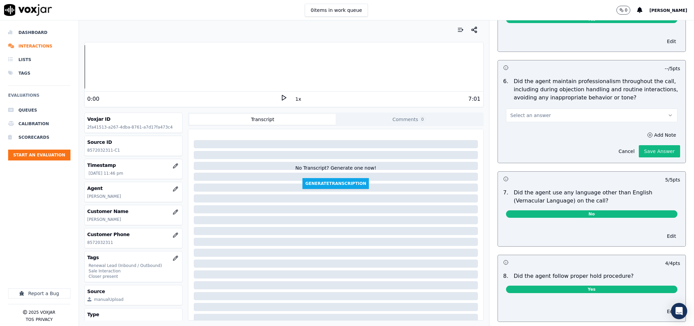
click at [585, 112] on button "Select an answer" at bounding box center [592, 115] width 172 height 14
click at [543, 132] on div "Yes" at bounding box center [575, 128] width 155 height 11
click at [639, 148] on button "Save Answer" at bounding box center [659, 151] width 41 height 12
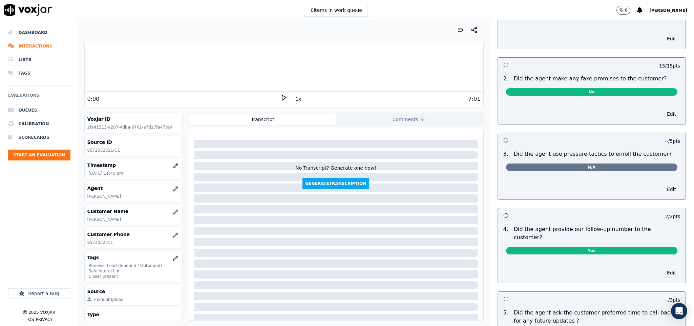
scroll to position [1395, 0]
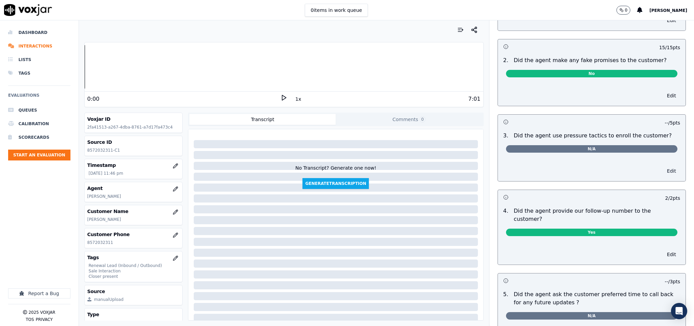
click at [663, 166] on button "Edit" at bounding box center [671, 170] width 17 height 9
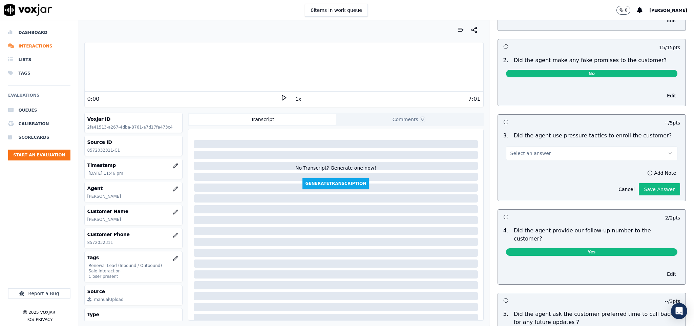
click at [601, 146] on button "Select an answer" at bounding box center [592, 153] width 172 height 14
click at [550, 175] on div "No" at bounding box center [575, 173] width 155 height 11
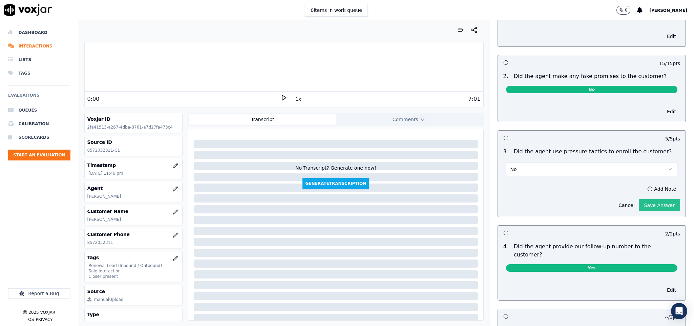
click at [646, 199] on button "Save Answer" at bounding box center [659, 205] width 41 height 12
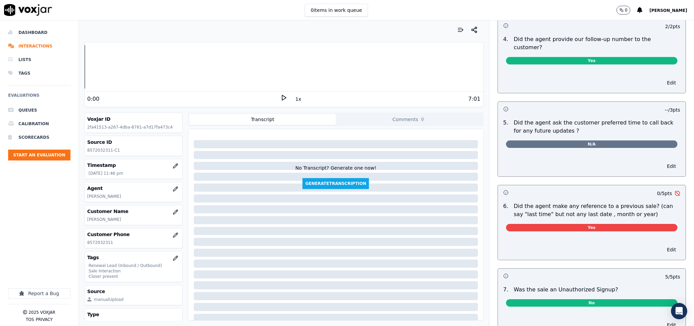
scroll to position [1619, 0]
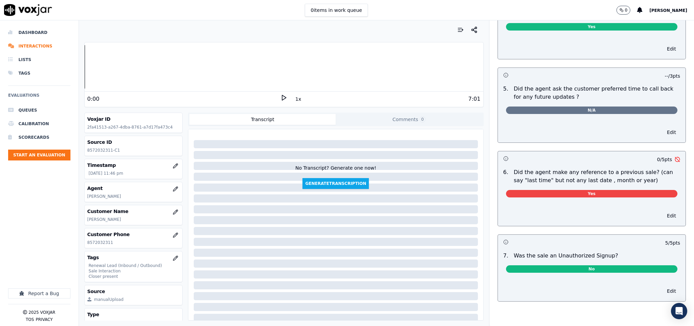
drag, startPoint x: 646, startPoint y: 188, endPoint x: 626, endPoint y: 182, distance: 21.3
click at [663, 211] on button "Edit" at bounding box center [671, 215] width 17 height 9
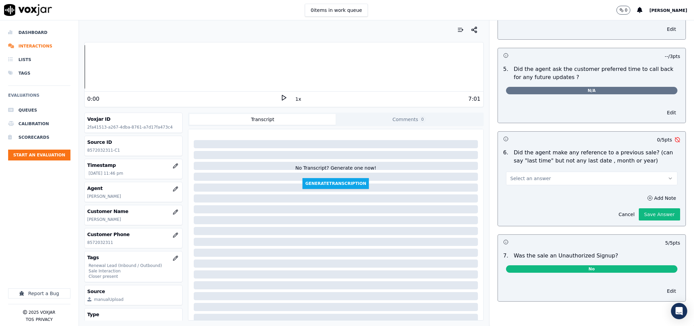
scroll to position [1603, 0]
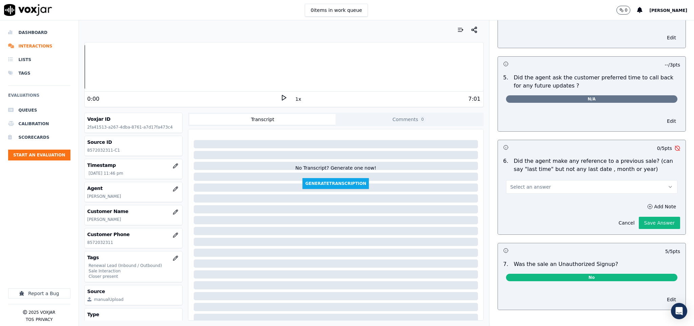
click at [597, 180] on button "Select an answer" at bounding box center [592, 187] width 172 height 14
click at [546, 197] on div "No" at bounding box center [575, 200] width 155 height 11
click at [639, 216] on button "Save Answer" at bounding box center [659, 222] width 41 height 12
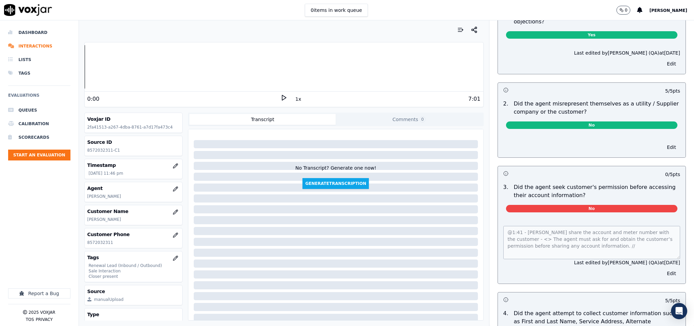
scroll to position [0, 0]
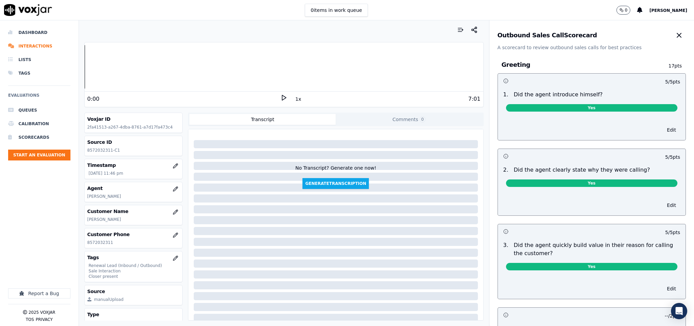
click at [677, 37] on icon "button" at bounding box center [679, 35] width 4 height 4
